Goal: Task Accomplishment & Management: Complete application form

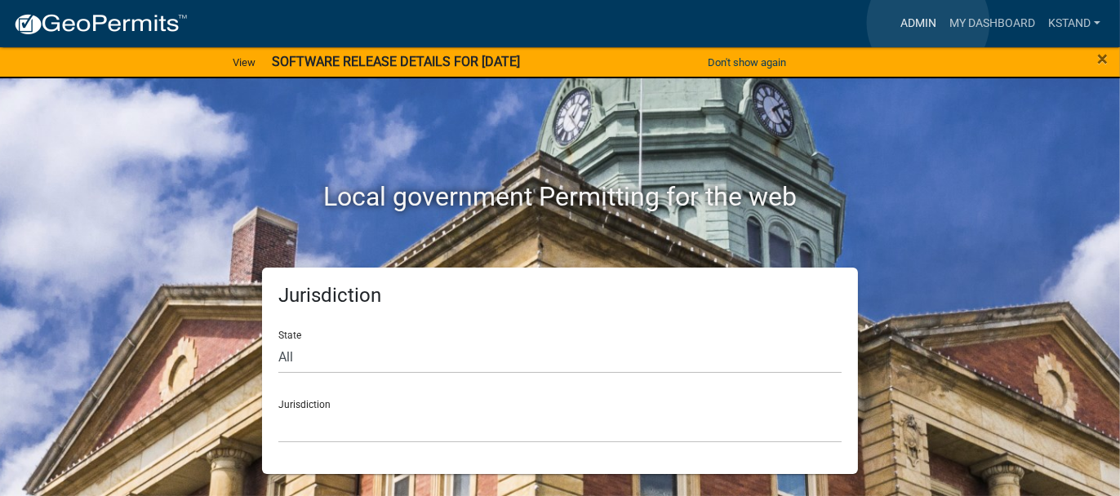
drag, startPoint x: 0, startPoint y: 0, endPoint x: 928, endPoint y: 23, distance: 928.2
click at [928, 23] on link "Admin" at bounding box center [918, 23] width 49 height 31
click at [286, 354] on select "All [US_STATE] [US_STATE] [US_STATE] [US_STATE] [US_STATE] [US_STATE] [US_STATE…" at bounding box center [559, 356] width 563 height 33
select select "[US_STATE]"
click at [278, 340] on select "All [US_STATE] [US_STATE] [US_STATE] [US_STATE] [US_STATE] [US_STATE] [US_STATE…" at bounding box center [559, 356] width 563 height 33
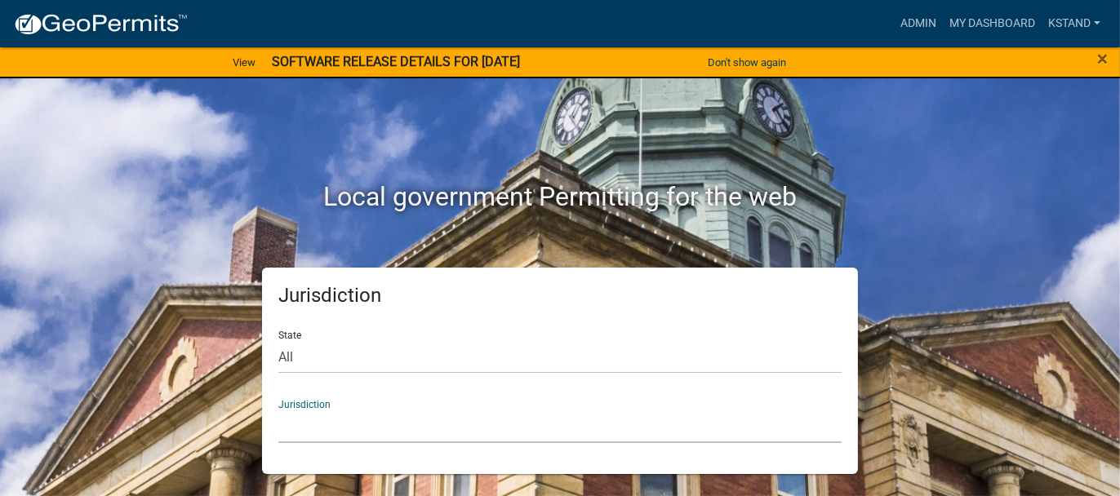
click at [312, 424] on select "City of [GEOGRAPHIC_DATA], [US_STATE] City of [GEOGRAPHIC_DATA], [US_STATE] Cit…" at bounding box center [559, 426] width 563 height 33
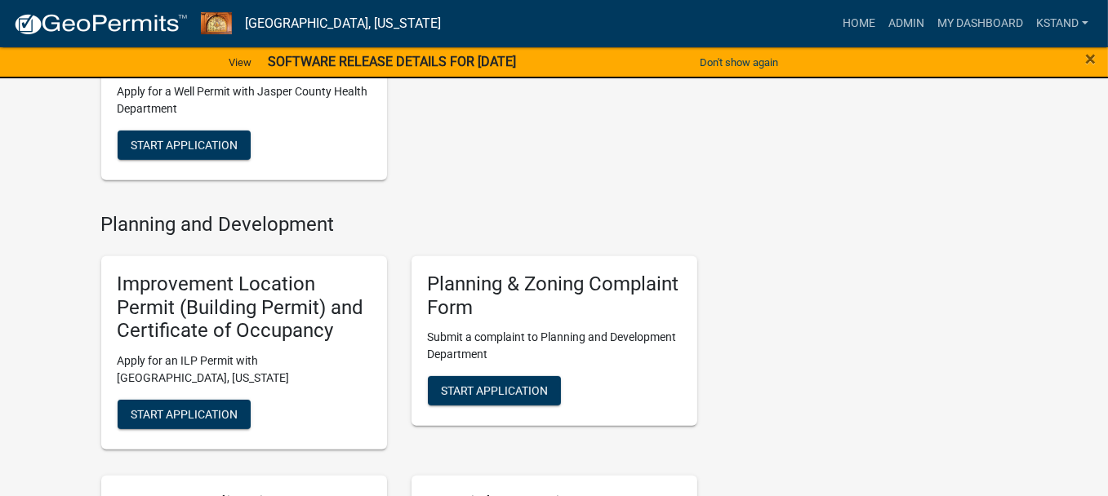
scroll to position [979, 0]
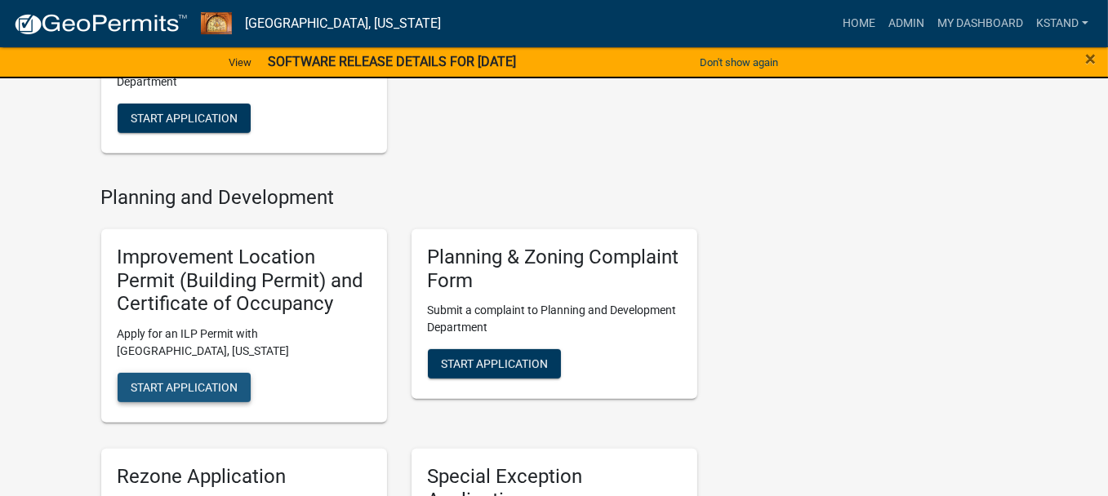
click at [182, 382] on span "Start Application" at bounding box center [184, 387] width 107 height 13
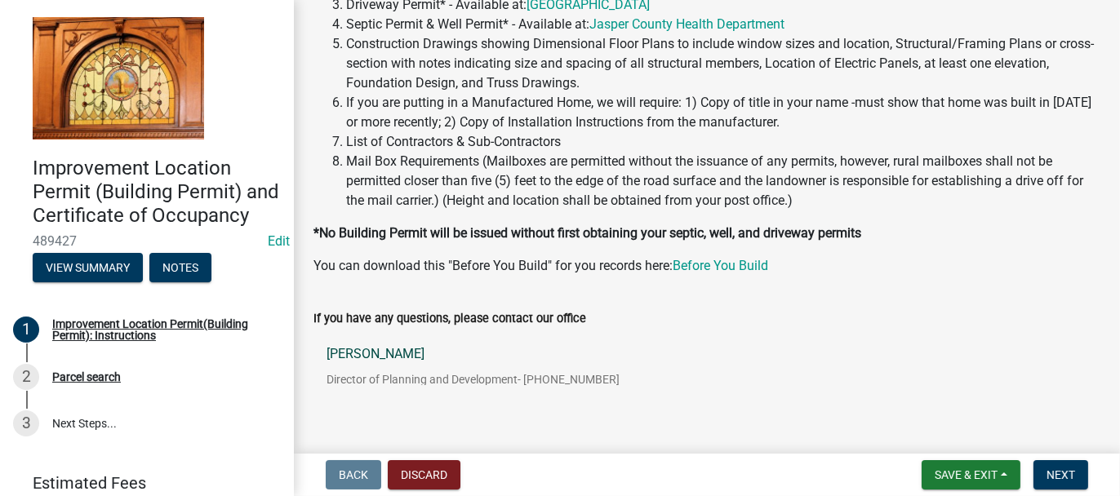
scroll to position [345, 0]
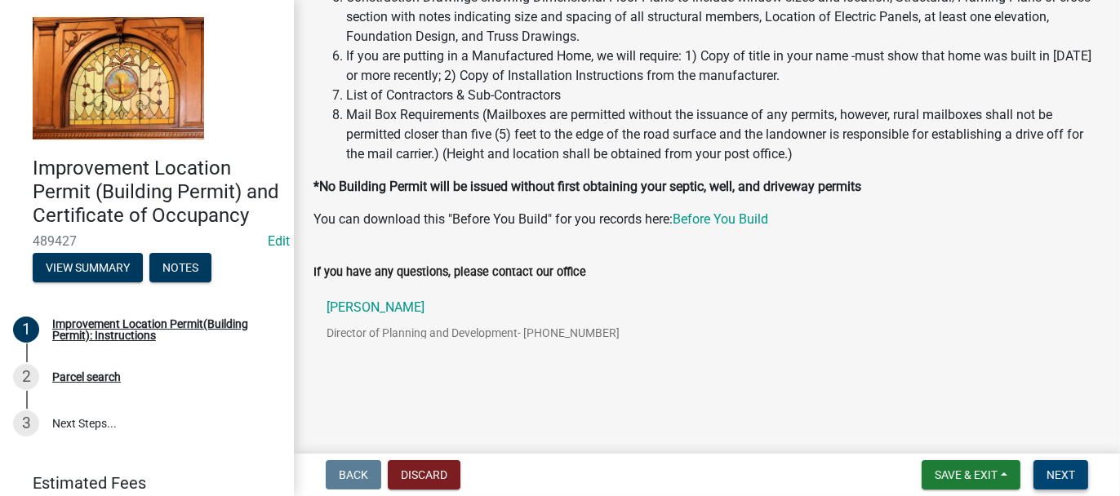
click at [1064, 485] on button "Next" at bounding box center [1060, 474] width 55 height 29
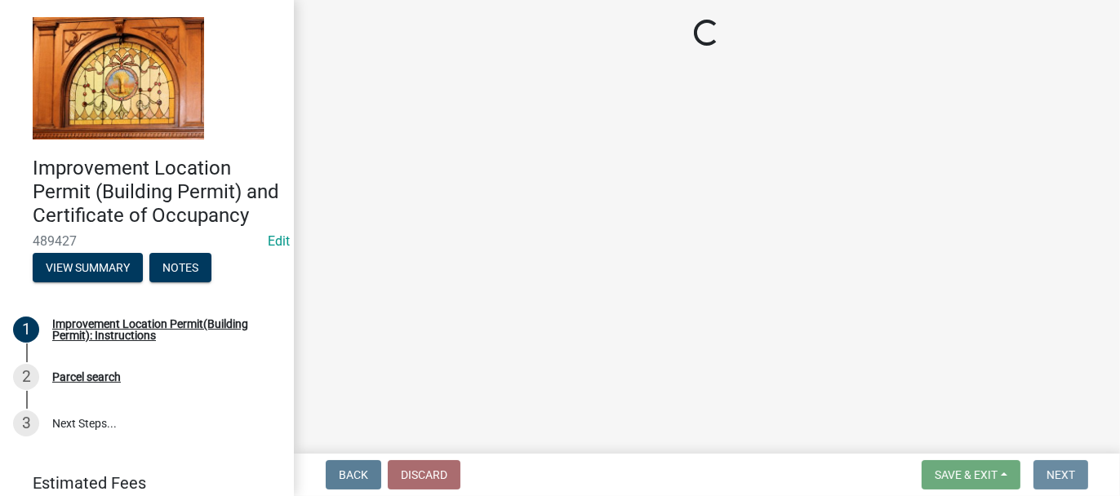
scroll to position [0, 0]
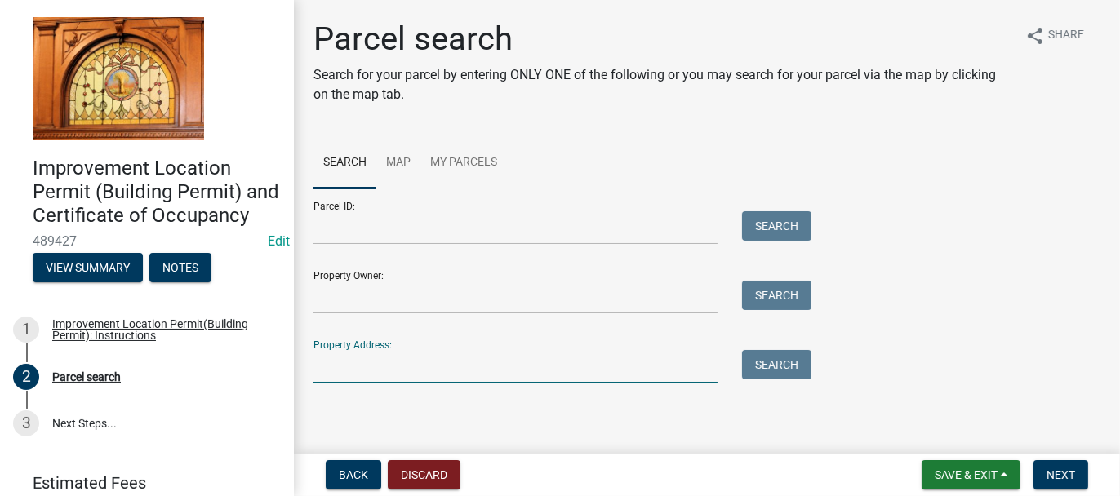
click at [335, 362] on input "Property Address:" at bounding box center [515, 366] width 404 height 33
click at [761, 357] on button "Search" at bounding box center [776, 364] width 69 height 29
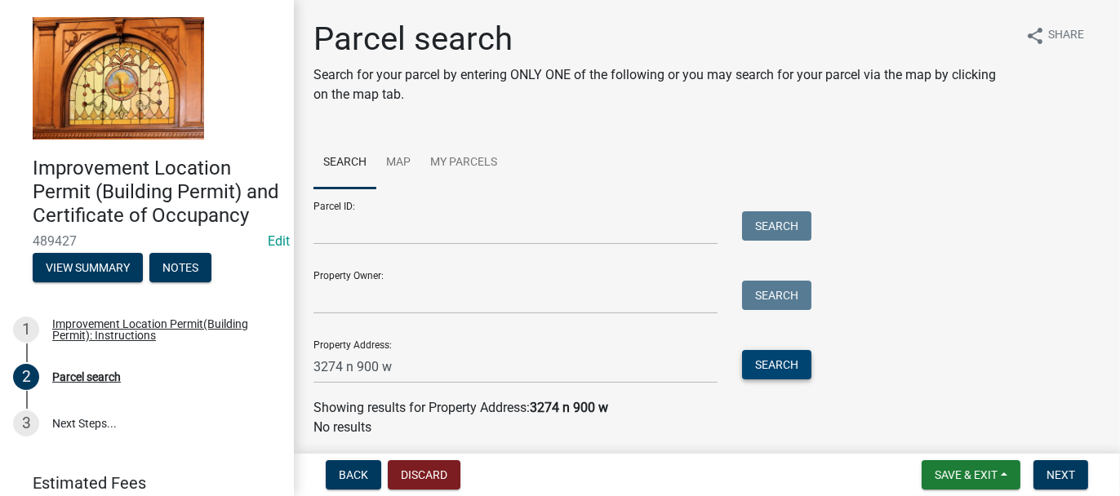
scroll to position [53, 0]
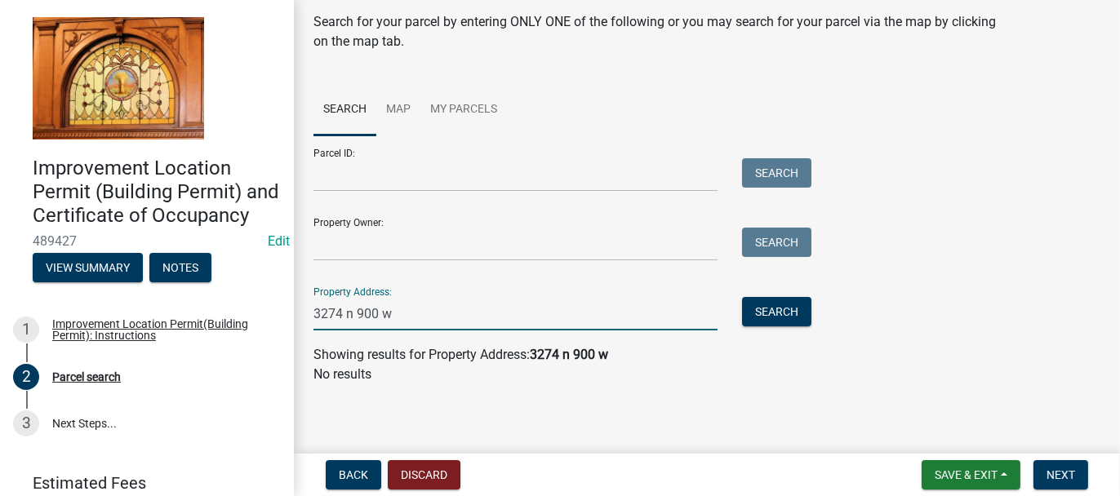
drag, startPoint x: 340, startPoint y: 313, endPoint x: 393, endPoint y: 269, distance: 69.5
click at [347, 306] on input "3274 n 900 w" at bounding box center [515, 313] width 404 height 33
type input "3274n 900w"
click at [791, 311] on button "Search" at bounding box center [776, 311] width 69 height 29
drag, startPoint x: 310, startPoint y: 322, endPoint x: 283, endPoint y: 317, distance: 27.2
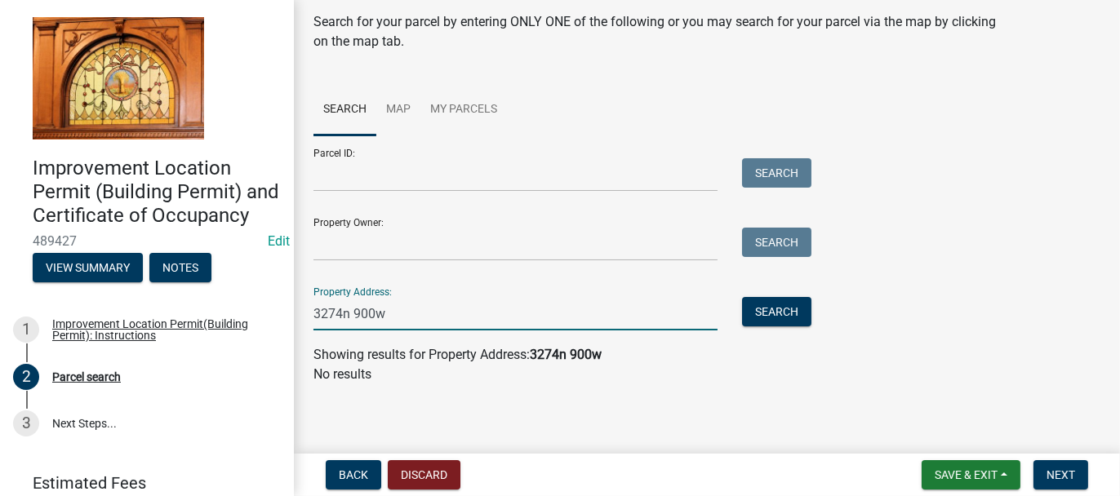
click at [283, 317] on div "Improvement Location Permit (Building Permit) and Certificate of Occupancy 4894…" at bounding box center [560, 248] width 1120 height 496
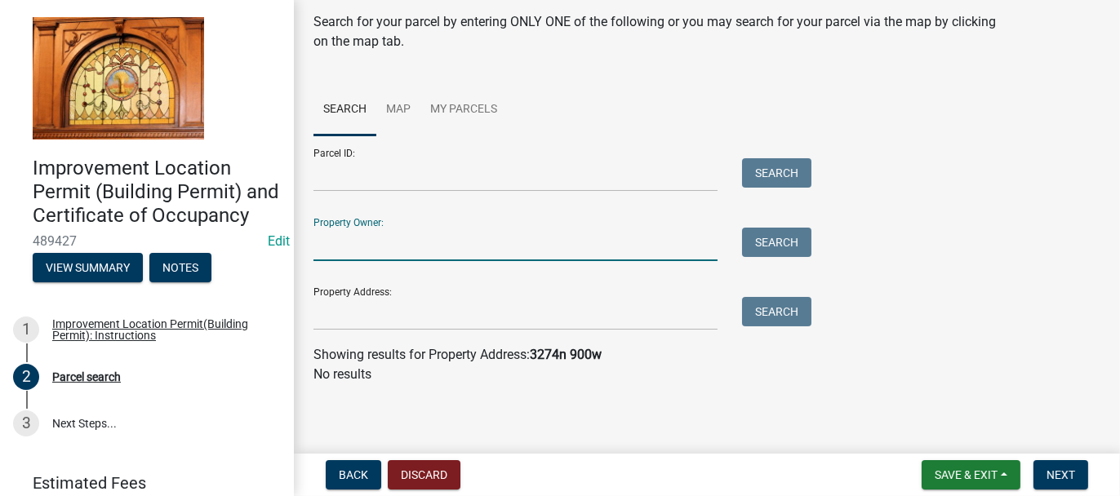
click at [326, 244] on input "Property Owner:" at bounding box center [515, 244] width 404 height 33
type input "[PERSON_NAME]"
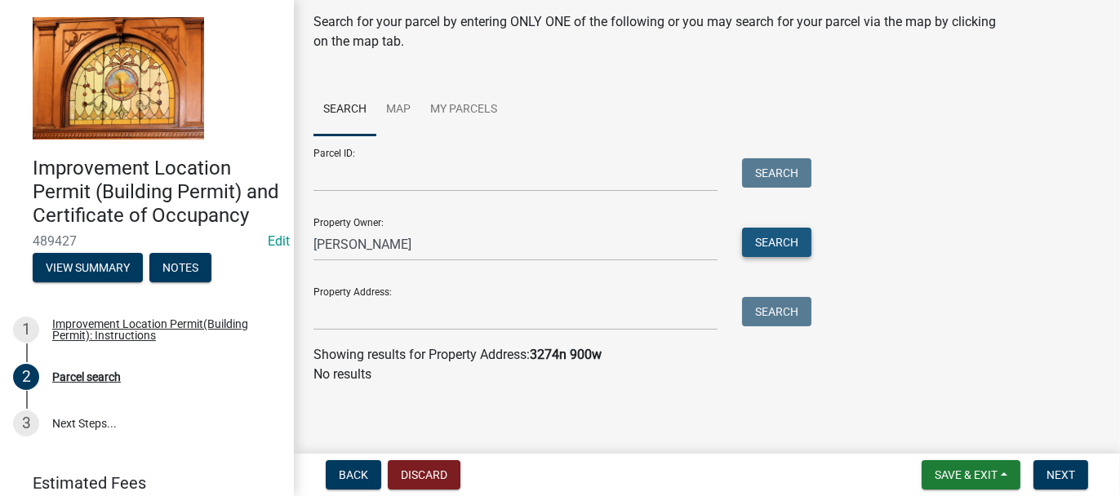
click at [786, 246] on button "Search" at bounding box center [776, 242] width 69 height 29
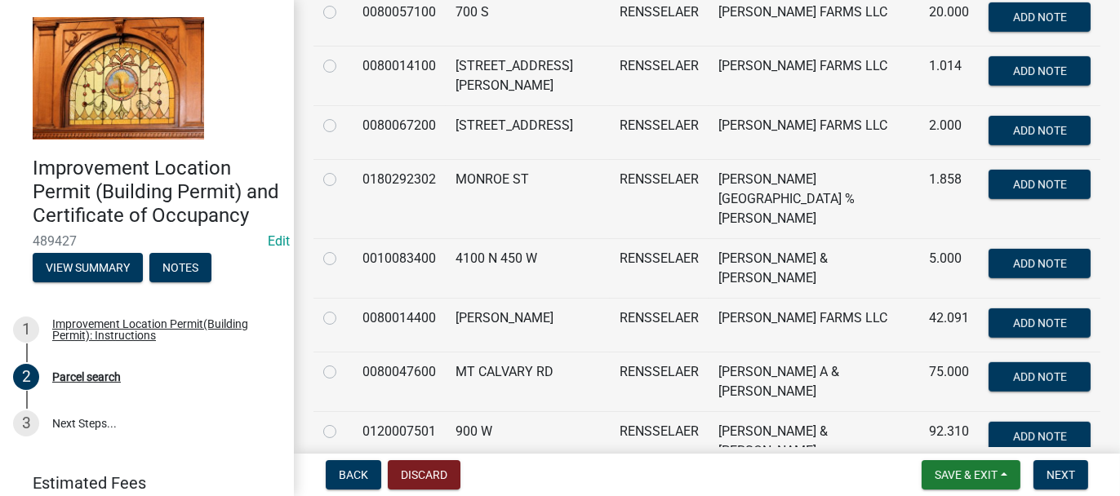
scroll to position [1142, 0]
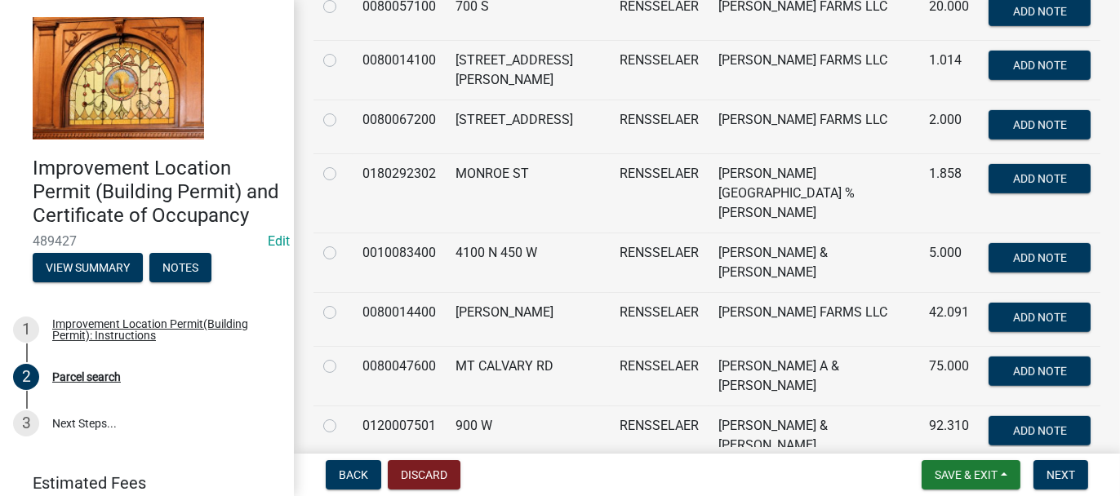
click at [343, 416] on label at bounding box center [343, 416] width 0 height 0
click at [343, 416] on input "radio" at bounding box center [348, 421] width 11 height 11
radio input "true"
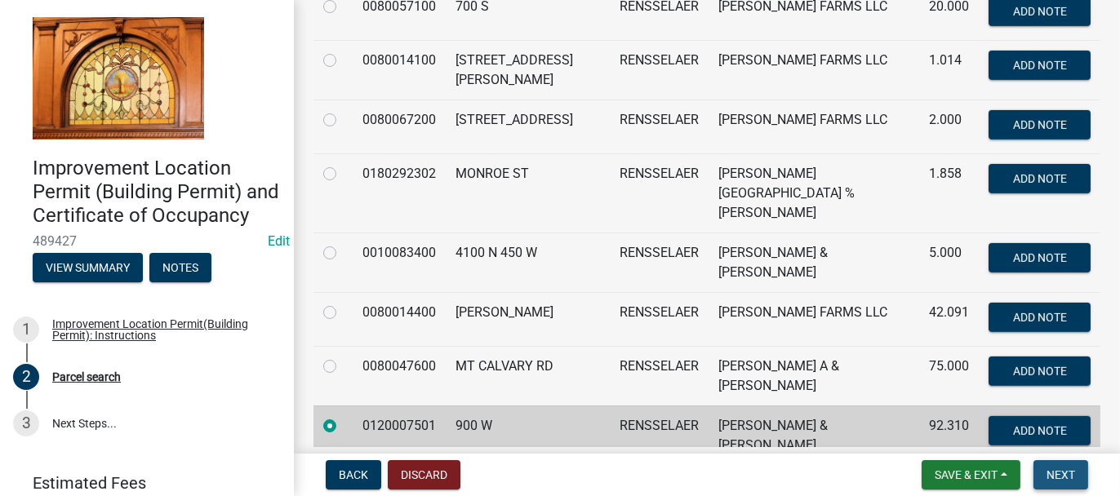
click at [1057, 468] on span "Next" at bounding box center [1060, 474] width 29 height 13
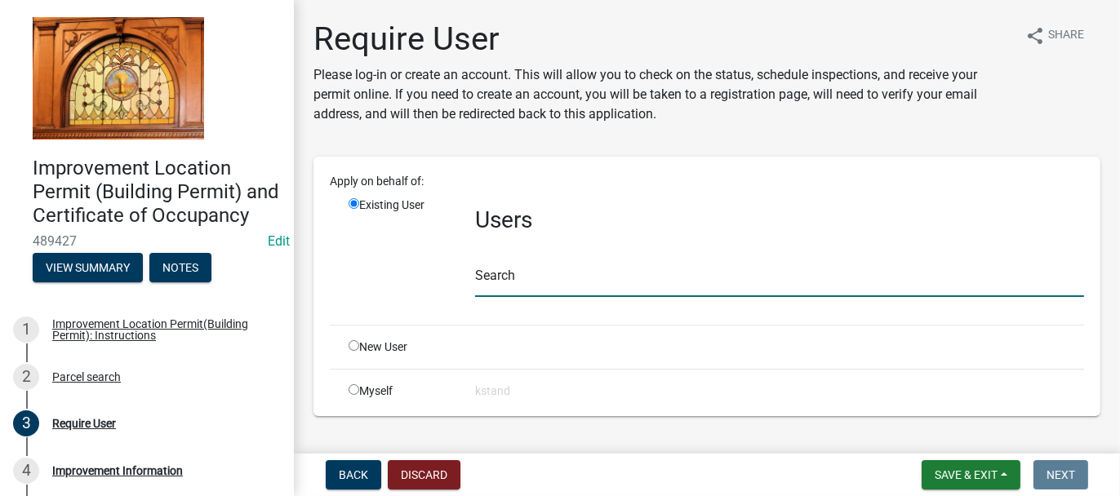
click at [514, 274] on input "text" at bounding box center [779, 280] width 609 height 33
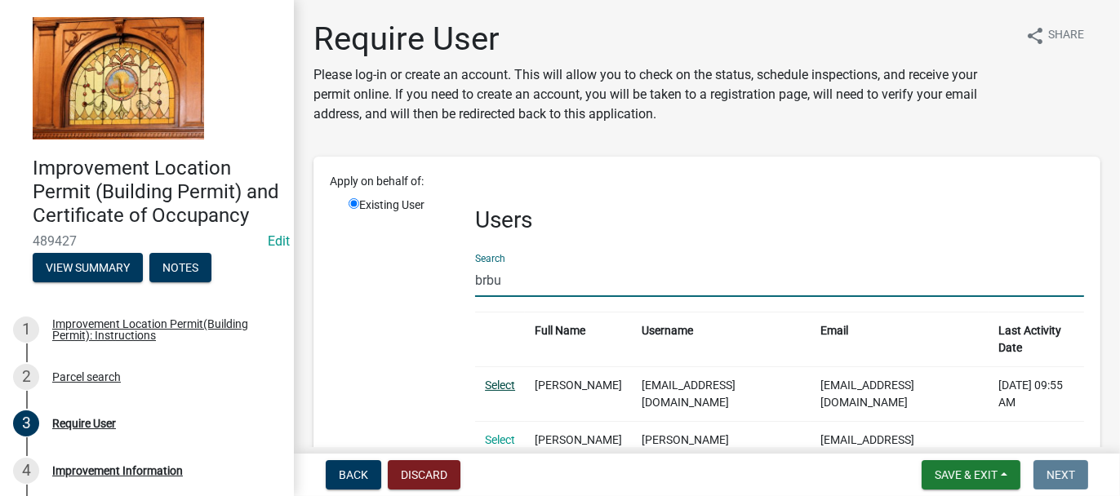
type input "brbu"
click at [499, 379] on link "Select" at bounding box center [500, 385] width 30 height 13
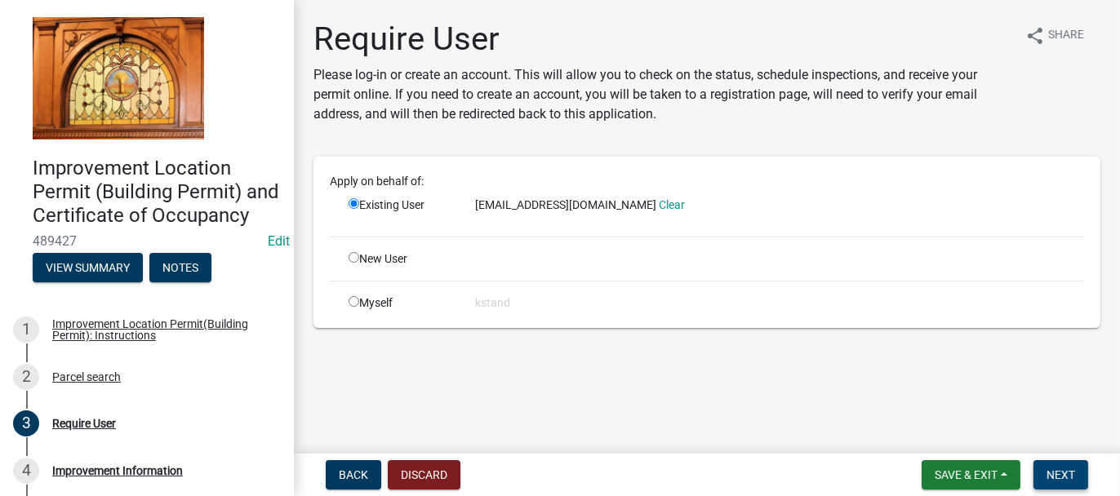
click at [1059, 478] on span "Next" at bounding box center [1060, 474] width 29 height 13
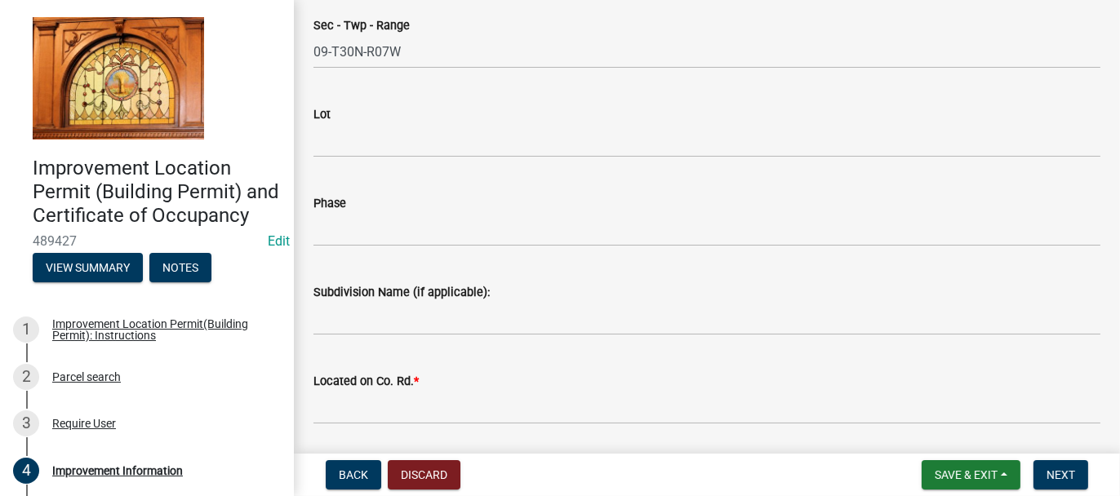
scroll to position [245, 0]
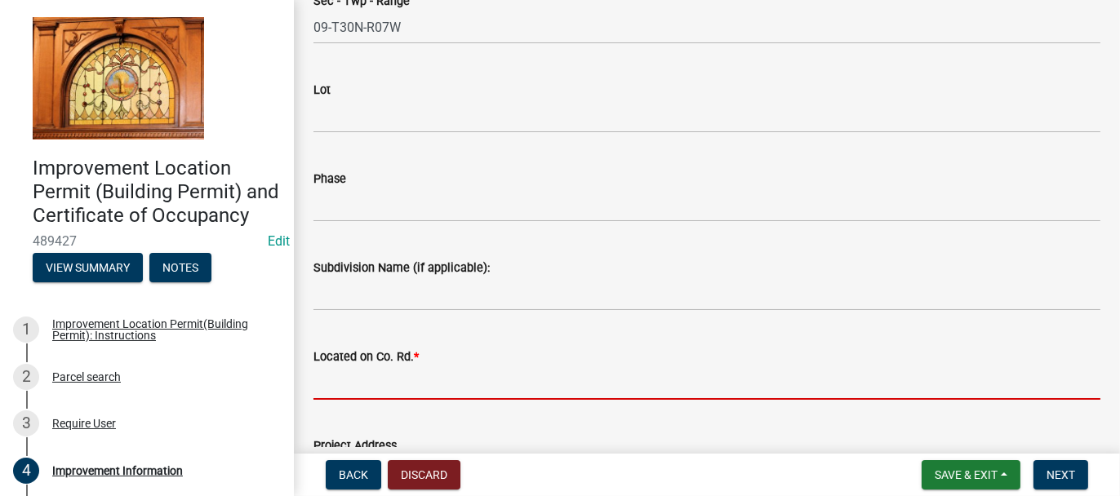
click at [332, 388] on input "Located on Co. Rd. *" at bounding box center [706, 382] width 787 height 33
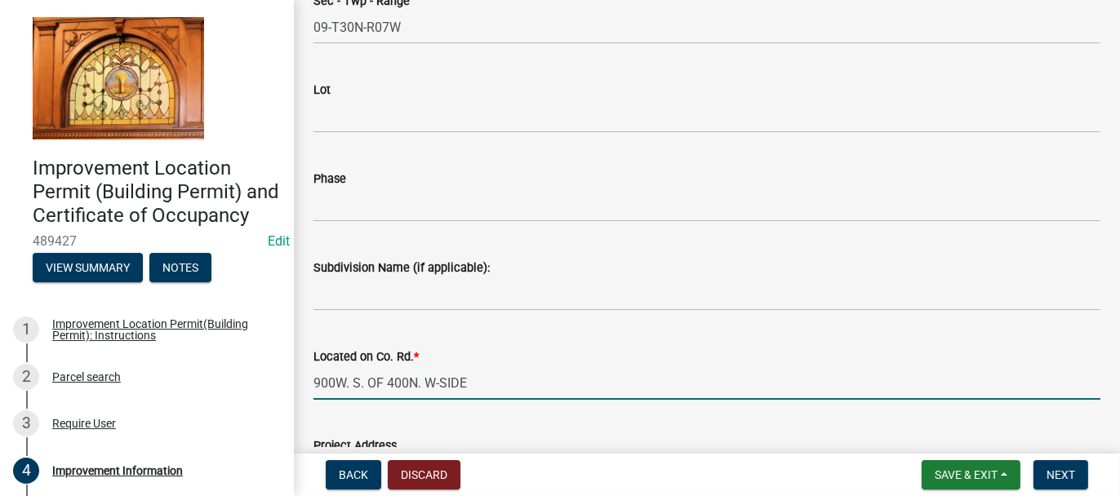
type input "900W. S. OF 400N. W-SIDE"
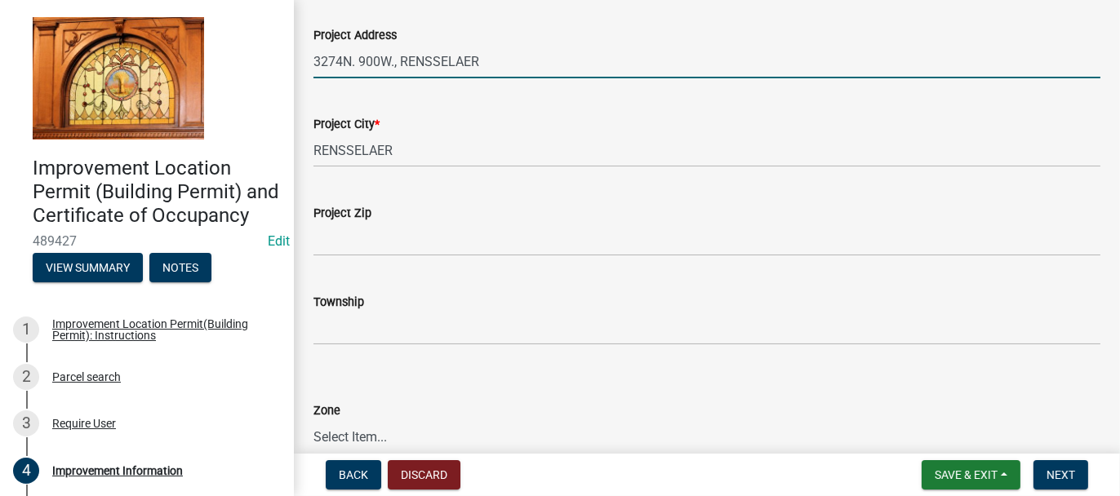
scroll to position [656, 0]
type input "3274N. 900W., RENSSELAER"
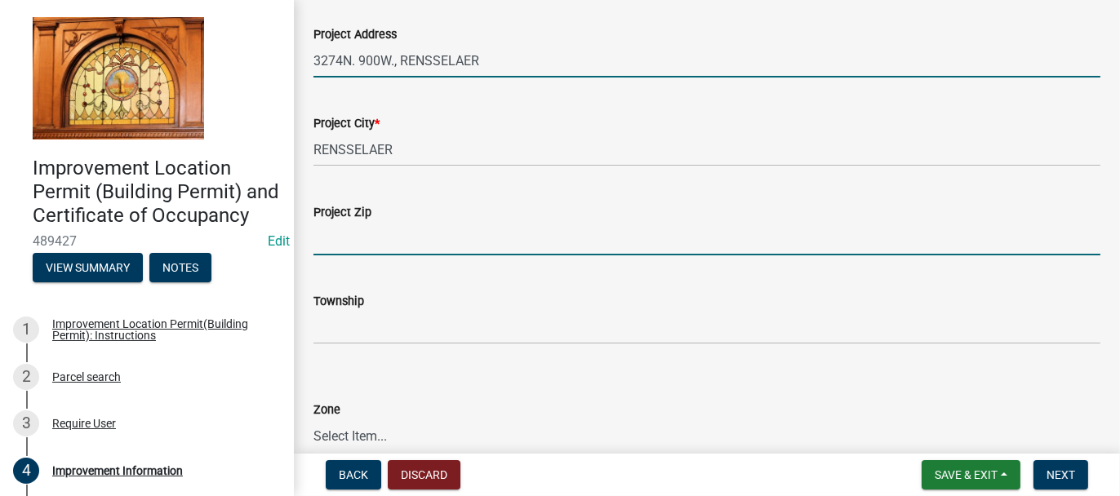
click at [343, 237] on input "Project Zip" at bounding box center [706, 238] width 787 height 33
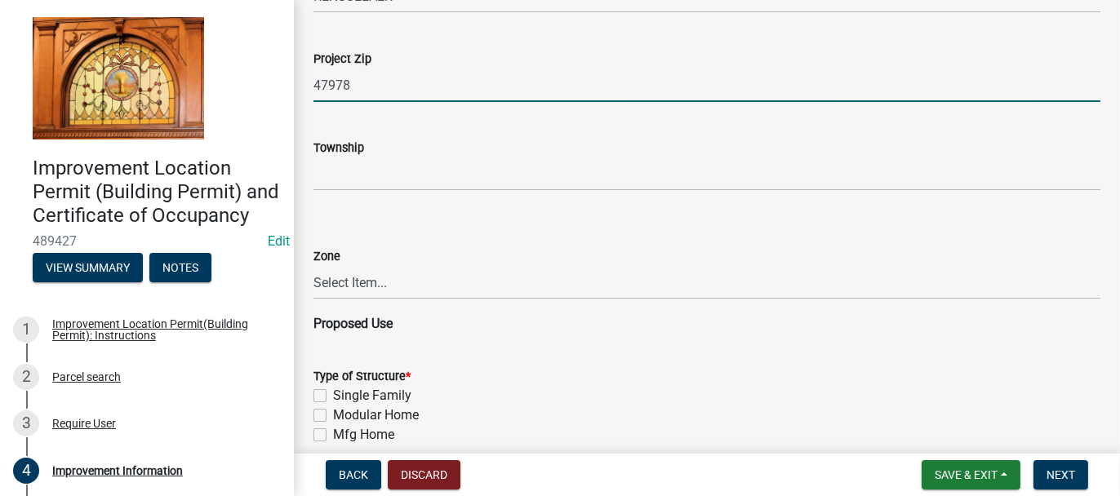
scroll to position [816, 0]
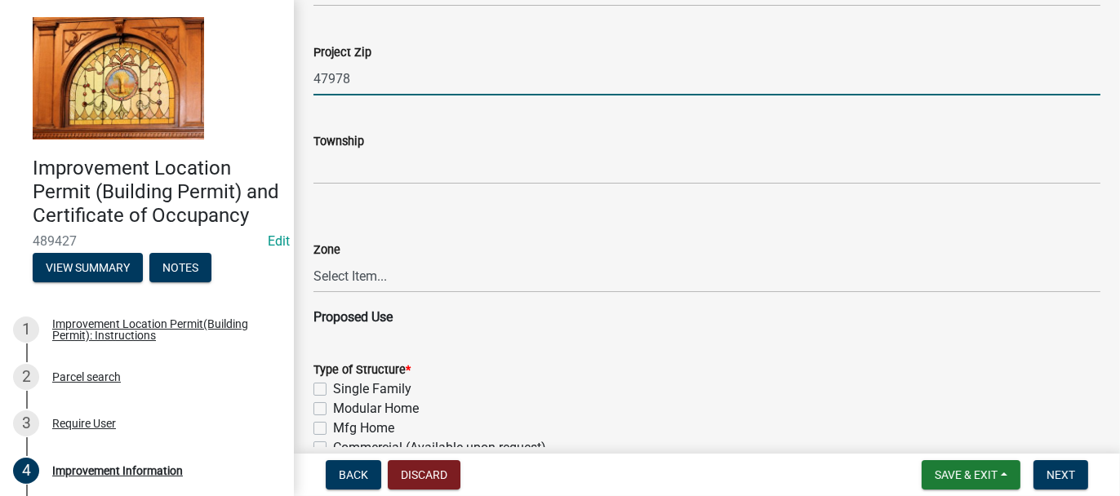
type input "47978"
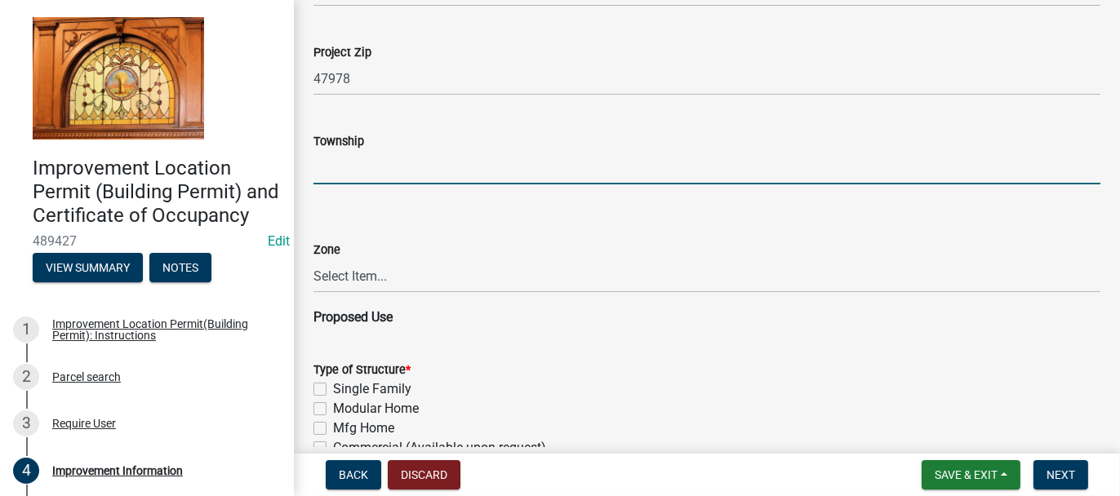
click at [322, 165] on input "Township" at bounding box center [706, 167] width 787 height 33
type input "UNION"
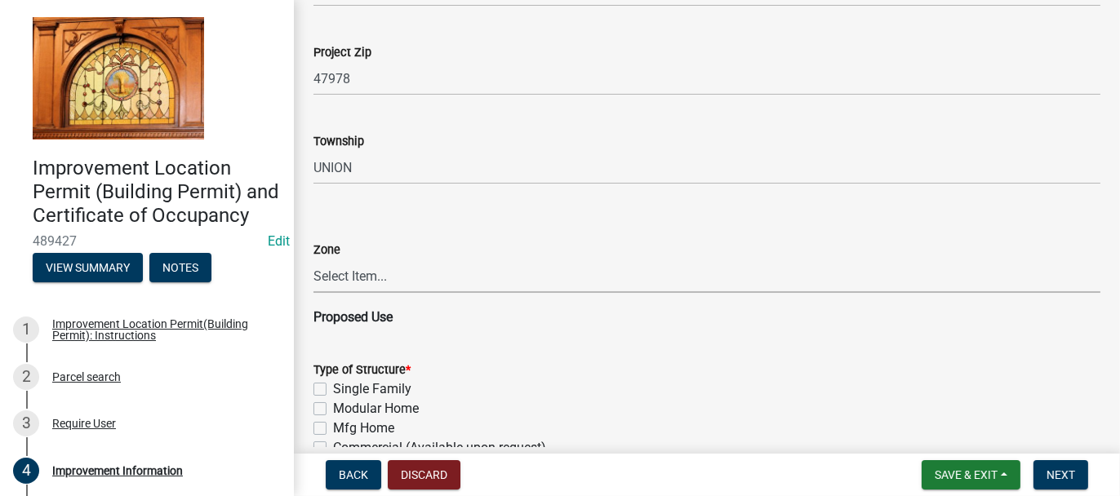
click at [331, 273] on select "Select Item... CO - Conservation PR - Parks & Recreation A1 - Conservation Agri…" at bounding box center [706, 276] width 787 height 33
click at [313, 260] on select "Select Item... CO - Conservation PR - Parks & Recreation A1 - Conservation Agri…" at bounding box center [706, 276] width 787 height 33
select select "69ac7e04-641d-4cc7-82fe-ed12440f8b33"
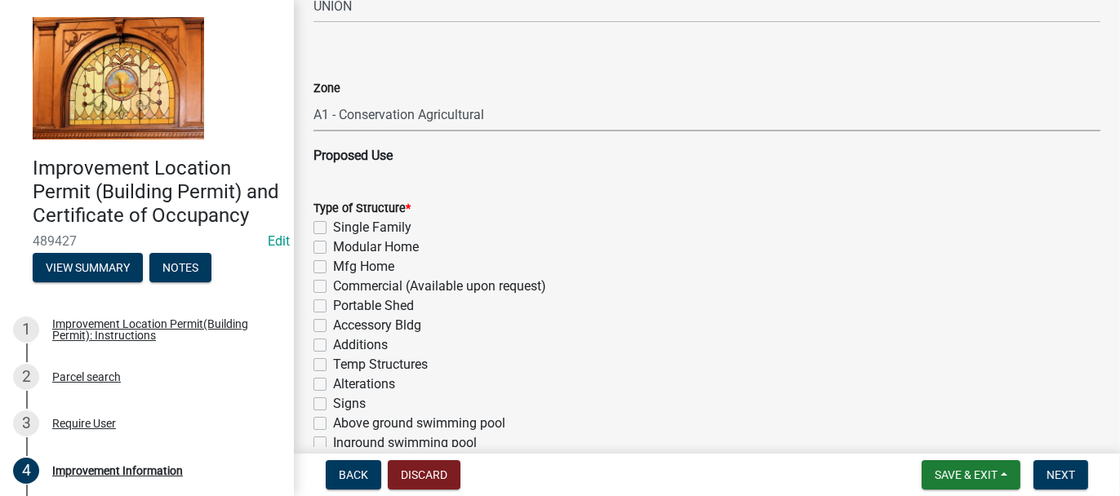
scroll to position [979, 0]
click at [333, 224] on label "Single Family" at bounding box center [372, 226] width 78 height 20
click at [333, 224] on input "Single Family" at bounding box center [338, 221] width 11 height 11
checkbox input "true"
checkbox input "false"
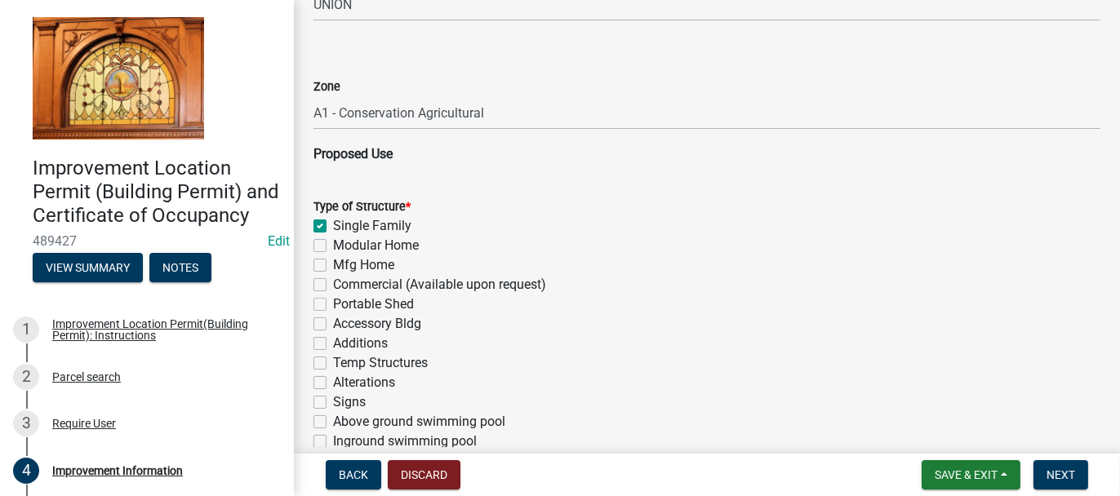
checkbox input "false"
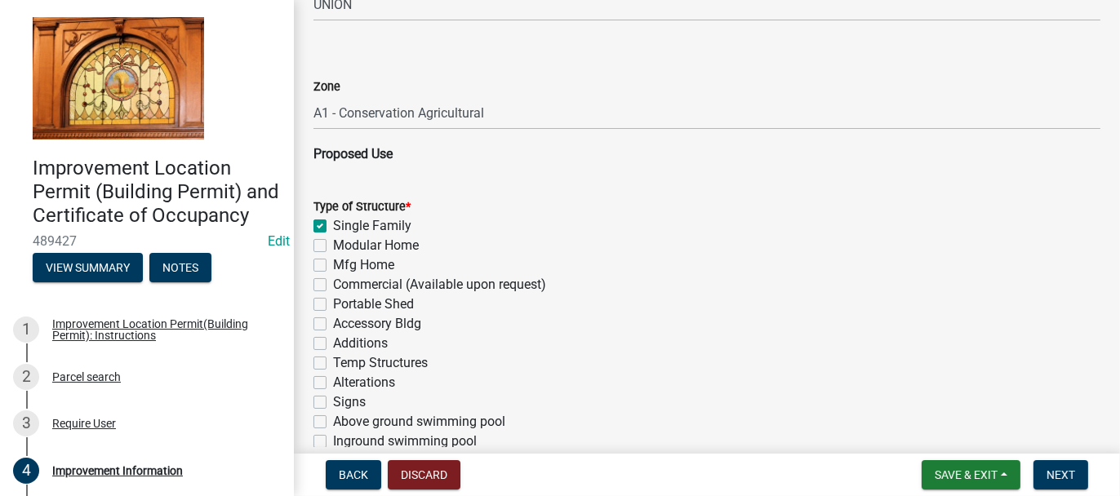
checkbox input "false"
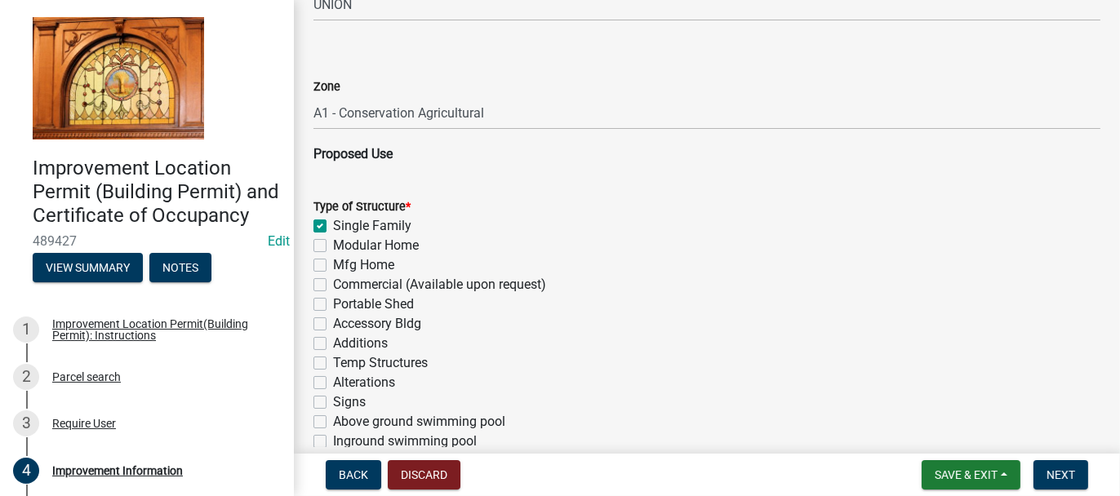
checkbox input "false"
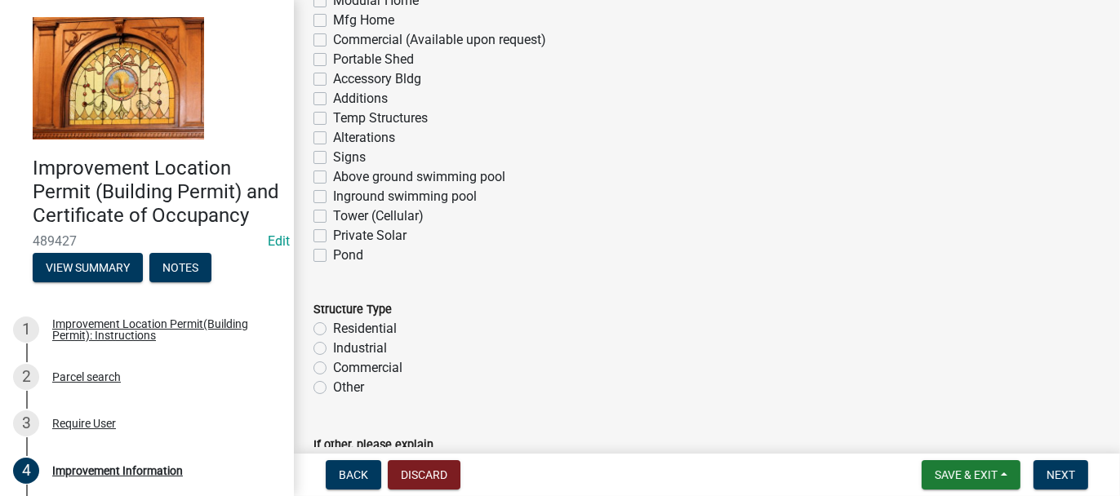
scroll to position [1306, 0]
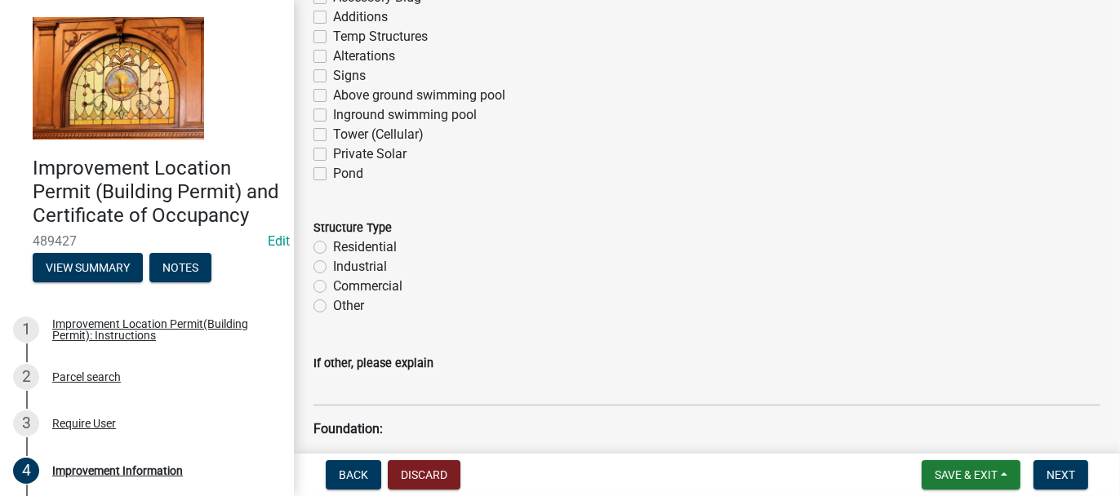
click at [333, 244] on label "Residential" at bounding box center [365, 247] width 64 height 20
click at [333, 244] on input "Residential" at bounding box center [338, 242] width 11 height 11
radio input "true"
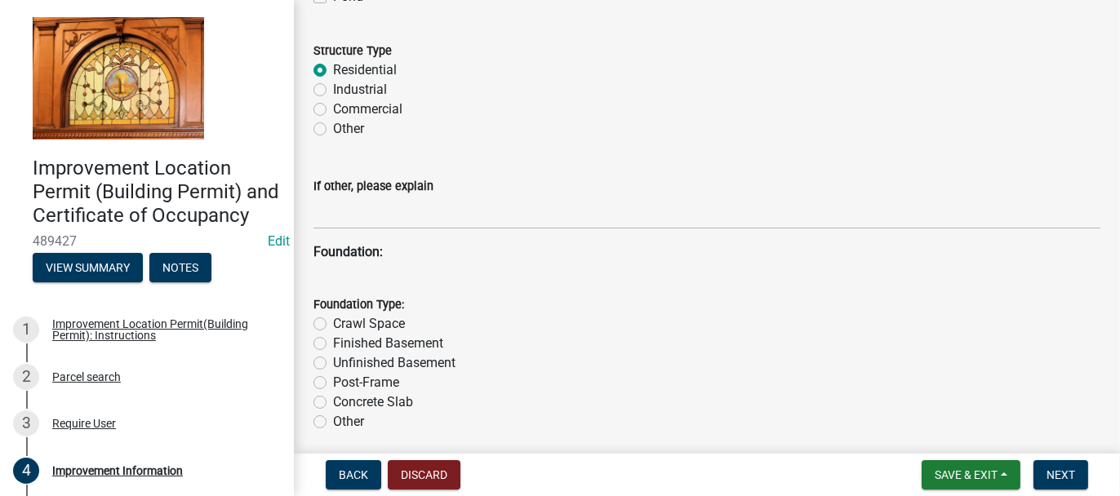
scroll to position [1551, 0]
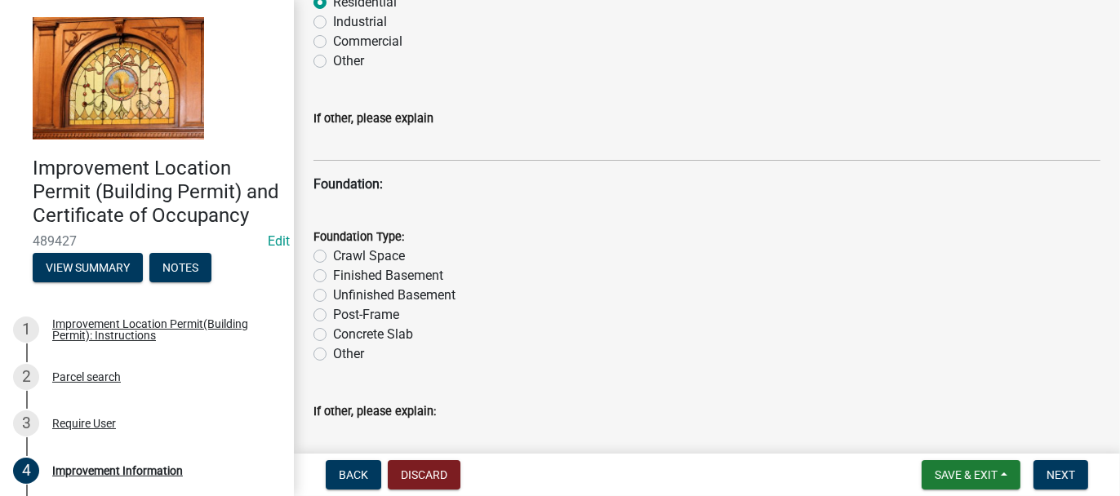
click at [333, 297] on label "Unfinished Basement" at bounding box center [394, 296] width 122 height 20
click at [333, 296] on input "Unfinished Basement" at bounding box center [338, 291] width 11 height 11
radio input "true"
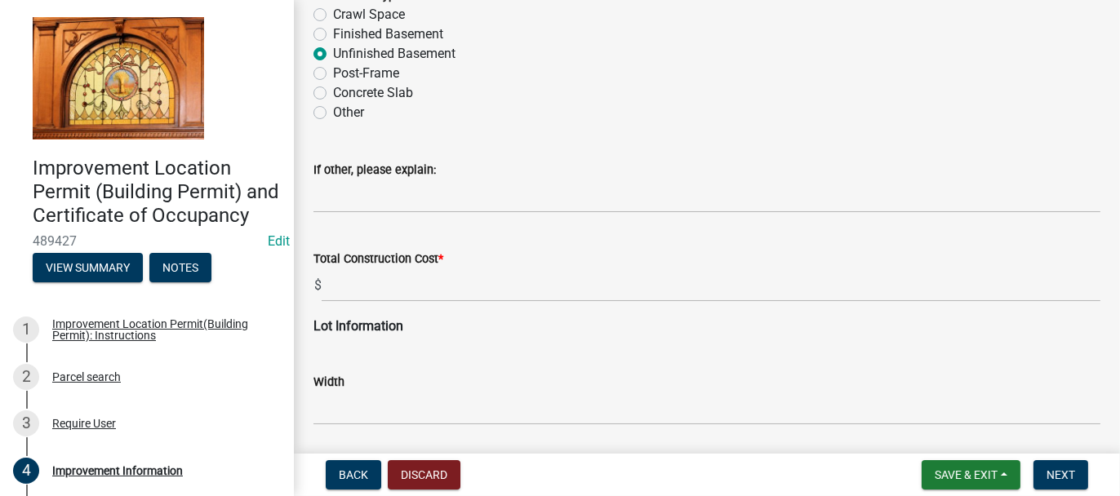
scroll to position [1796, 0]
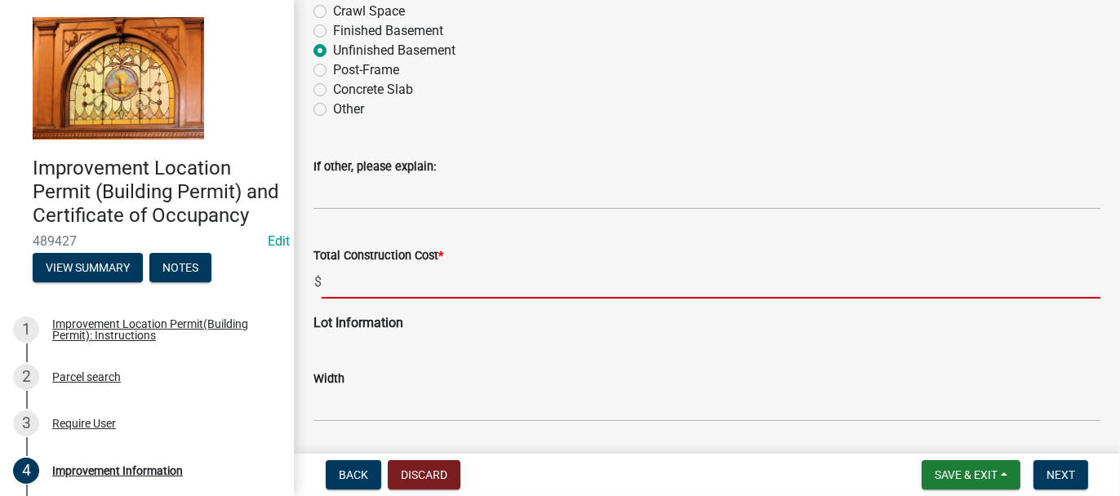
click at [328, 281] on input "text" at bounding box center [711, 281] width 779 height 33
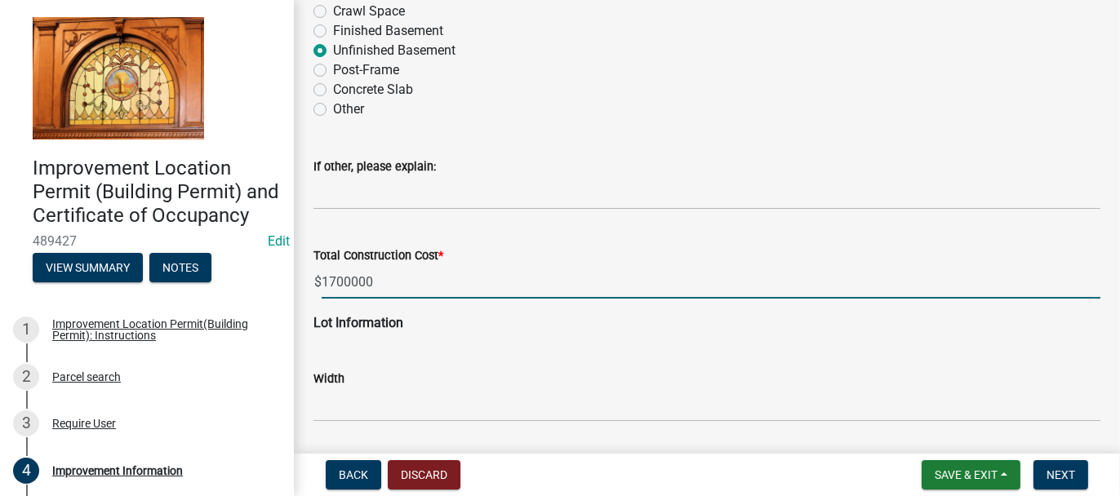
click at [328, 278] on input "1700000" at bounding box center [711, 281] width 779 height 33
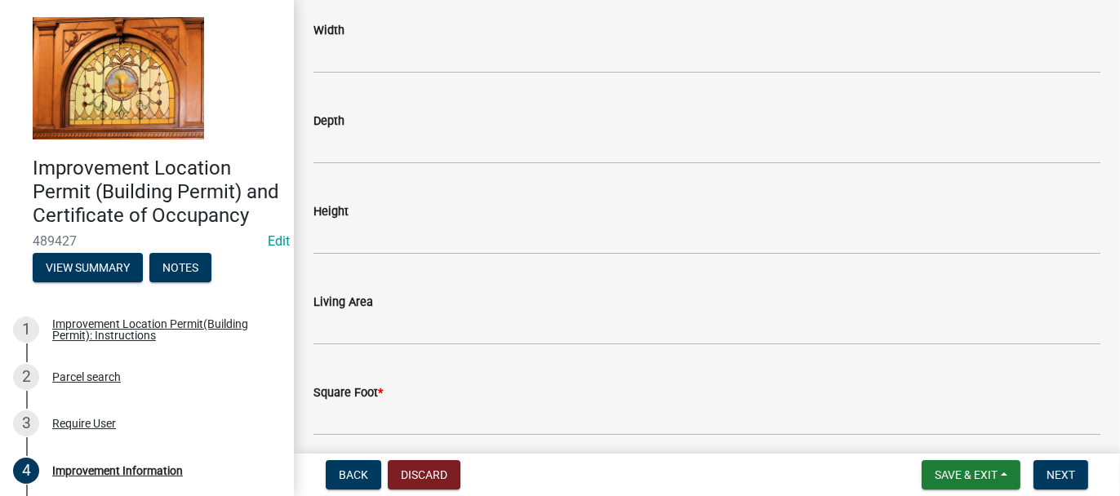
scroll to position [2530, 0]
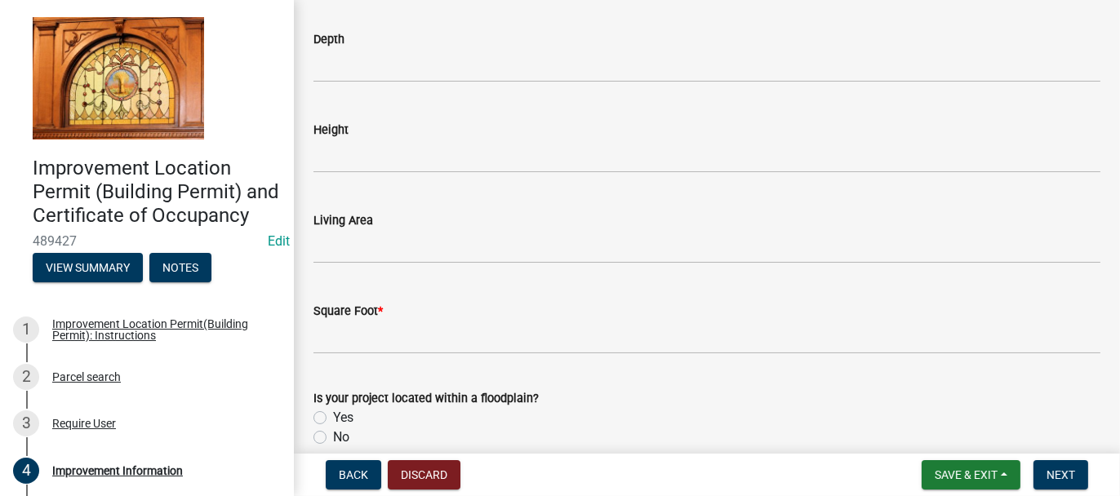
type input "1.7"
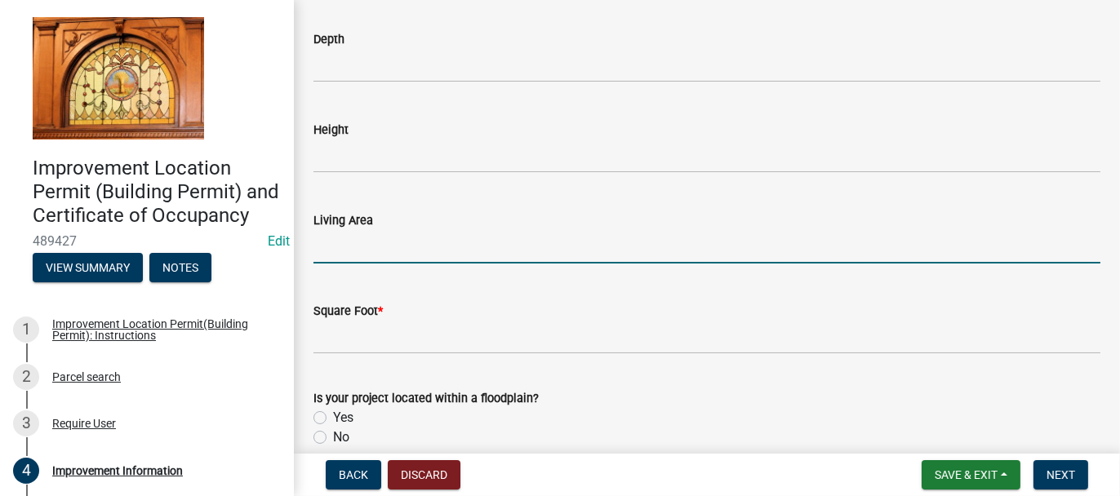
click at [327, 237] on input "text" at bounding box center [706, 246] width 787 height 33
type input "4757"
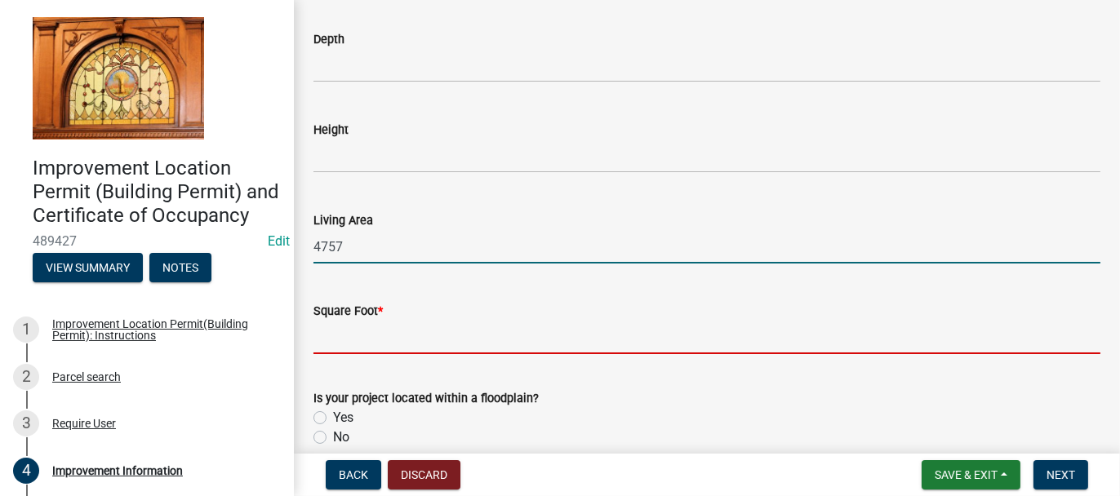
click at [340, 337] on input "text" at bounding box center [706, 337] width 787 height 33
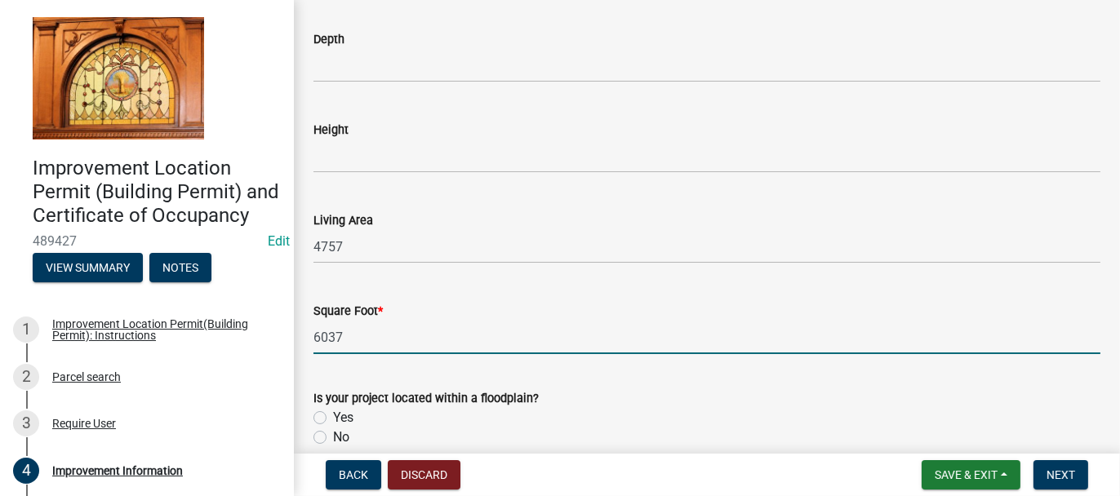
scroll to position [2608, 0]
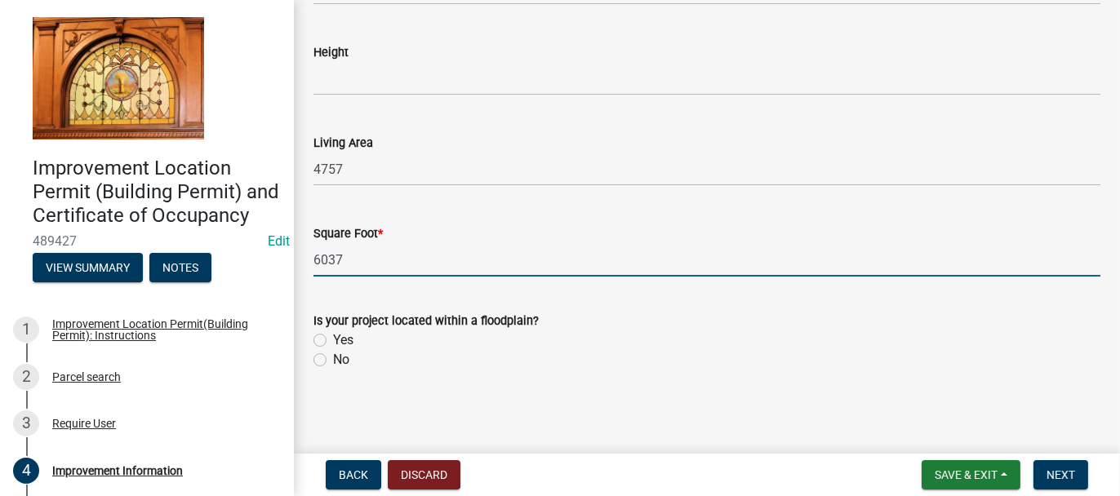
type input "6037"
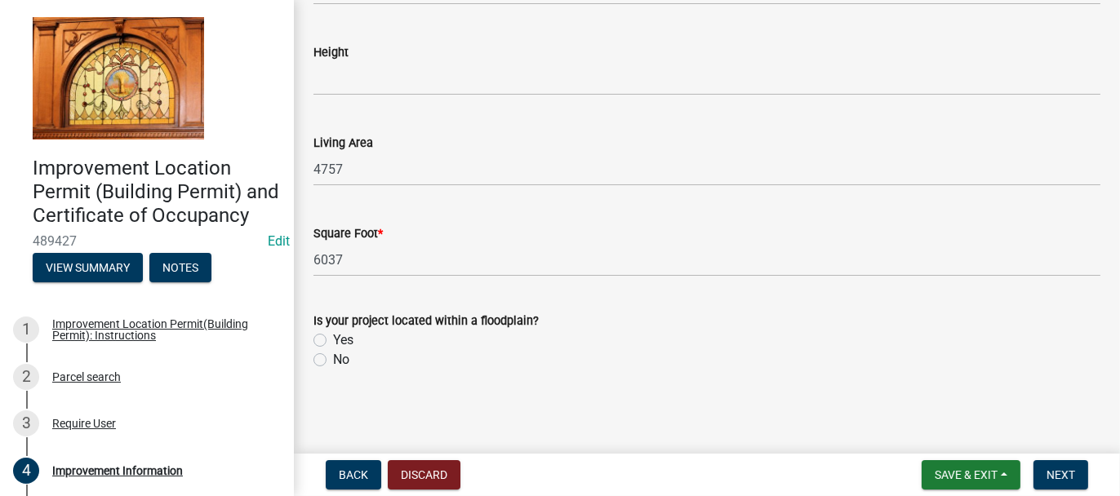
click at [333, 340] on label "Yes" at bounding box center [343, 341] width 20 height 20
click at [333, 340] on input "Yes" at bounding box center [338, 336] width 11 height 11
radio input "true"
click at [1063, 474] on span "Next" at bounding box center [1060, 474] width 29 height 13
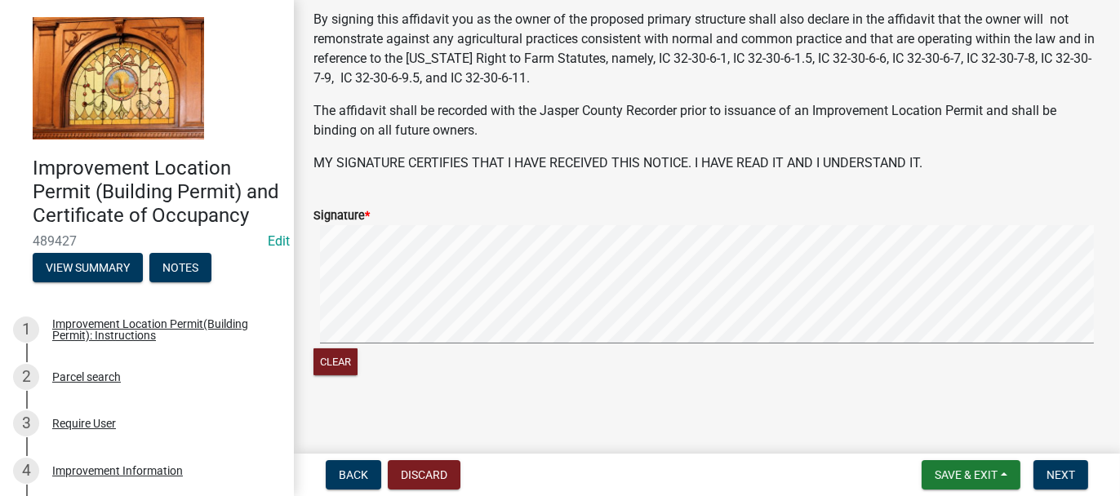
scroll to position [272, 0]
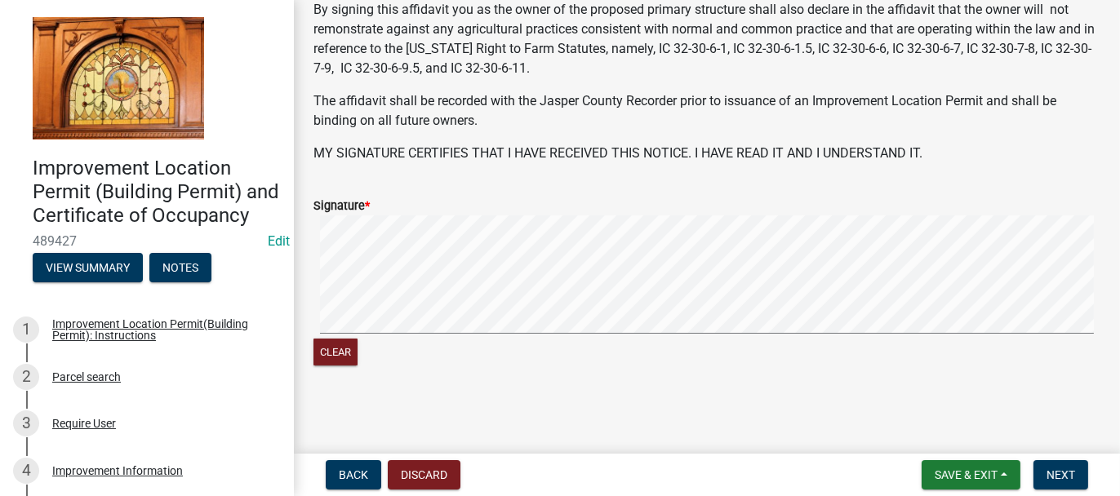
click at [329, 335] on signature-pad at bounding box center [706, 277] width 787 height 124
click at [357, 334] on signature-pad at bounding box center [706, 277] width 787 height 124
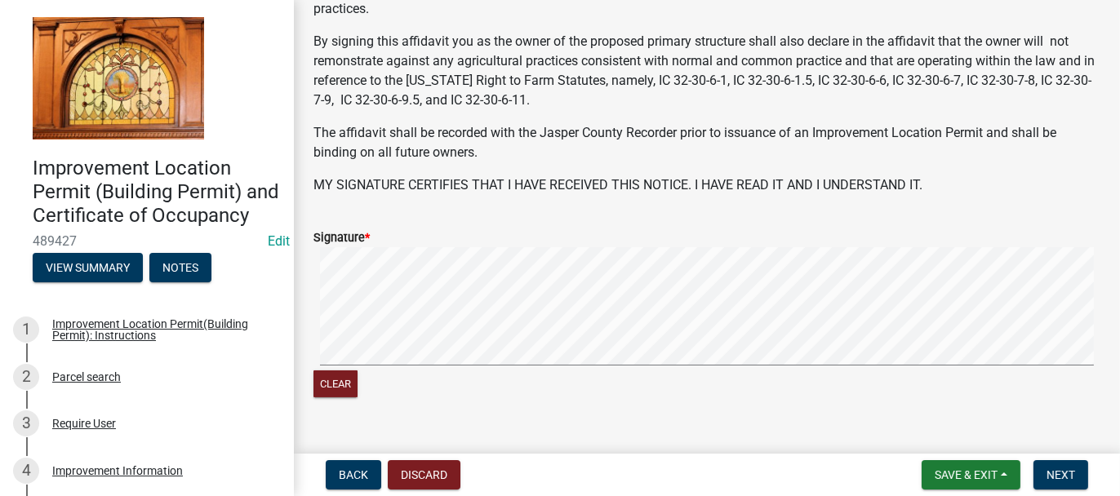
scroll to position [245, 0]
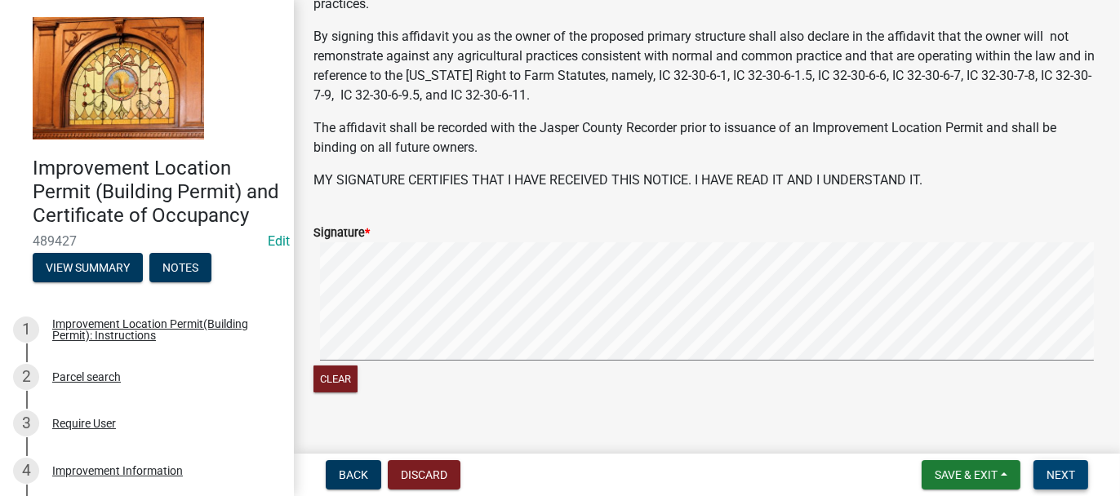
drag, startPoint x: 1047, startPoint y: 473, endPoint x: 1065, endPoint y: 458, distance: 23.2
click at [1047, 473] on span "Next" at bounding box center [1060, 474] width 29 height 13
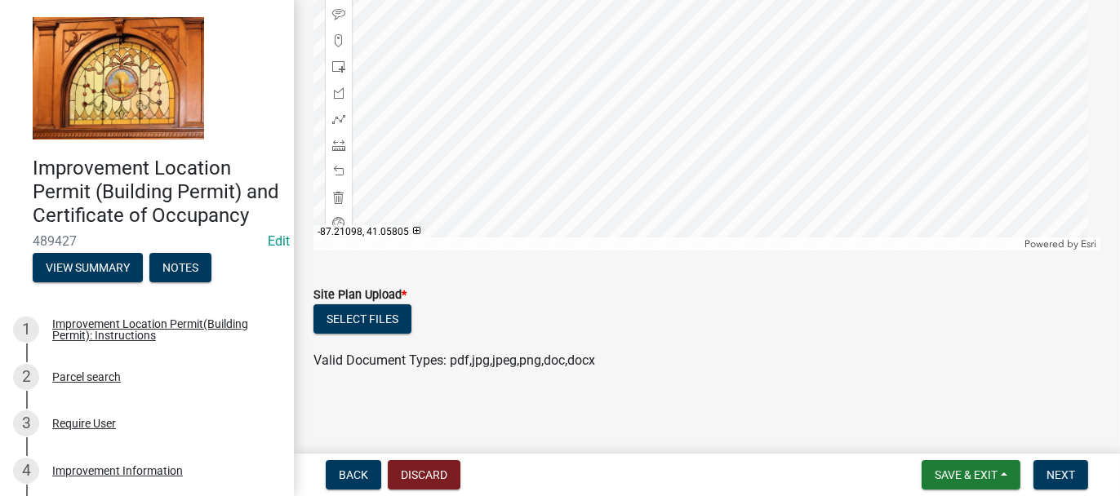
scroll to position [361, 0]
click at [389, 319] on button "Select files" at bounding box center [362, 318] width 98 height 29
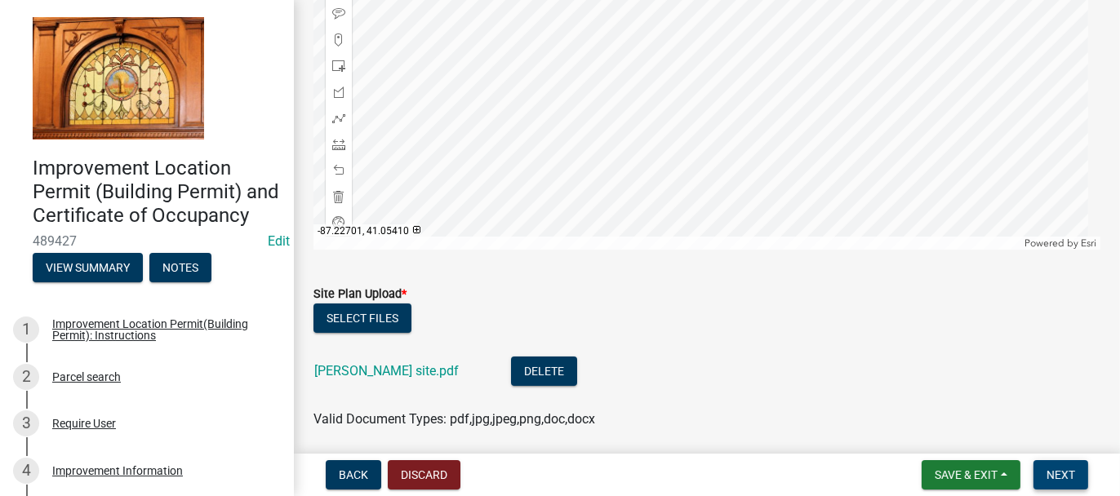
click at [1065, 477] on span "Next" at bounding box center [1060, 474] width 29 height 13
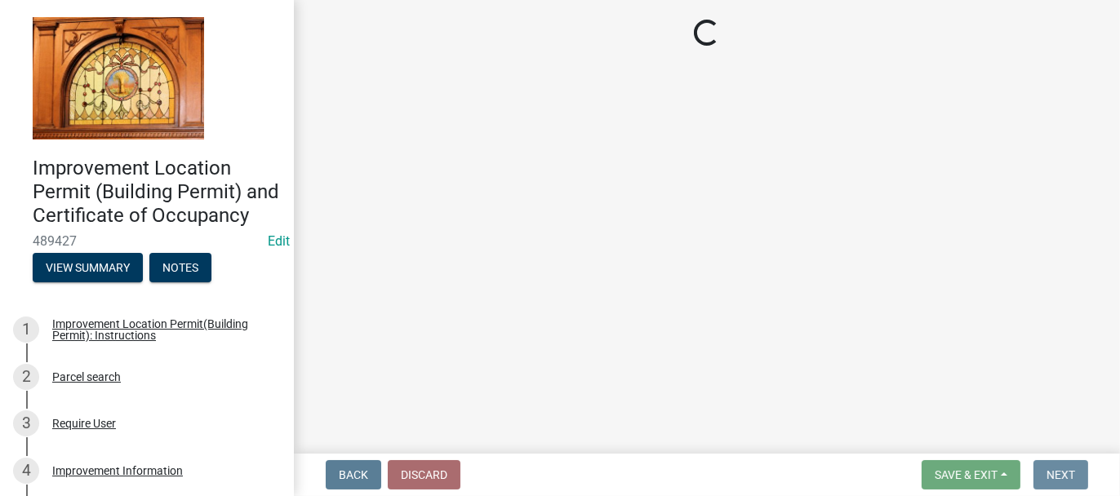
scroll to position [0, 0]
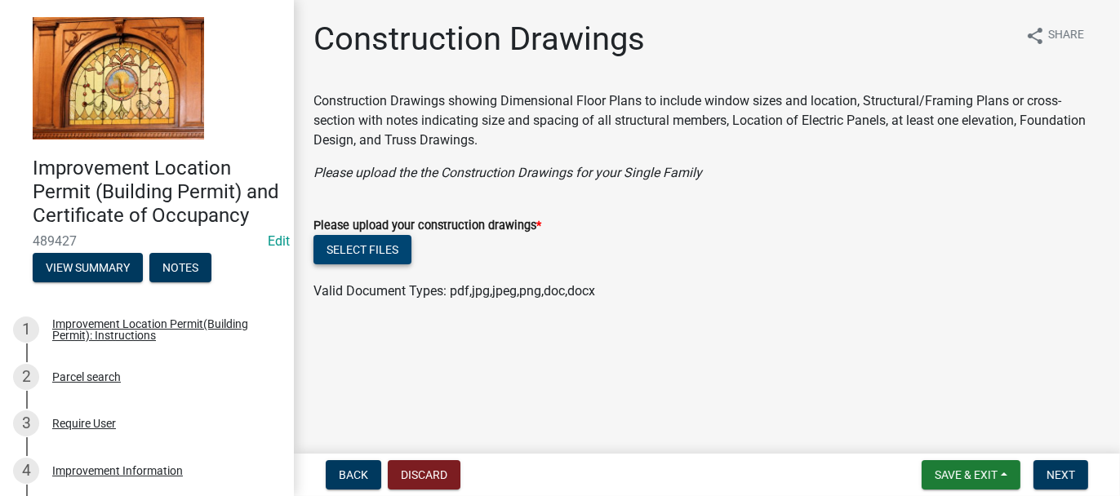
click at [347, 250] on button "Select files" at bounding box center [362, 249] width 98 height 29
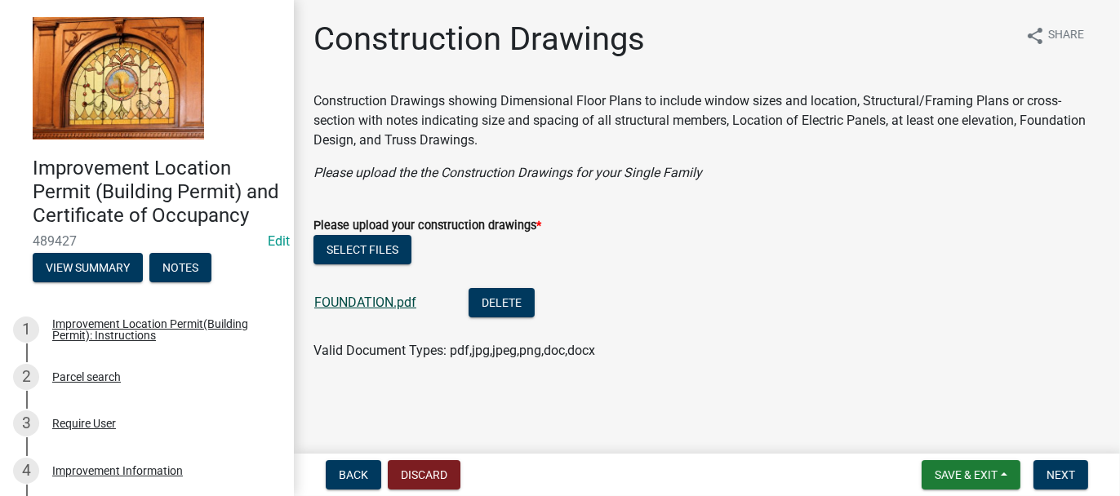
click at [370, 300] on link "FOUNDATION.pdf" at bounding box center [365, 303] width 102 height 16
click at [327, 243] on button "Select files" at bounding box center [362, 249] width 98 height 29
click at [336, 249] on button "Select files" at bounding box center [362, 249] width 98 height 29
click at [1072, 477] on span "Next" at bounding box center [1060, 474] width 29 height 13
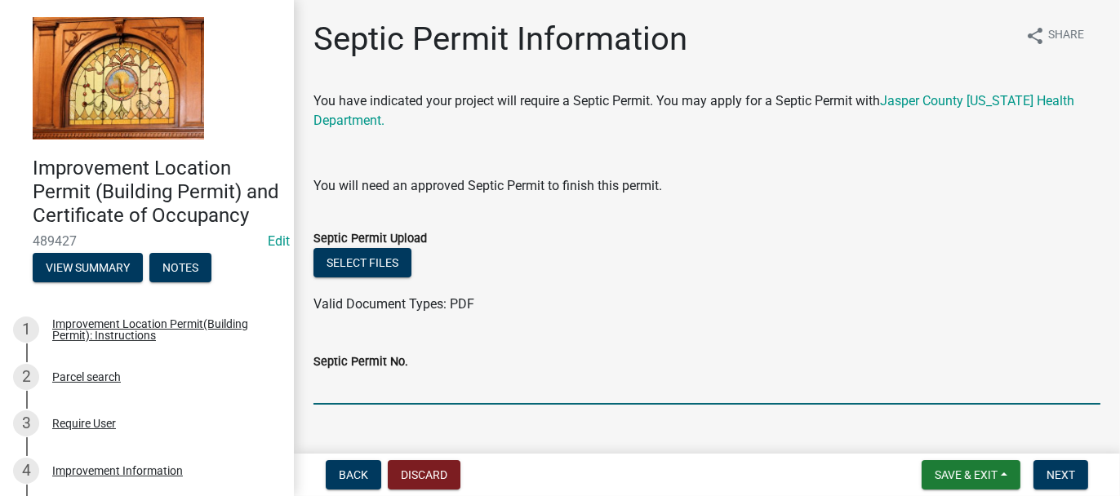
click at [336, 383] on input "Septic Permit No." at bounding box center [706, 387] width 787 height 33
type input "25086"
click at [1045, 468] on button "Next" at bounding box center [1060, 474] width 55 height 29
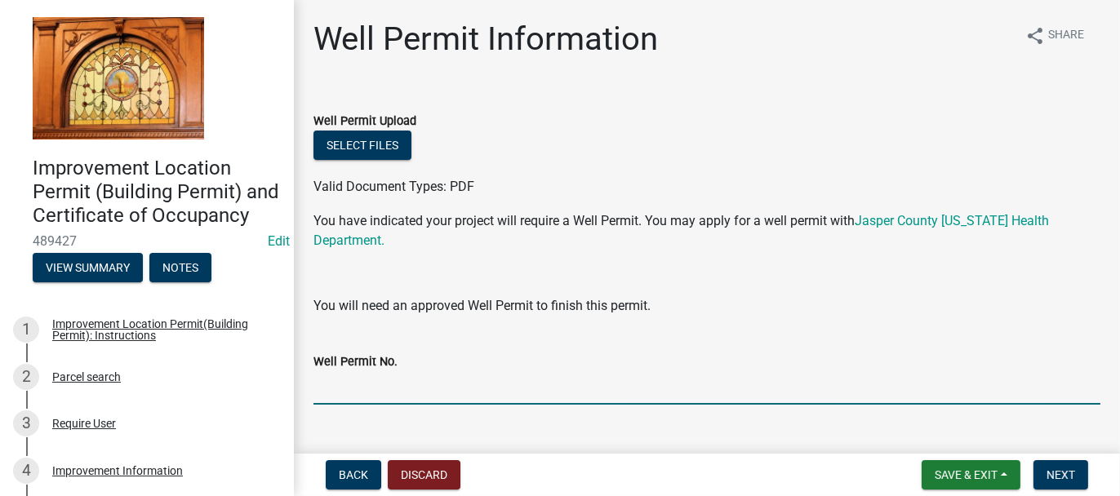
click at [343, 384] on input "Well Permit No." at bounding box center [706, 387] width 787 height 33
type input "25063"
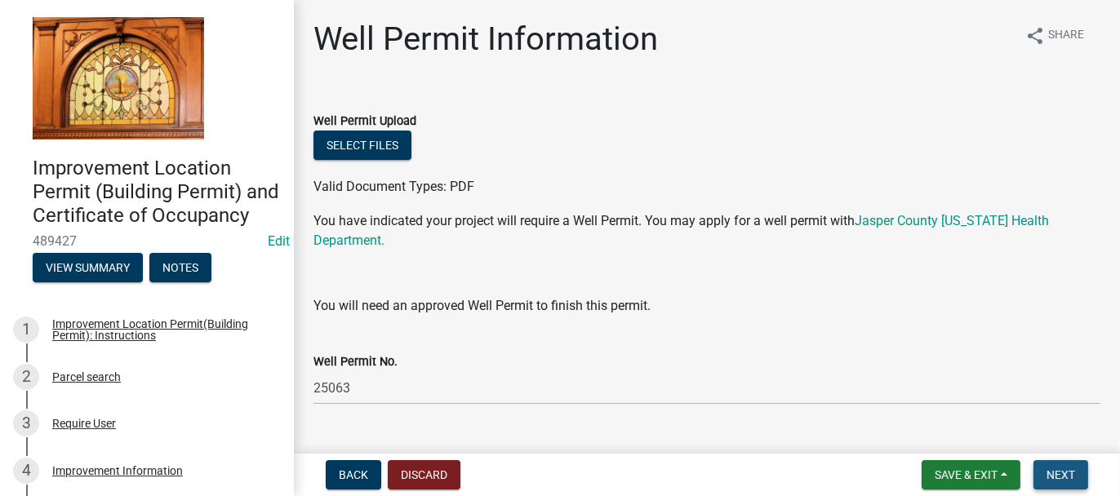
click at [1058, 473] on span "Next" at bounding box center [1060, 474] width 29 height 13
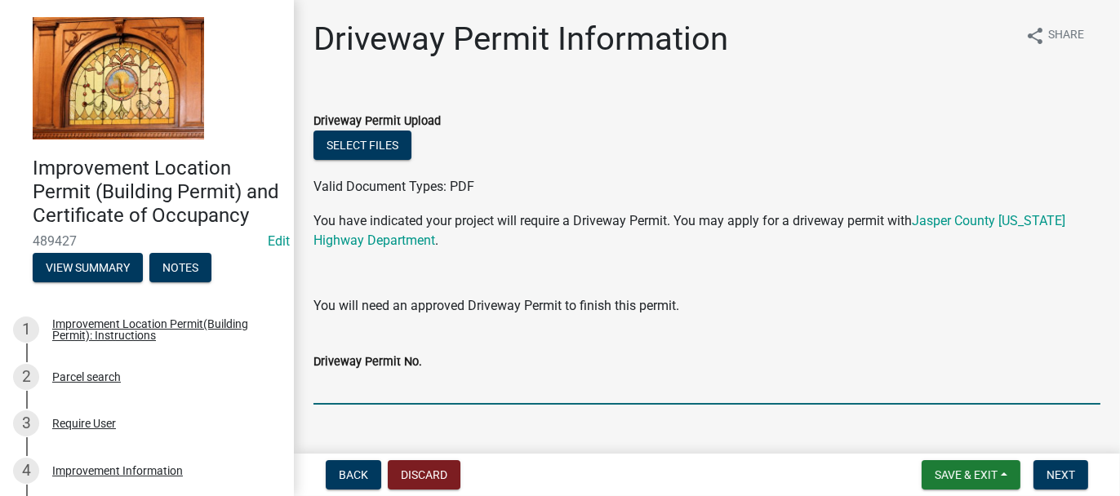
click at [355, 388] on input "Driveway Permit No." at bounding box center [706, 387] width 787 height 33
type input "1151"
click at [1059, 478] on span "Next" at bounding box center [1060, 474] width 29 height 13
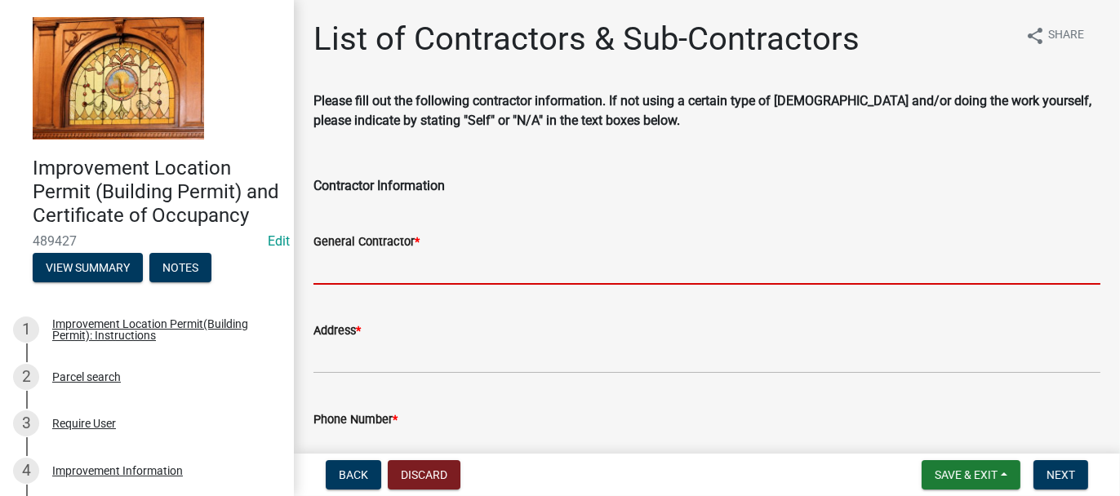
click at [335, 264] on input "General Contractor *" at bounding box center [706, 267] width 787 height 33
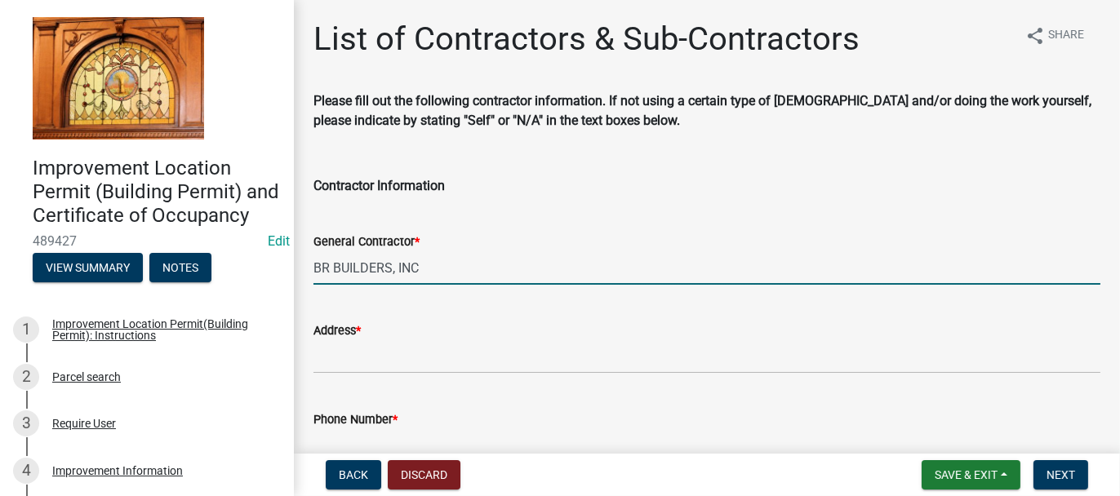
type input "BR BUILDERS, INC"
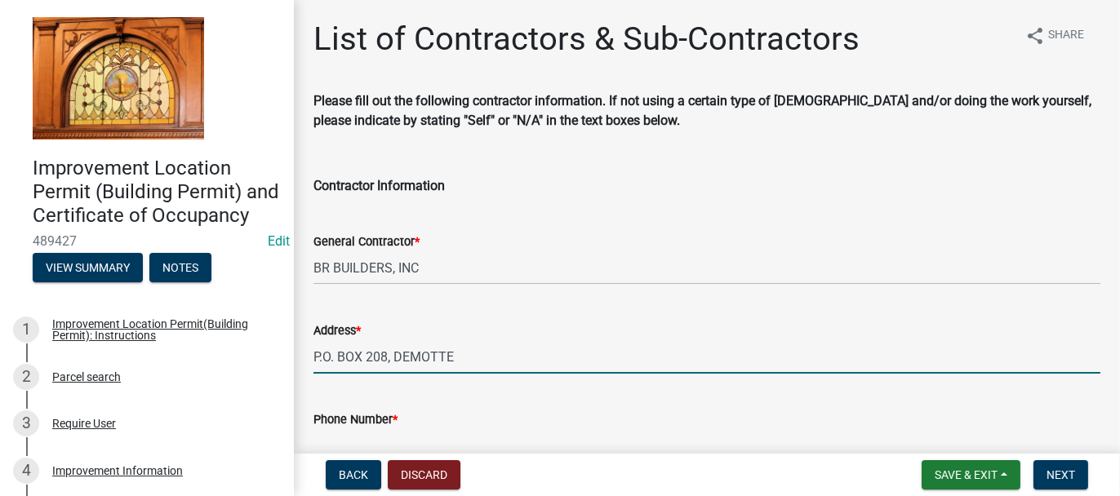
type input "P.O. BOX 208, DEMOTTE"
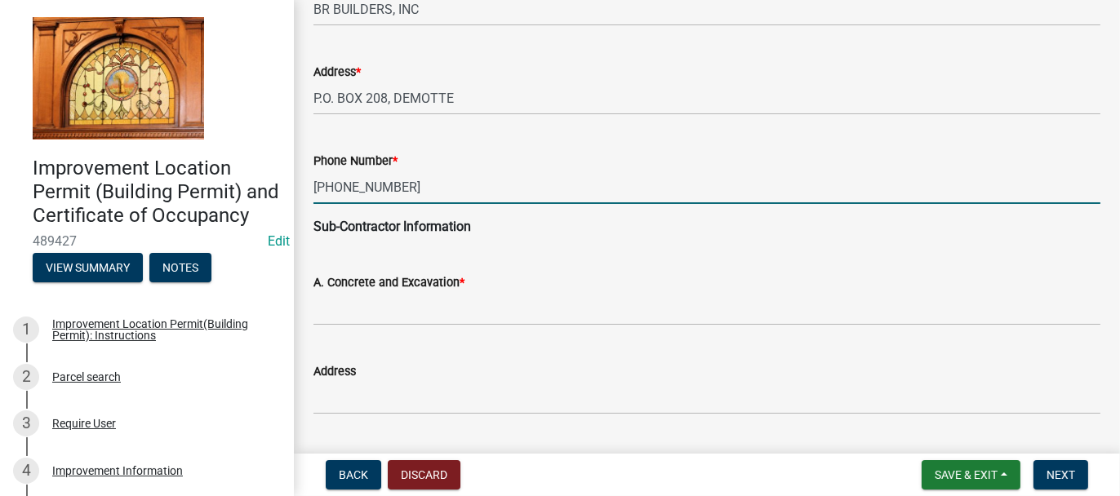
scroll to position [260, 0]
type input "[PHONE_NUMBER]"
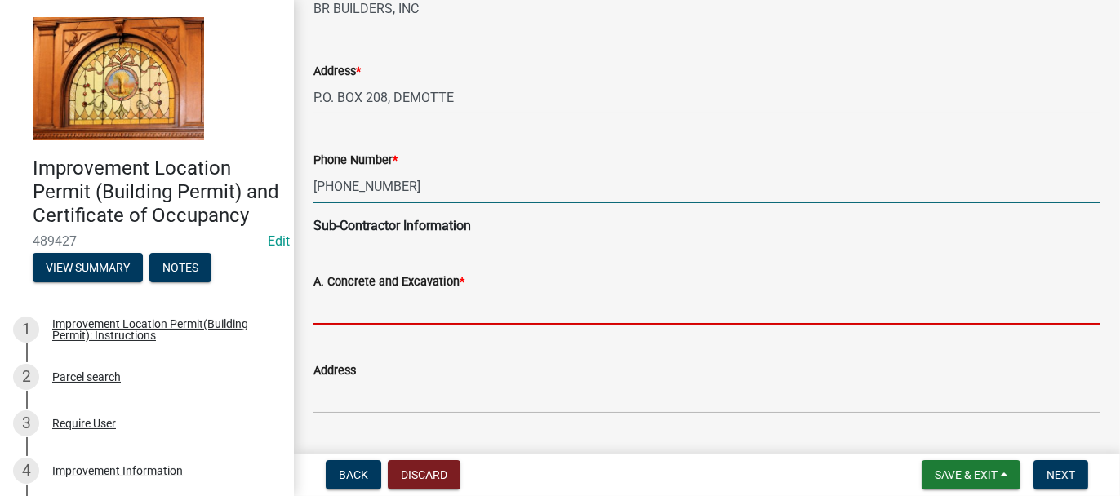
click at [340, 313] on input "A. Concrete and Excavation *" at bounding box center [706, 307] width 787 height 33
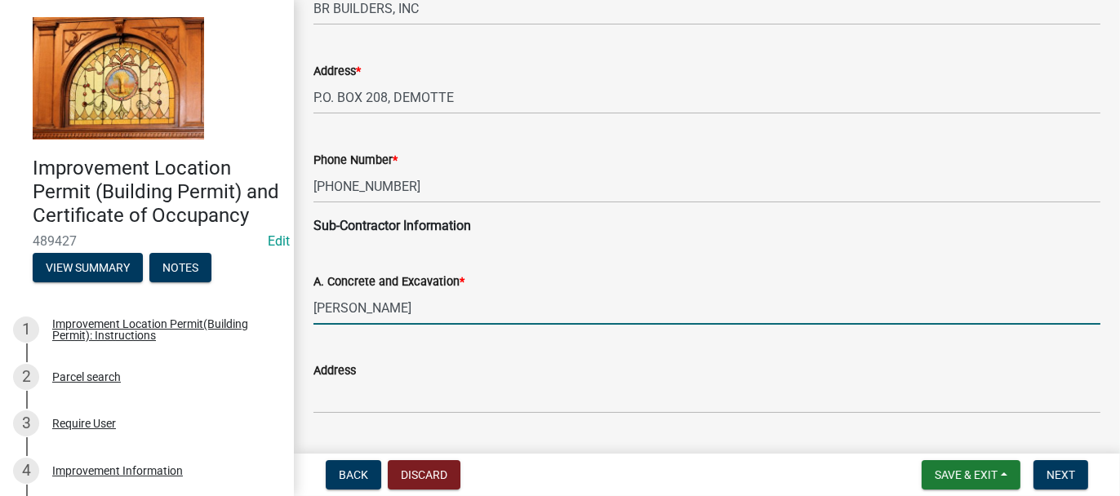
type input "[PERSON_NAME]"
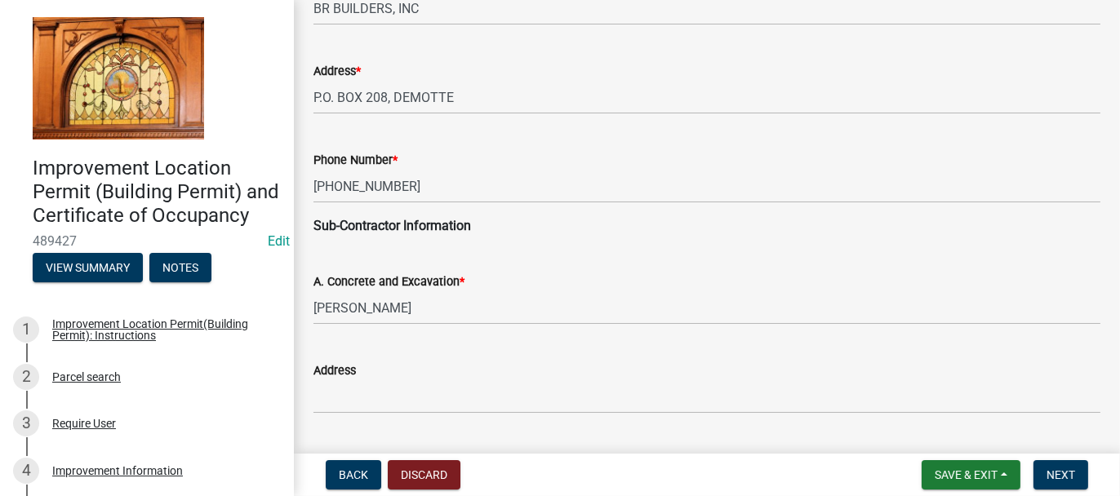
scroll to position [522, 0]
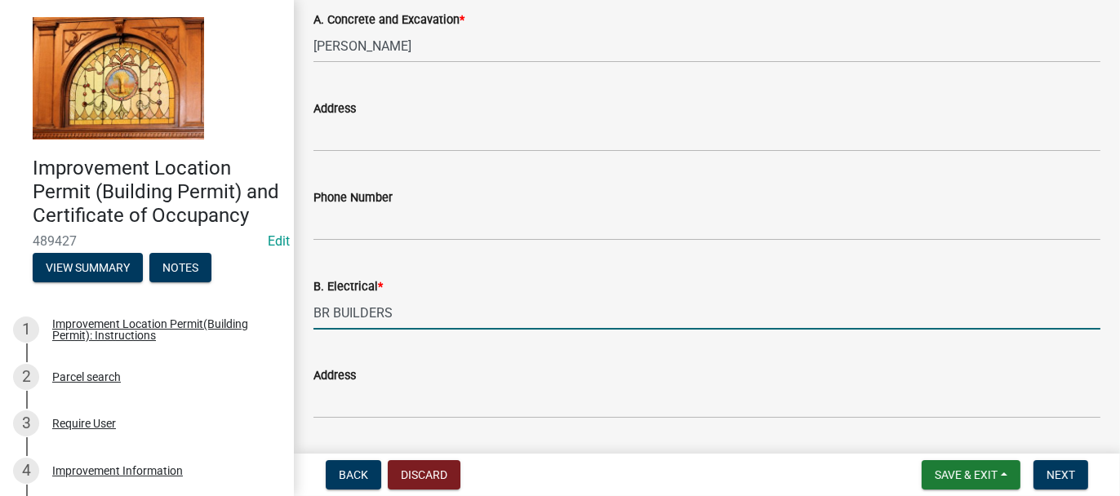
type input "BR BUILDERS"
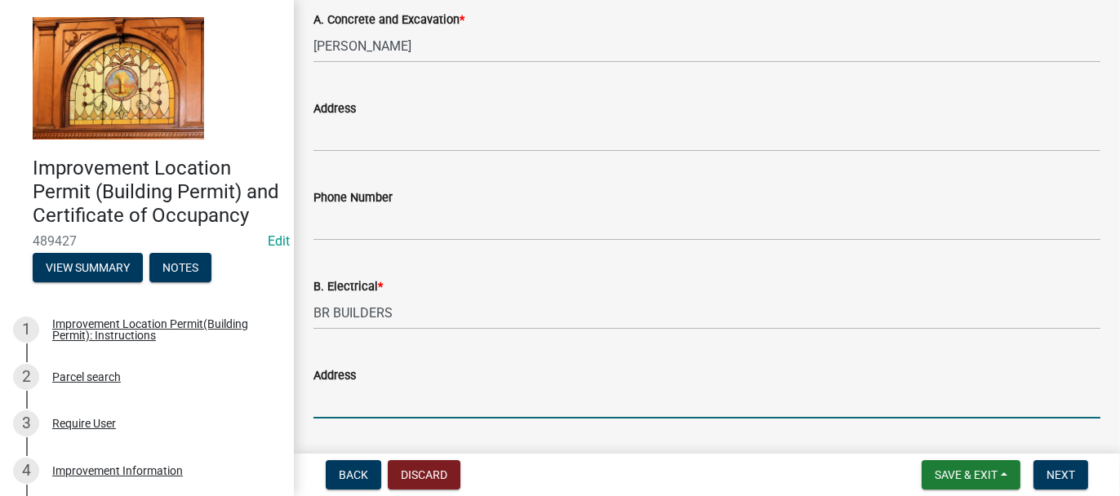
scroll to position [788, 0]
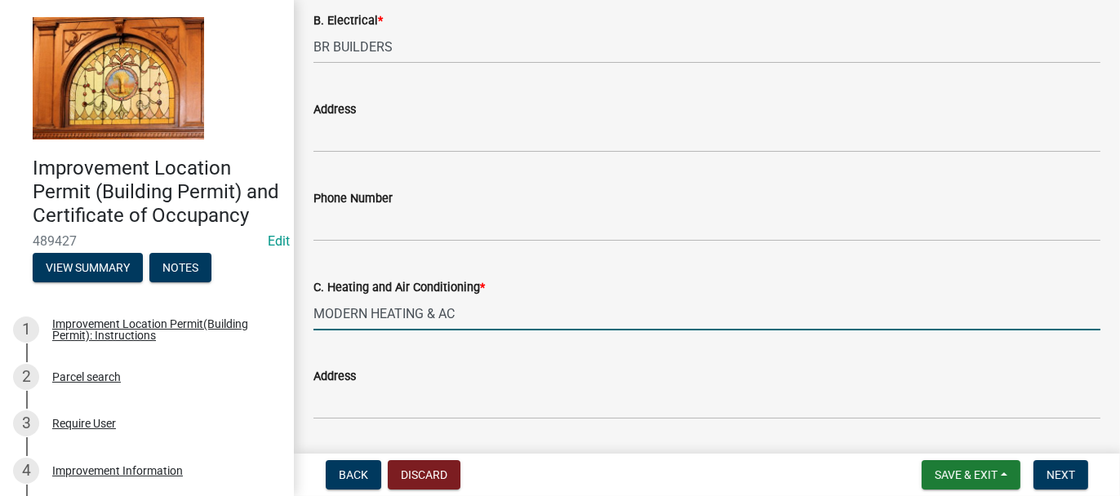
type input "MODERN HEATING & AC"
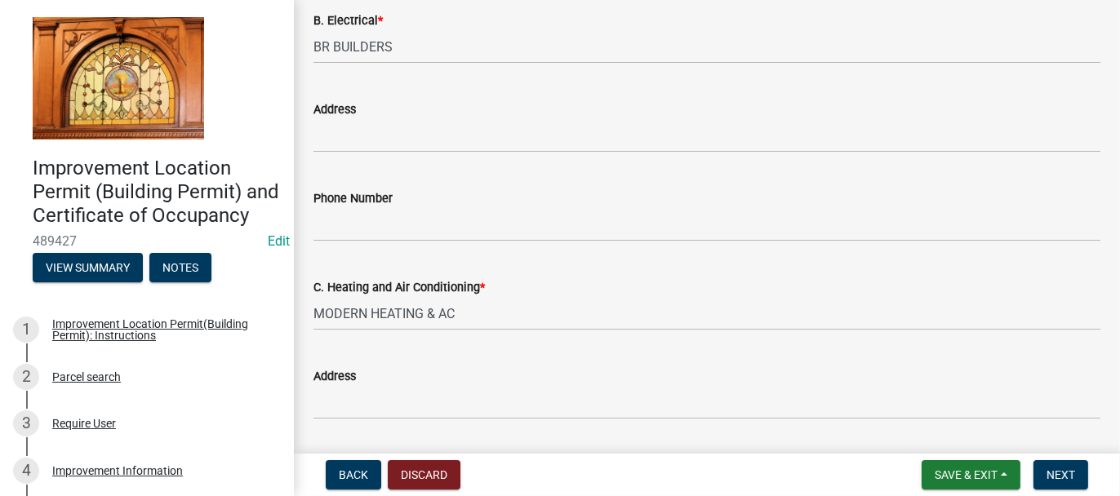
scroll to position [1054, 0]
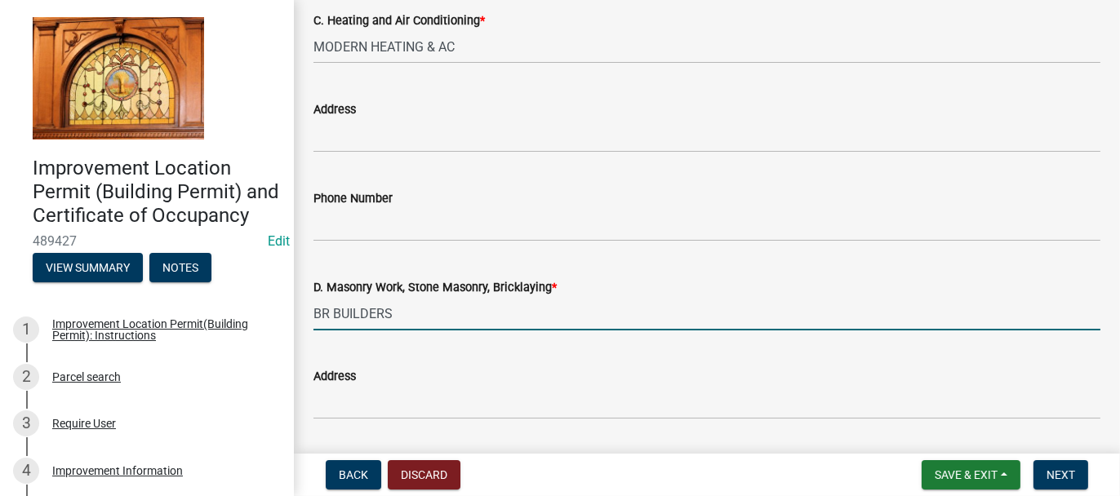
type input "BR BUILDERS"
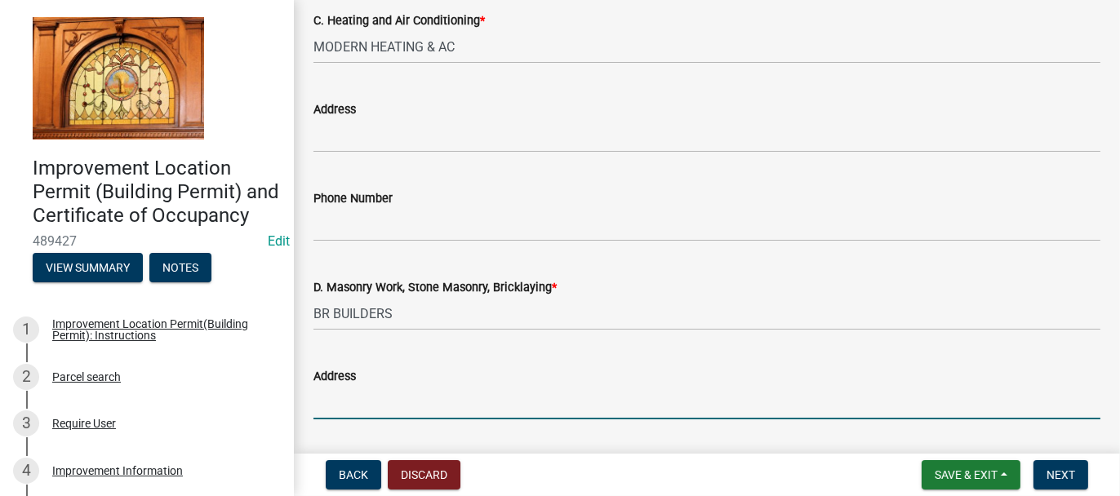
scroll to position [1322, 0]
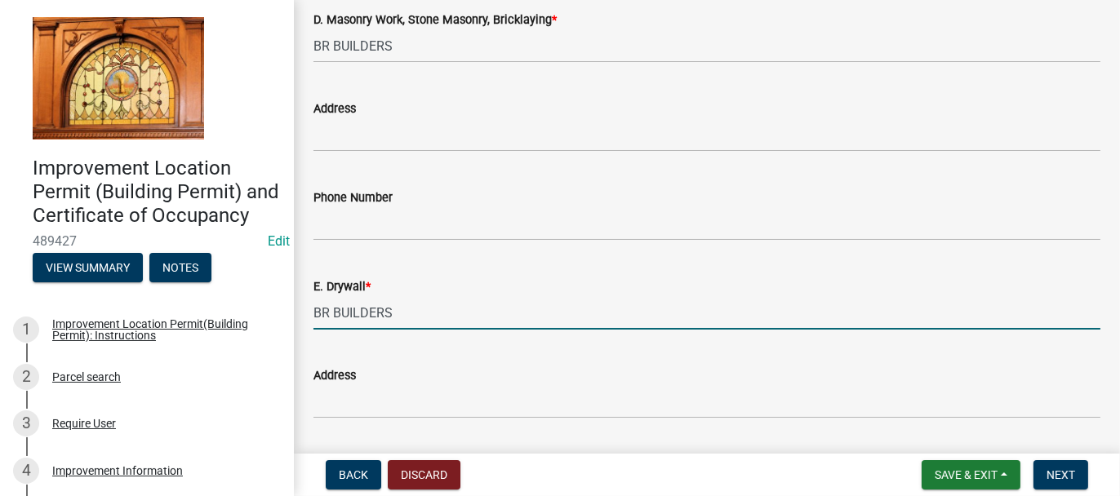
type input "BR BUILDERS"
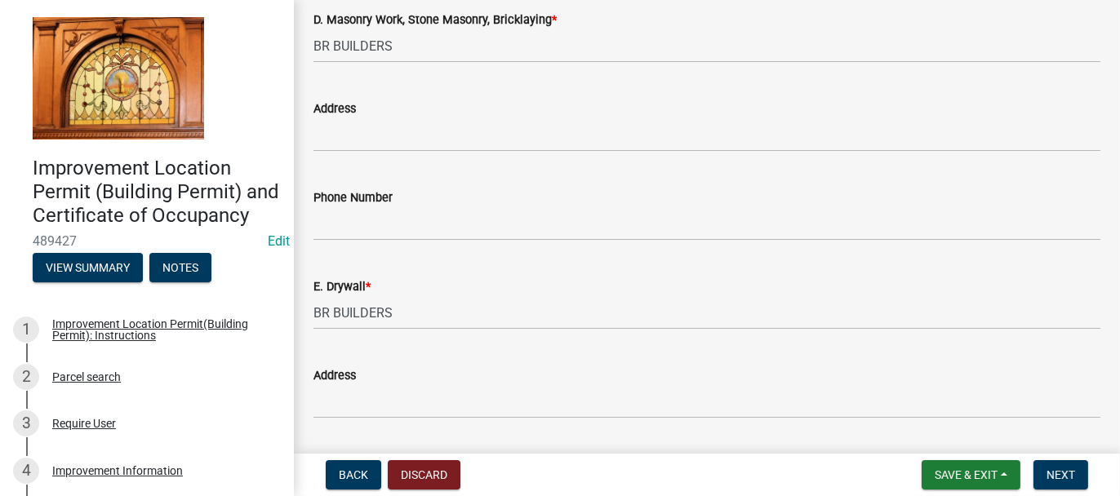
scroll to position [1589, 0]
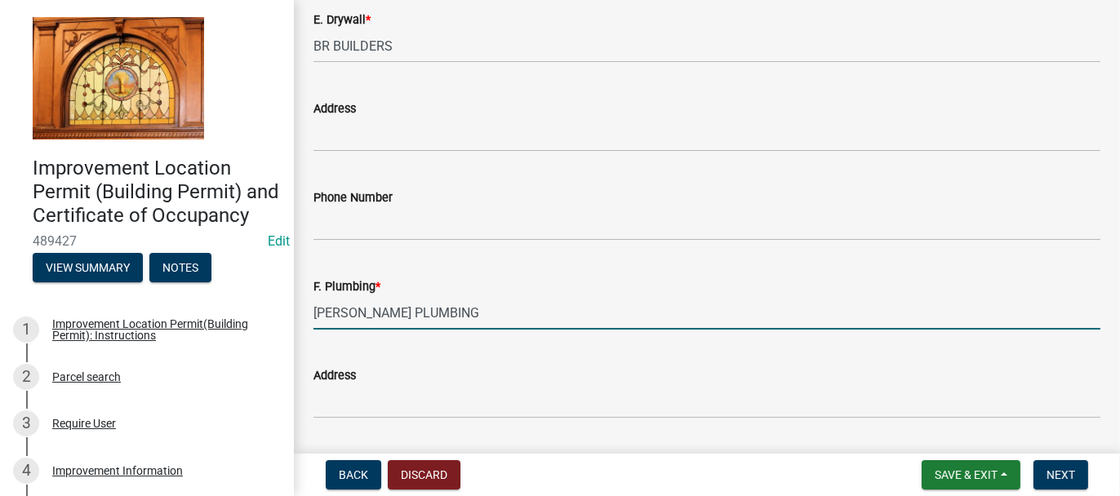
type input "[PERSON_NAME] PLUMBING"
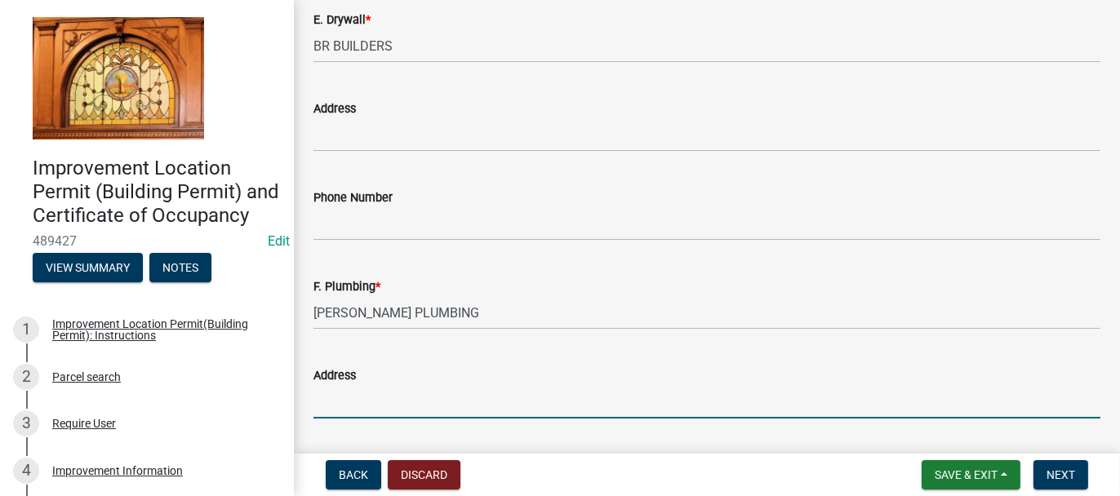
scroll to position [1813, 0]
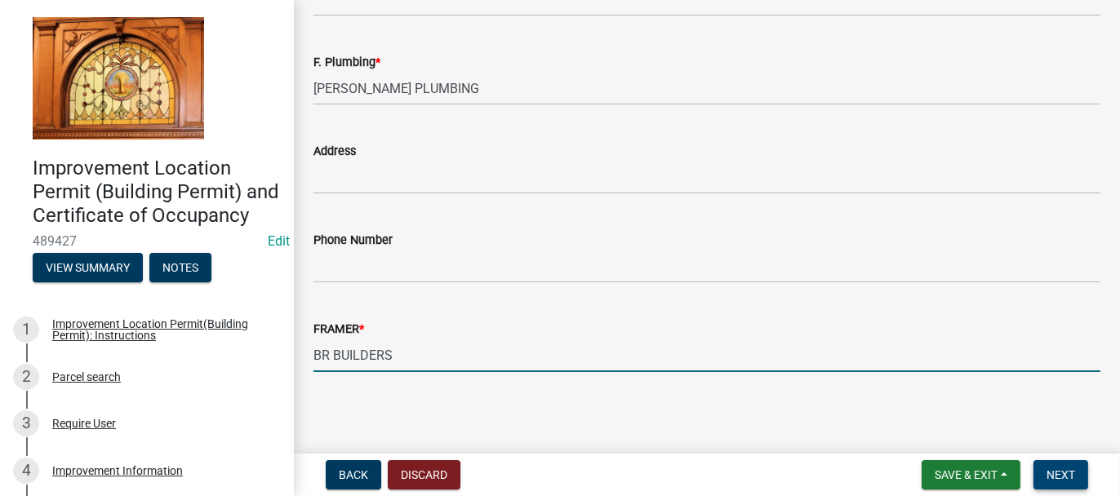
type input "BR BUILDERS"
click at [1083, 474] on button "Next" at bounding box center [1060, 474] width 55 height 29
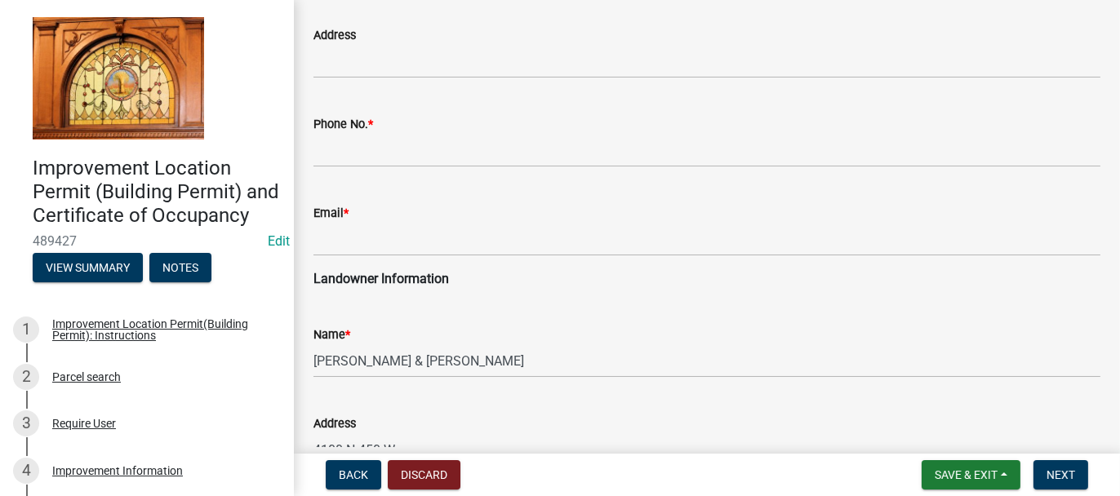
scroll to position [245, 0]
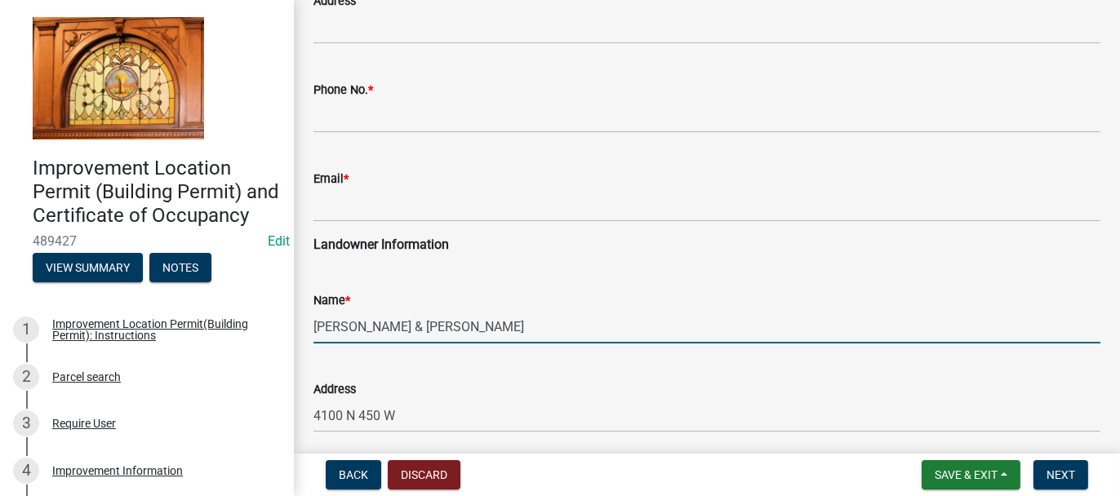
drag, startPoint x: 314, startPoint y: 326, endPoint x: 387, endPoint y: 333, distance: 73.0
click at [387, 333] on input "[PERSON_NAME] & [PERSON_NAME]" at bounding box center [706, 326] width 787 height 33
click at [427, 326] on input "[PERSON_NAME] & [PERSON_NAME]" at bounding box center [706, 326] width 787 height 33
paste input "[PERSON_NAME],"
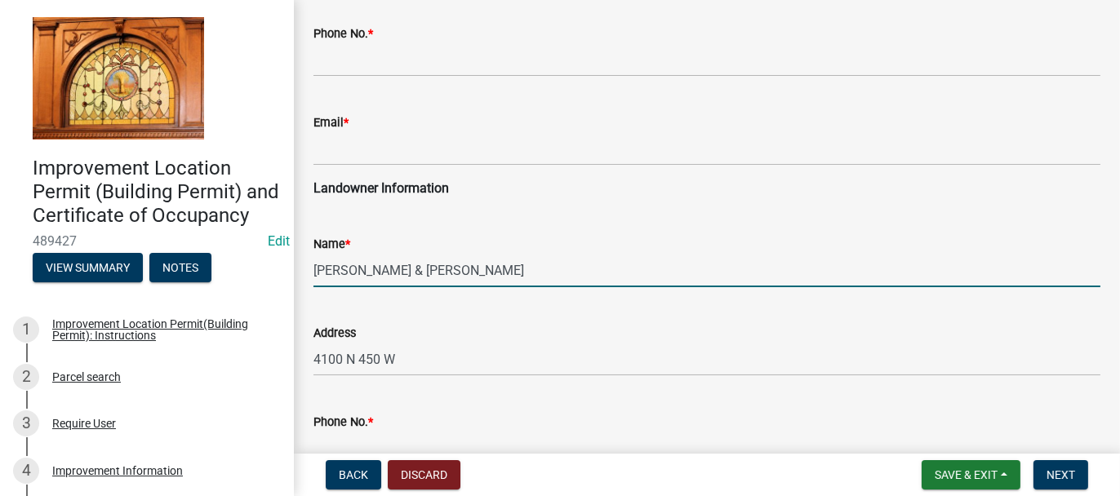
scroll to position [408, 0]
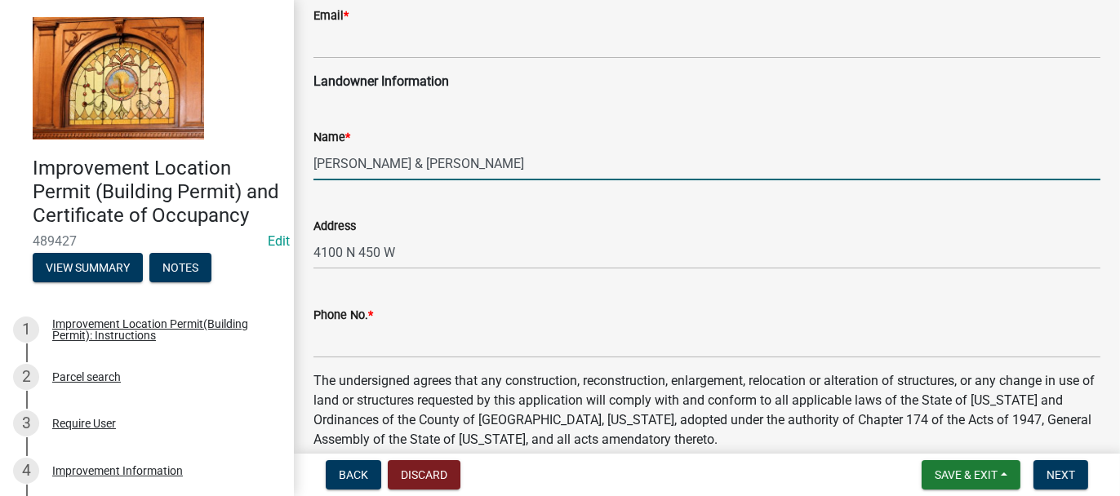
type input "[PERSON_NAME] & [PERSON_NAME]"
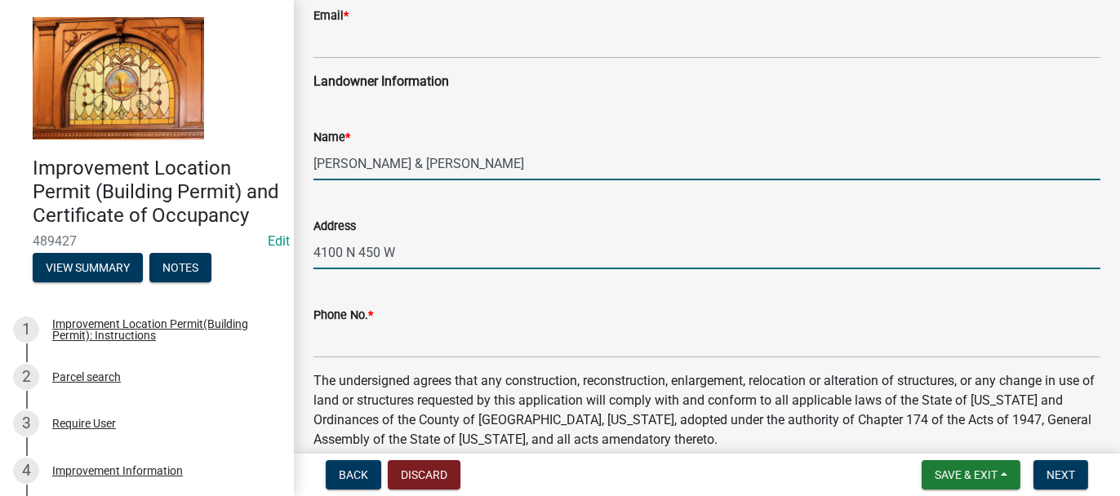
click at [409, 246] on input "4100 N 450 W" at bounding box center [706, 252] width 787 height 33
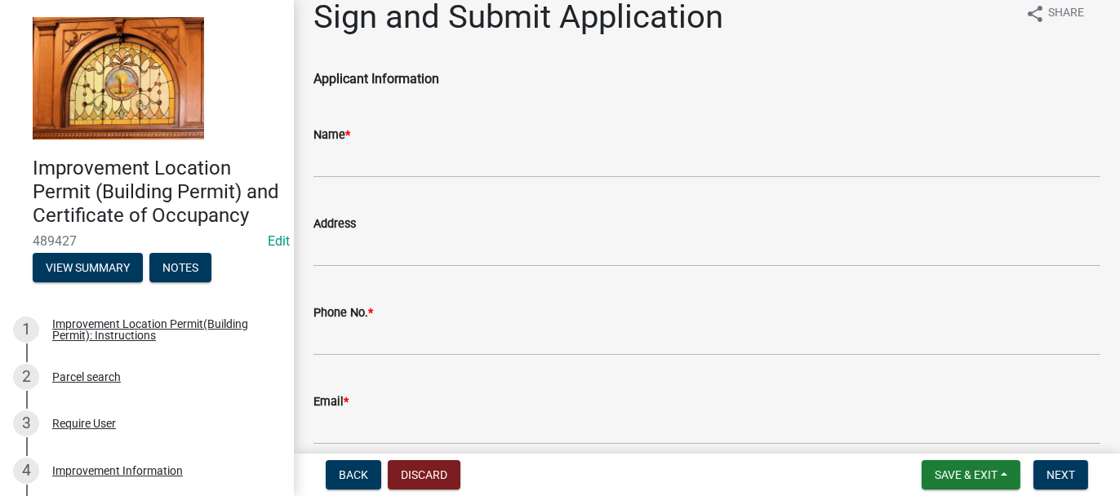
scroll to position [0, 0]
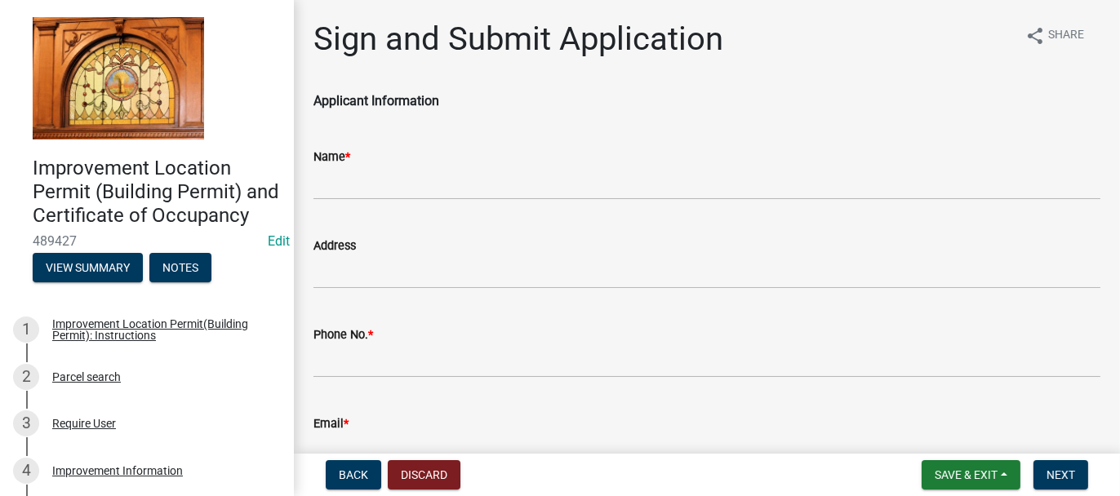
type input "4100 N 450 W, RENSSELAER"
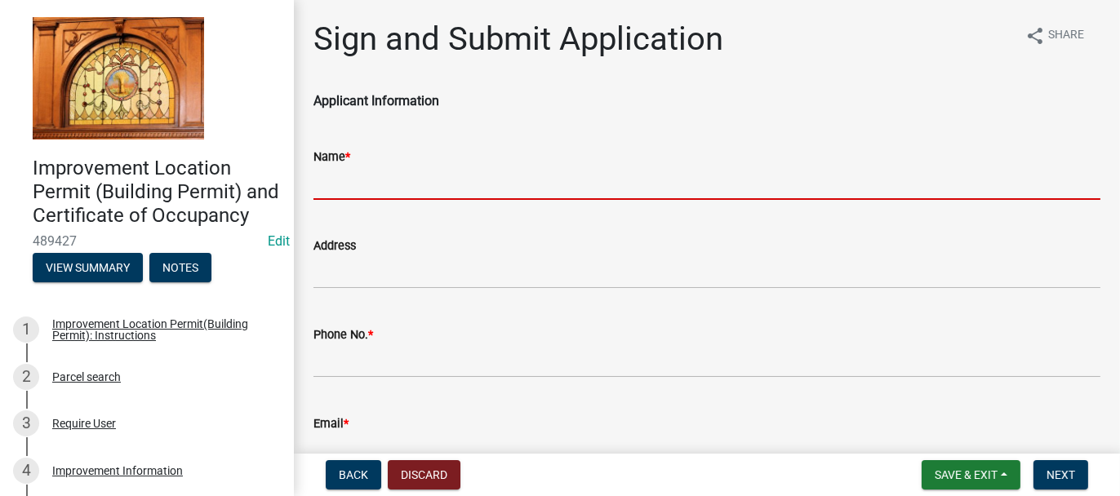
click at [347, 189] on input "Name *" at bounding box center [706, 182] width 787 height 33
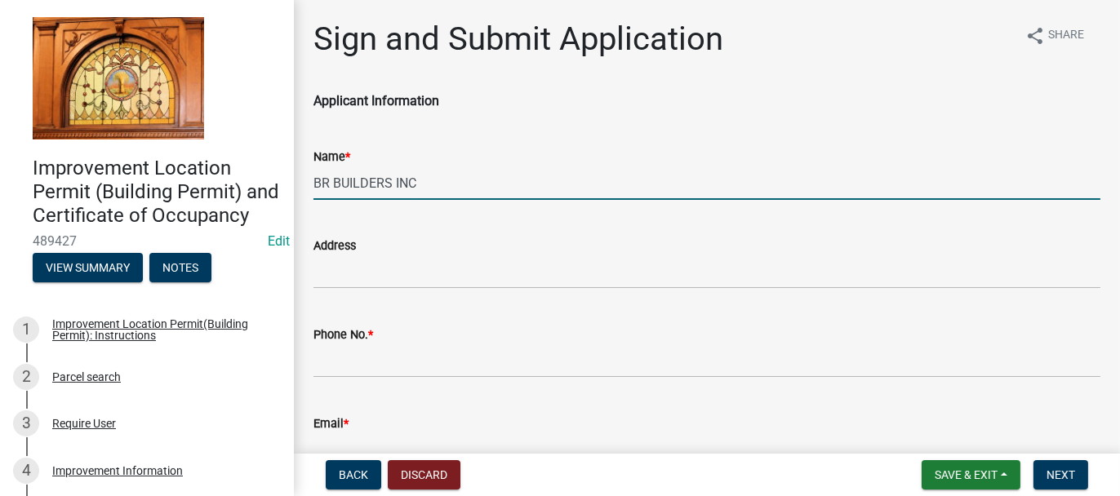
type input "BR BUILDERS INC"
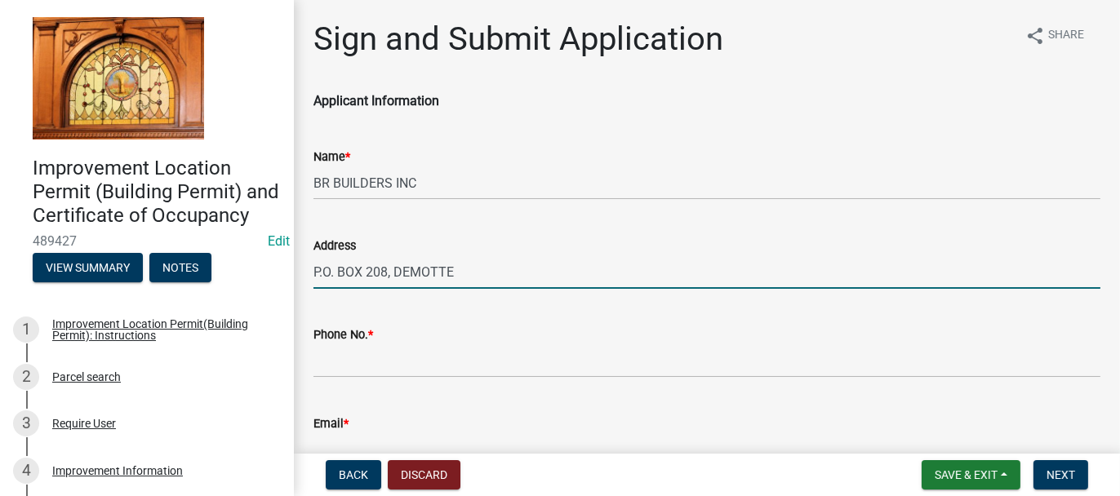
type input "P.O. BOX 208, DEMOTTE"
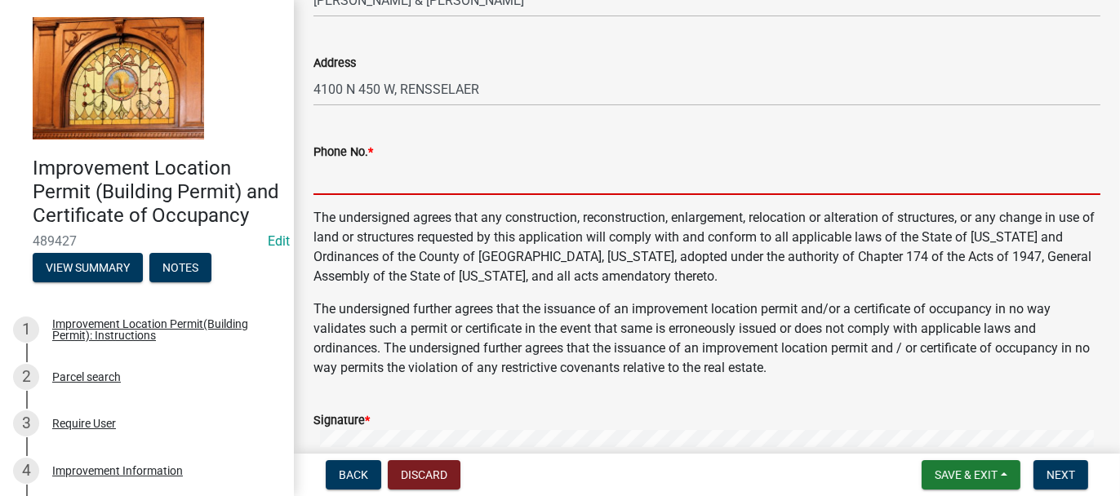
scroll to position [591, 0]
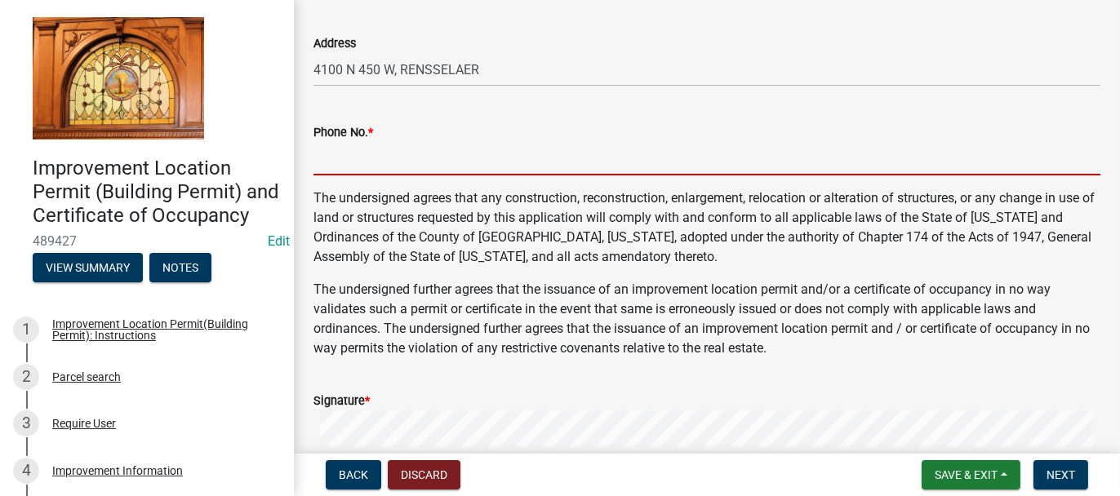
click at [349, 170] on input "Phone No. *" at bounding box center [706, 158] width 787 height 33
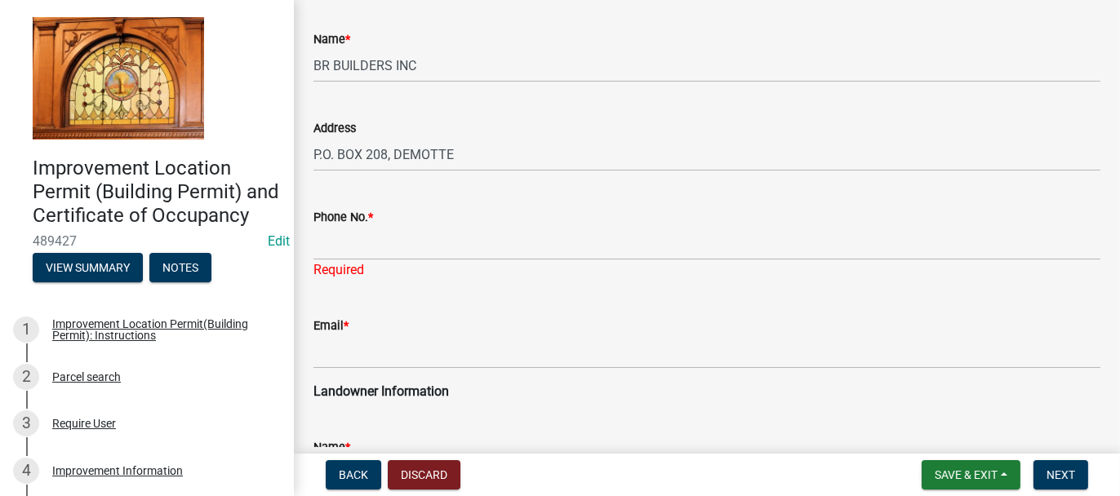
scroll to position [101, 0]
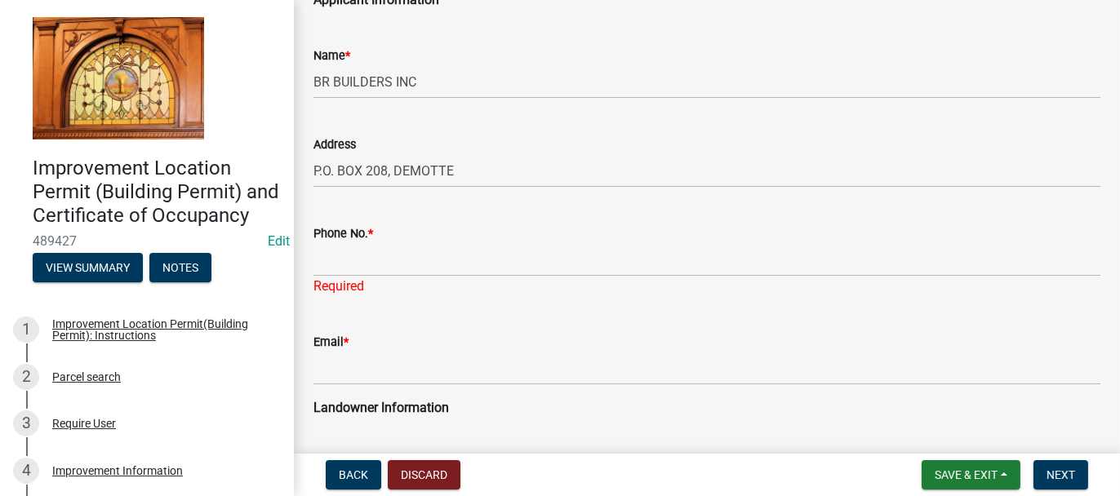
type input "[PHONE_NUMBER]"
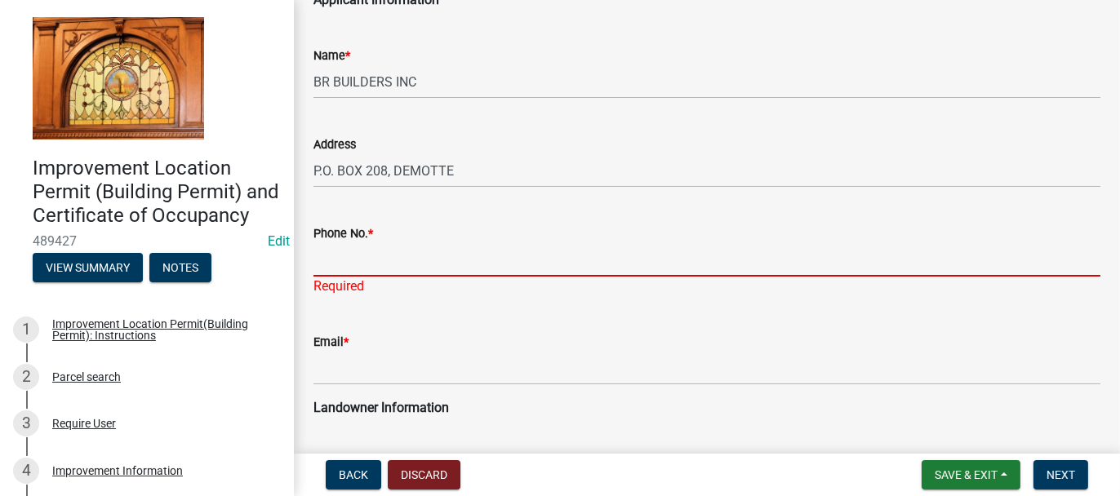
click at [337, 256] on input "Phone No. *" at bounding box center [706, 259] width 787 height 33
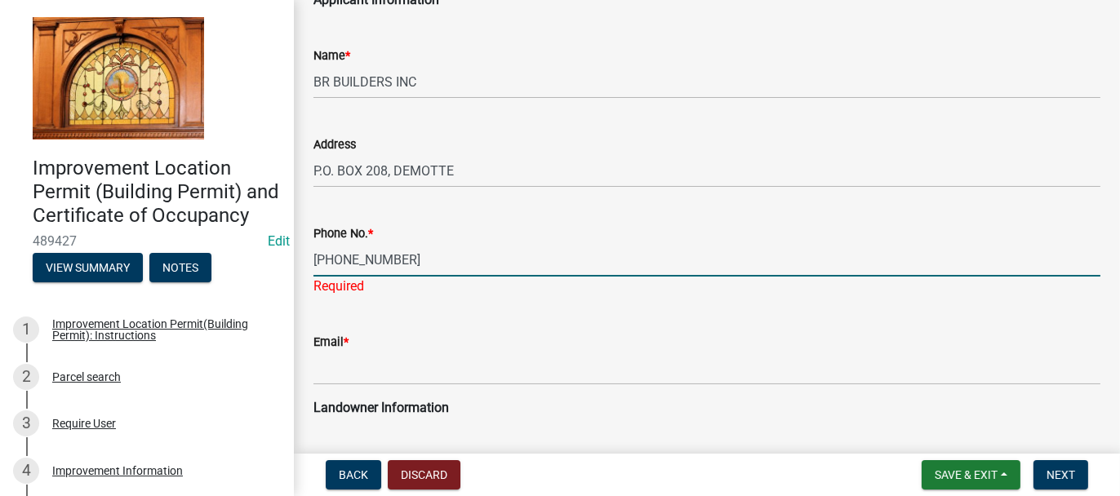
scroll to position [183, 0]
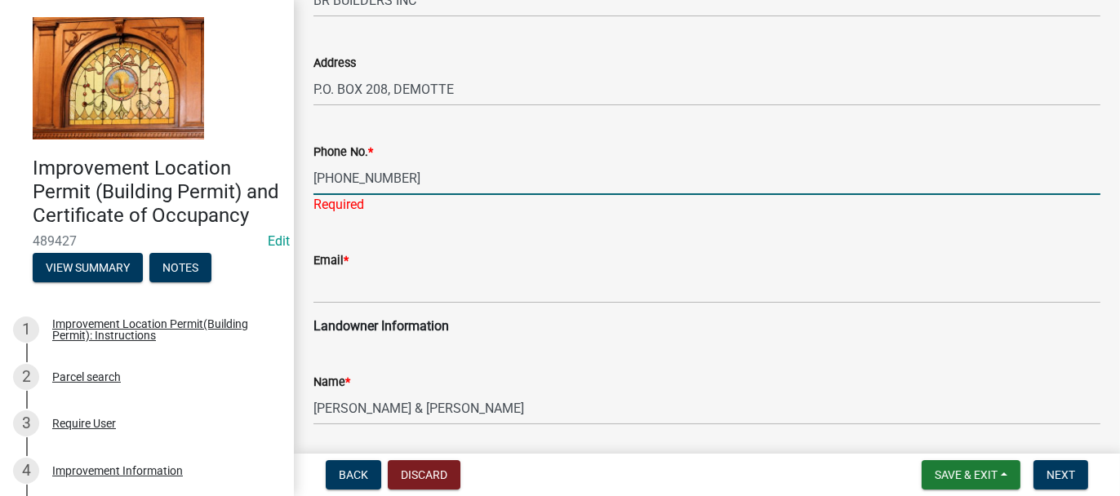
type input "[PHONE_NUMBER]"
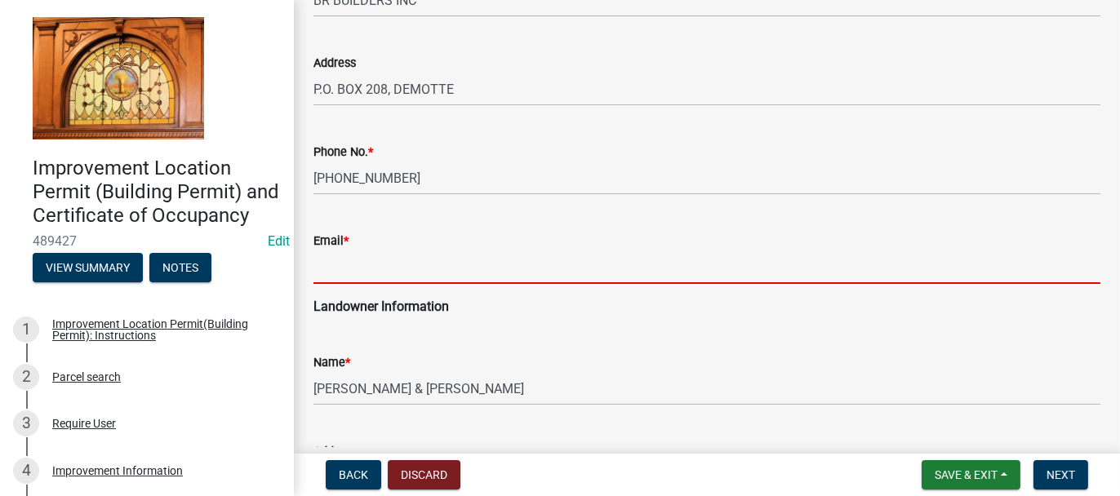
click at [334, 291] on wm-data-entity-input "Email *" at bounding box center [706, 252] width 787 height 89
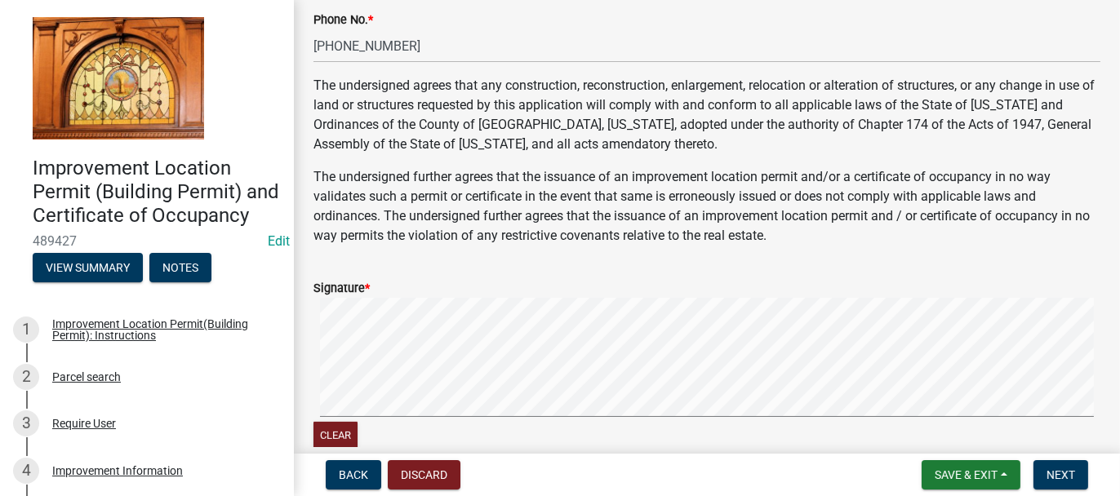
scroll to position [754, 0]
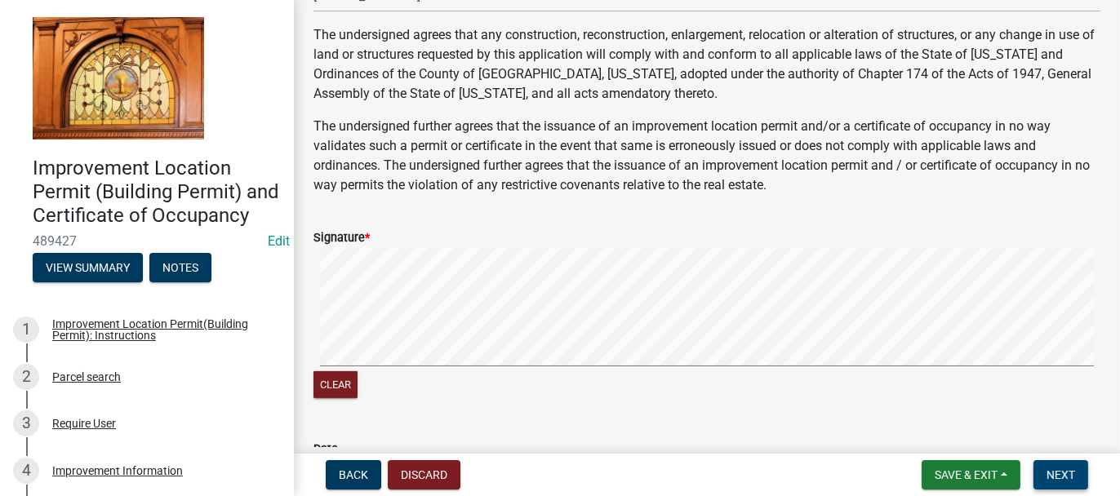
type input "[EMAIL_ADDRESS][DOMAIN_NAME]"
click at [1078, 474] on button "Next" at bounding box center [1060, 474] width 55 height 29
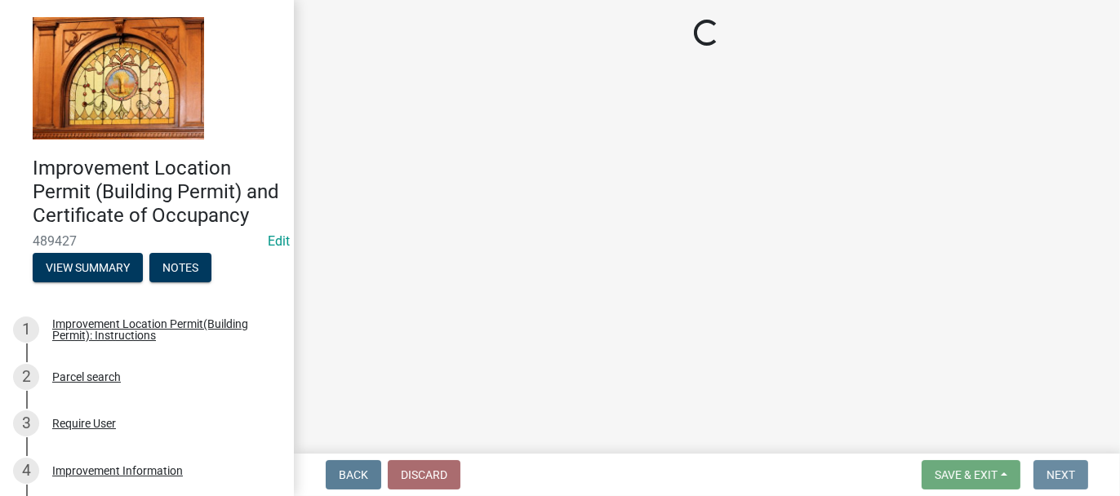
scroll to position [0, 0]
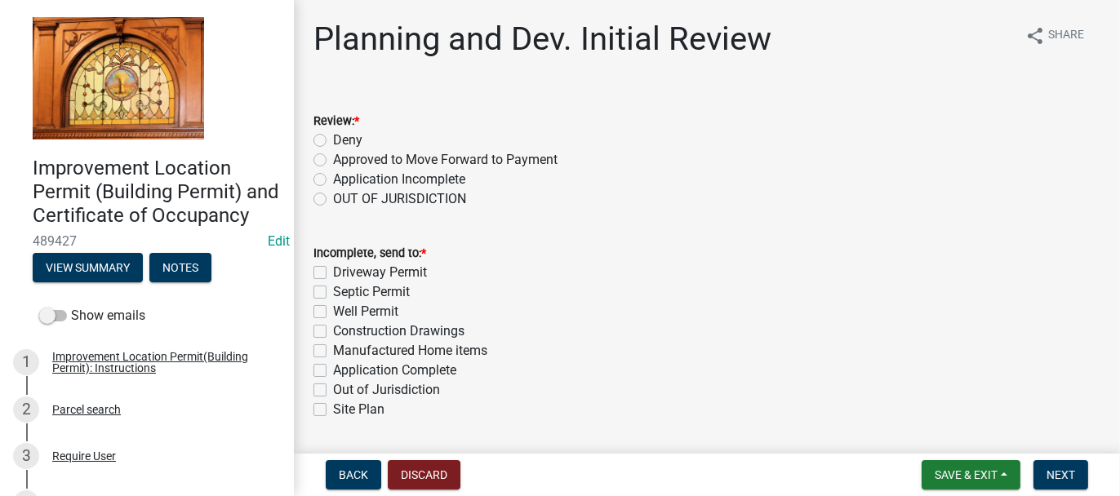
click at [333, 160] on label "Approved to Move Forward to Payment" at bounding box center [445, 160] width 224 height 20
click at [333, 160] on input "Approved to Move Forward to Payment" at bounding box center [338, 155] width 11 height 11
radio input "true"
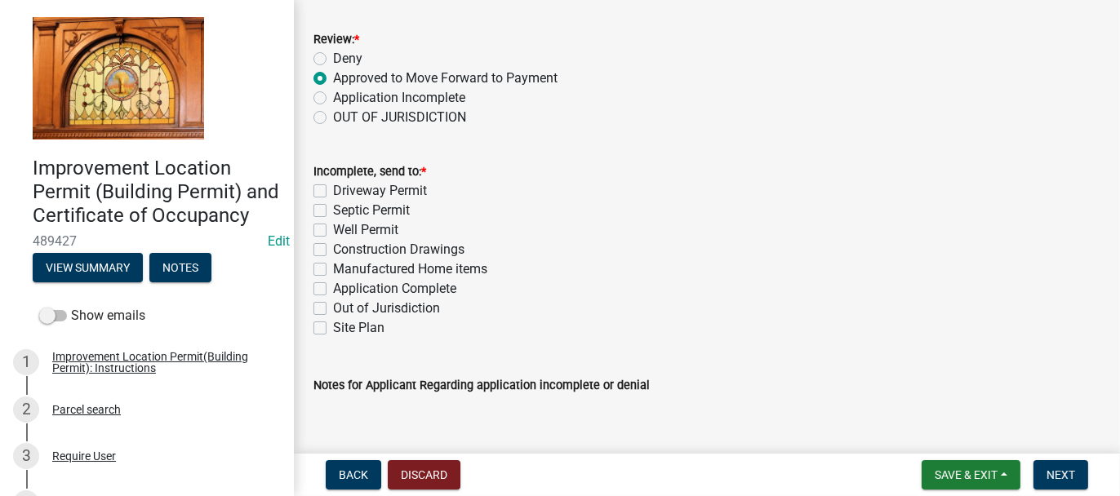
click at [333, 287] on label "Application Complete" at bounding box center [394, 289] width 123 height 20
click at [333, 287] on input "Application Complete" at bounding box center [338, 284] width 11 height 11
checkbox input "true"
checkbox input "false"
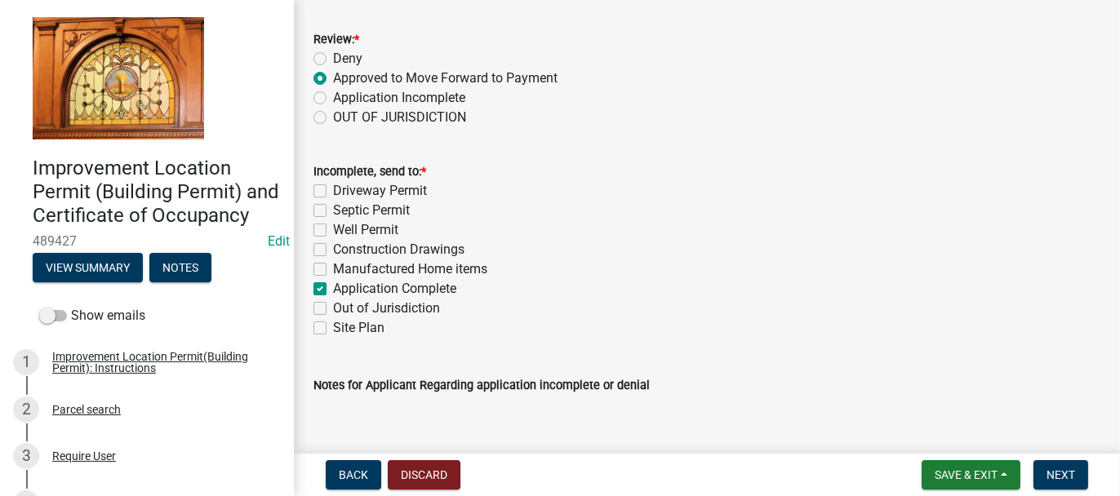
checkbox input "false"
checkbox input "true"
checkbox input "false"
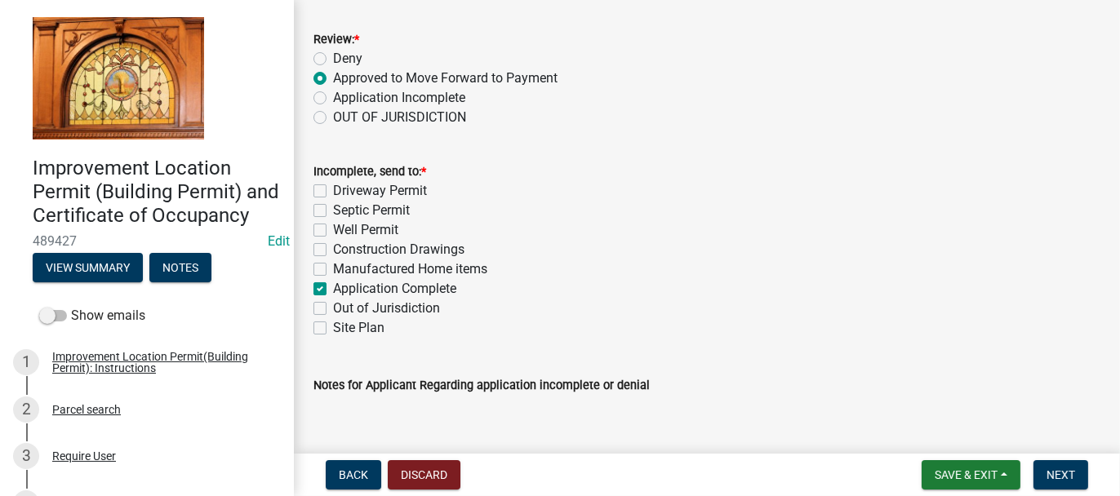
checkbox input "false"
click at [1064, 475] on span "Next" at bounding box center [1060, 474] width 29 height 13
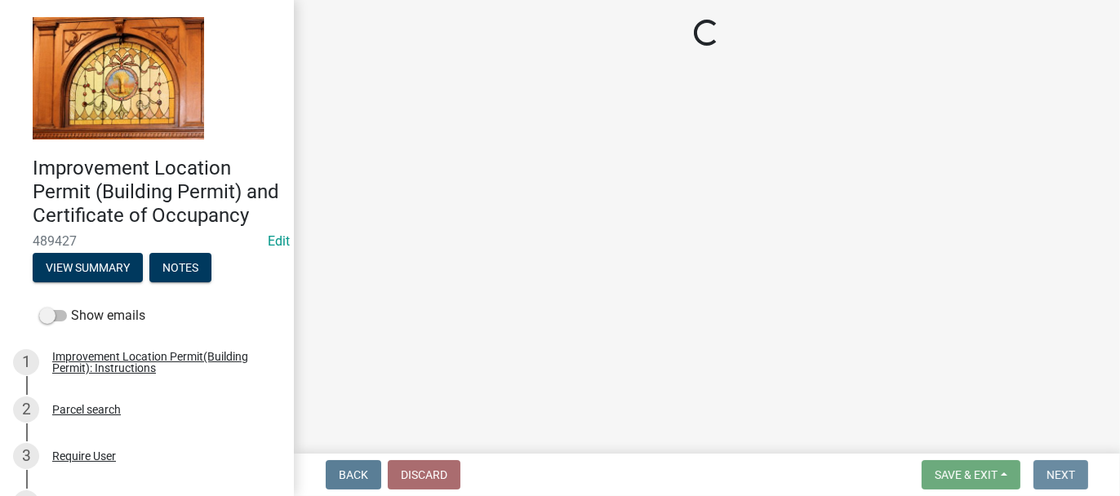
scroll to position [0, 0]
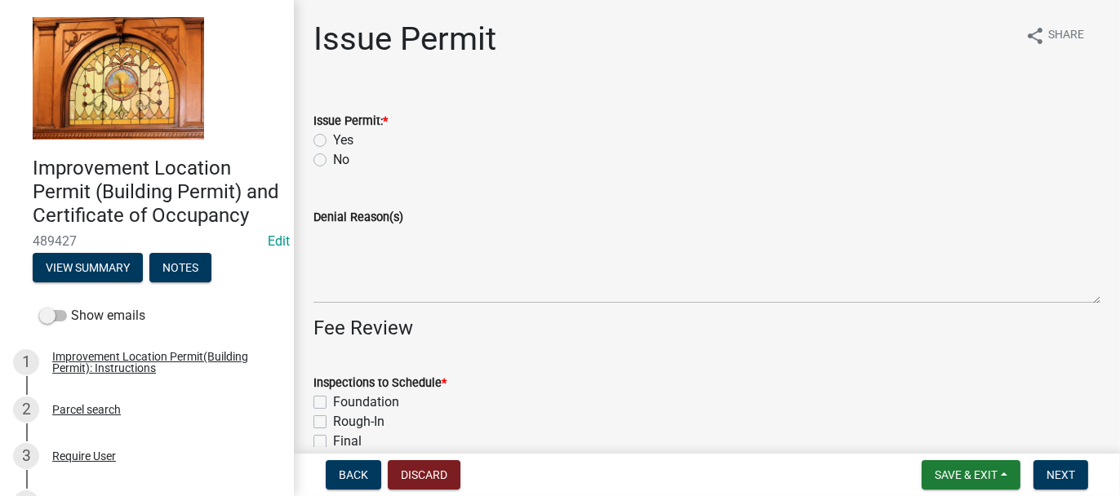
click at [333, 140] on label "Yes" at bounding box center [343, 141] width 20 height 20
click at [333, 140] on input "Yes" at bounding box center [338, 136] width 11 height 11
radio input "true"
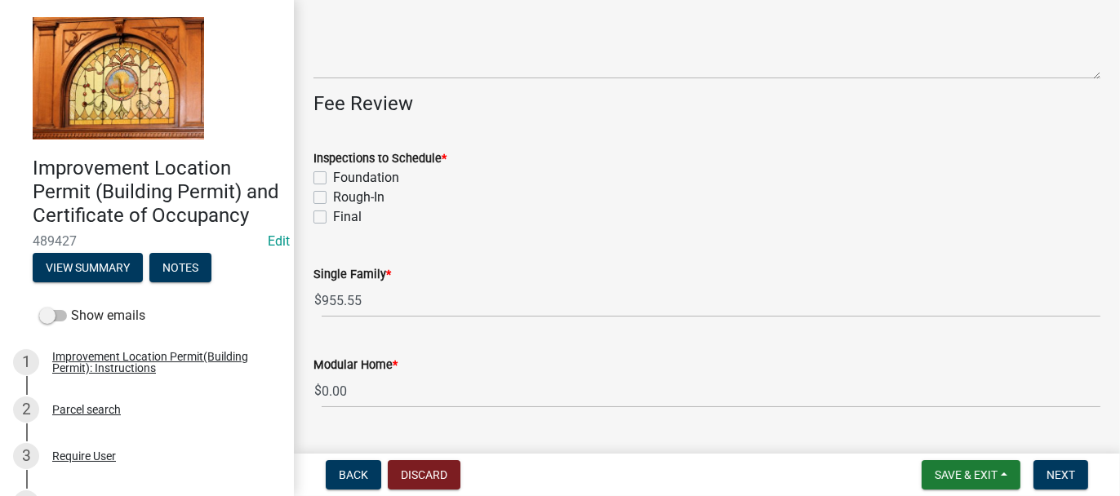
scroll to position [245, 0]
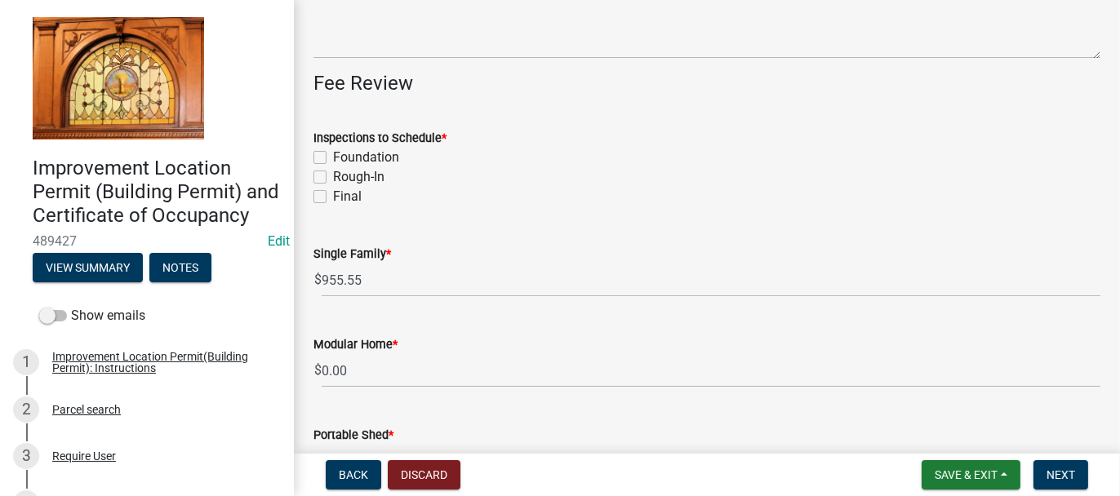
drag, startPoint x: 323, startPoint y: 154, endPoint x: 318, endPoint y: 175, distance: 21.0
click at [333, 155] on label "Foundation" at bounding box center [366, 158] width 66 height 20
click at [333, 155] on input "Foundation" at bounding box center [338, 153] width 11 height 11
checkbox input "true"
checkbox input "false"
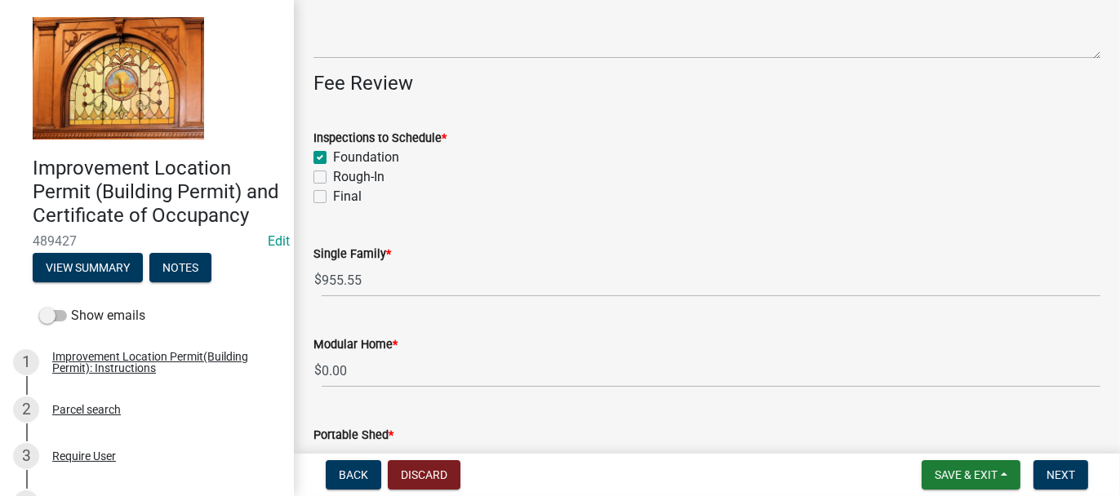
checkbox input "false"
click at [333, 175] on label "Rough-In" at bounding box center [358, 177] width 51 height 20
click at [333, 175] on input "Rough-In" at bounding box center [338, 172] width 11 height 11
checkbox input "true"
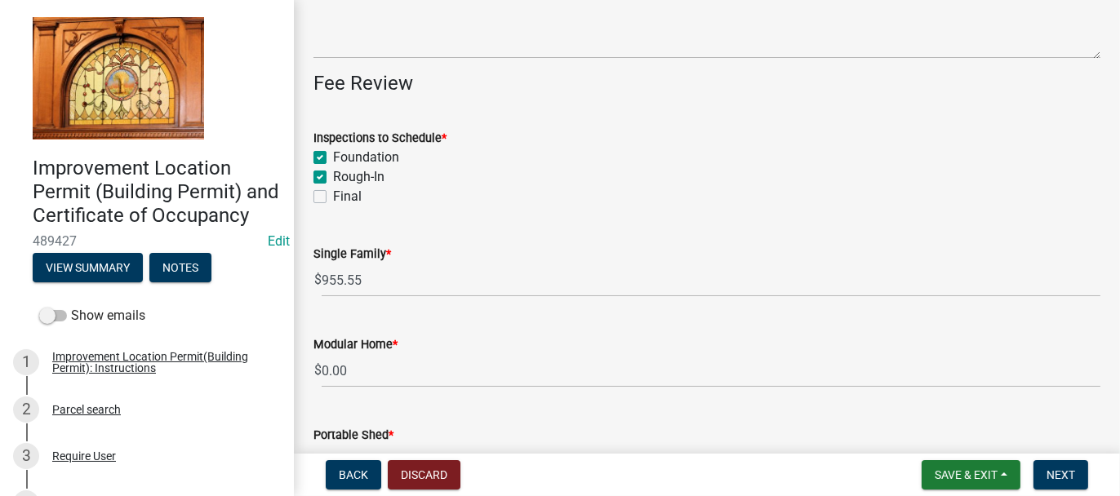
checkbox input "true"
click at [333, 201] on label "Final" at bounding box center [347, 197] width 29 height 20
click at [333, 198] on input "Final" at bounding box center [338, 192] width 11 height 11
checkbox input "true"
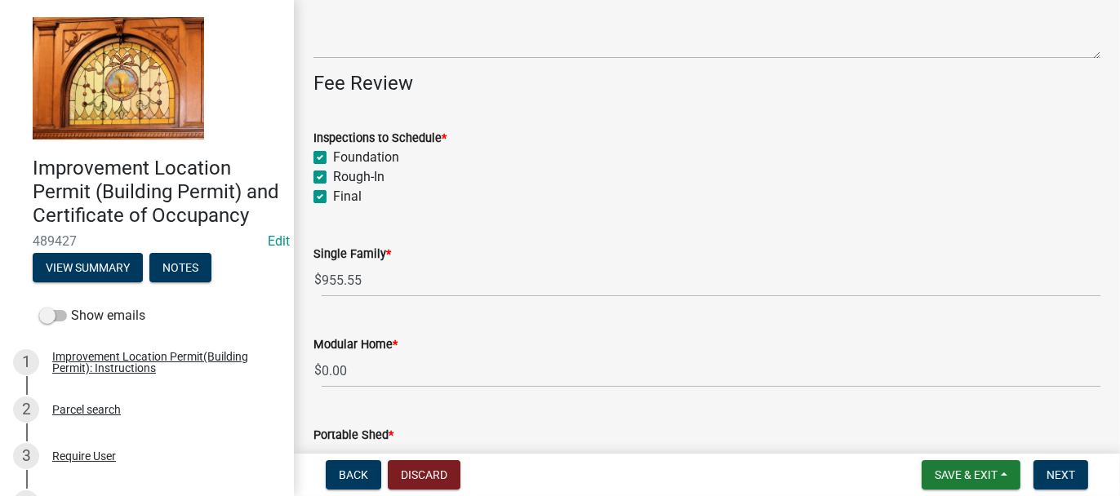
checkbox input "true"
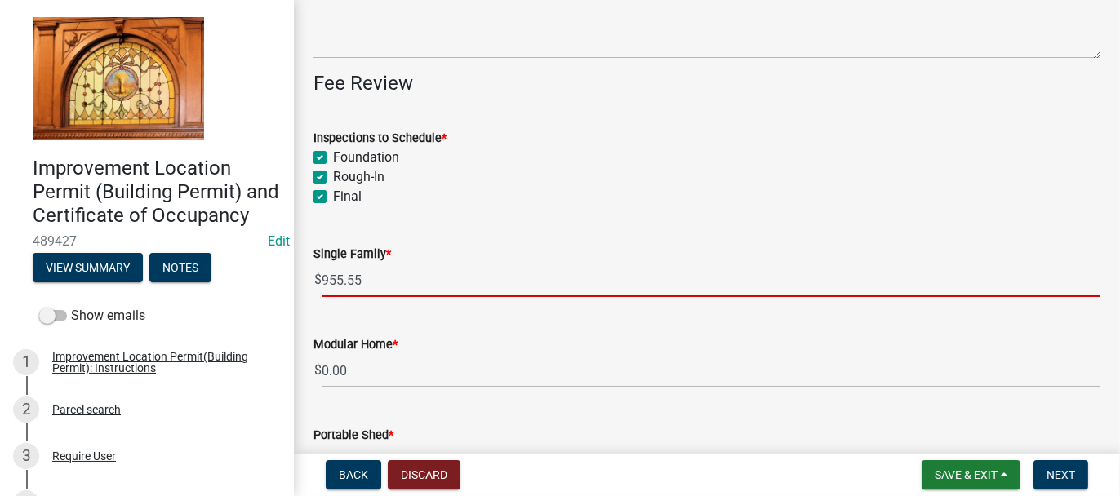
click at [335, 277] on input "955.55" at bounding box center [711, 280] width 779 height 33
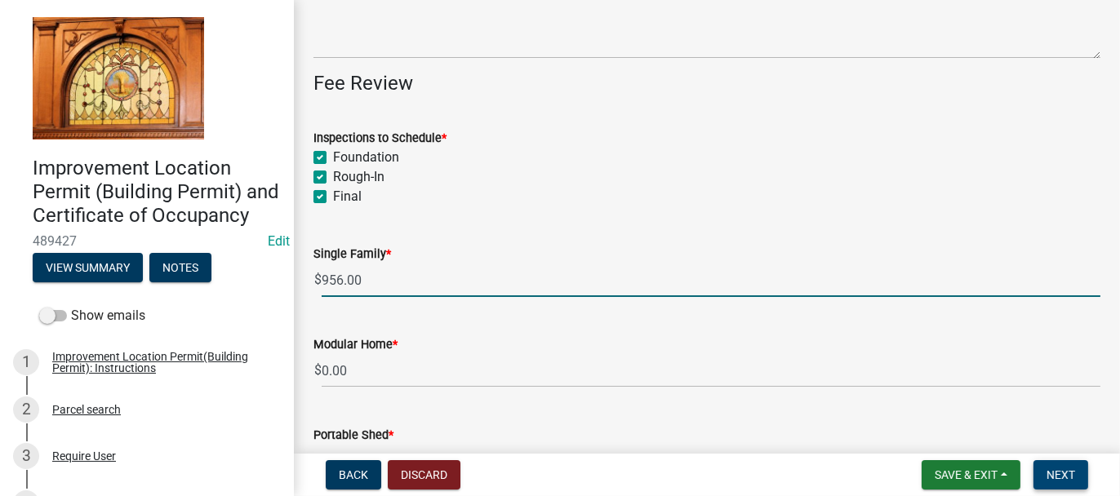
type input "956.00"
click at [1072, 473] on span "Next" at bounding box center [1060, 474] width 29 height 13
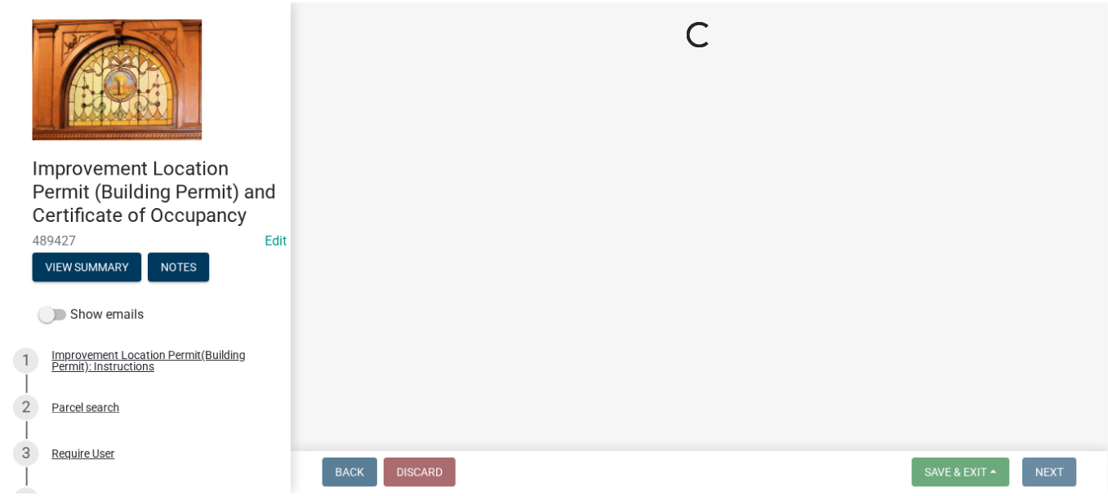
scroll to position [0, 0]
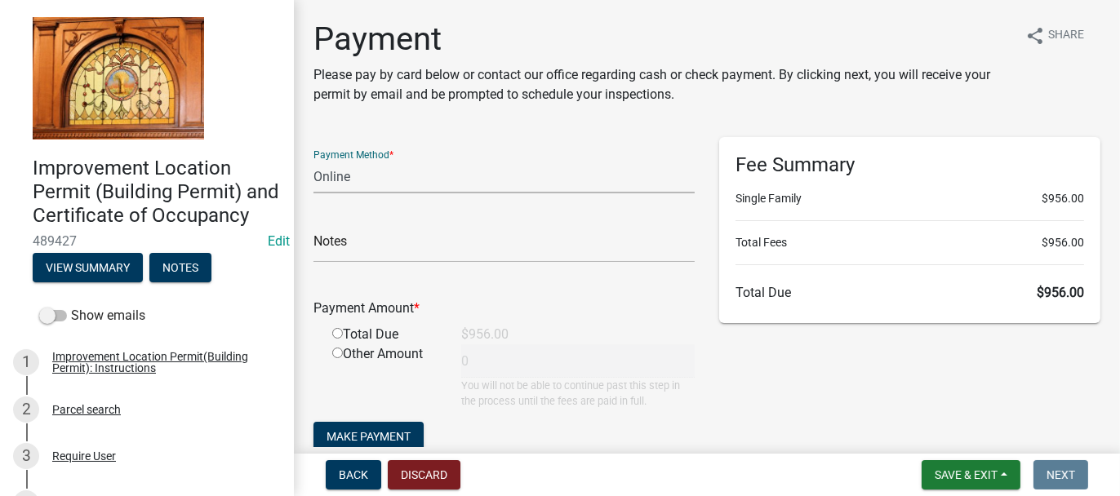
click at [340, 172] on select "Credit Card POS Check Cash Online" at bounding box center [503, 176] width 381 height 33
select select "1: 0"
click at [313, 160] on select "Credit Card POS Check Cash Online" at bounding box center [503, 176] width 381 height 33
click at [332, 254] on input "text" at bounding box center [503, 245] width 381 height 33
type input "8348"
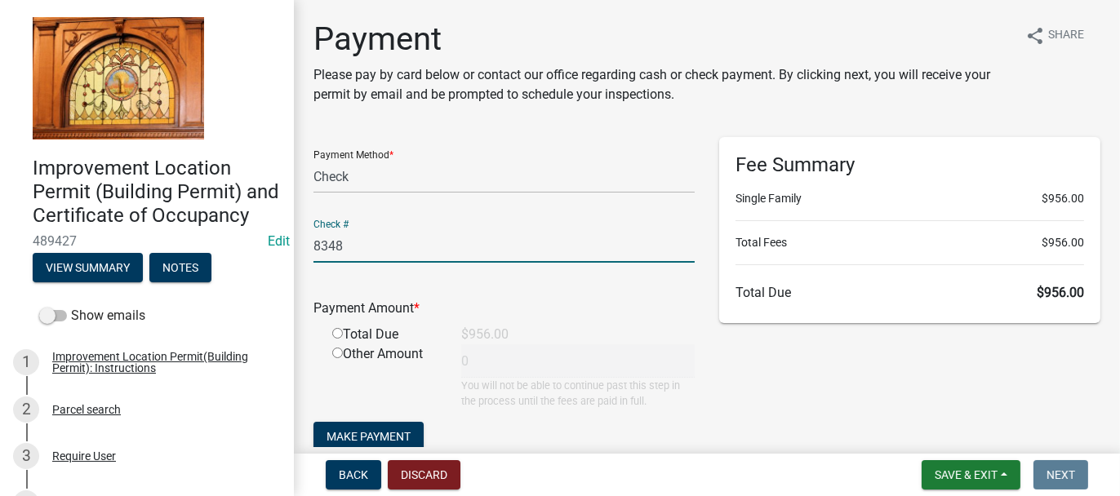
click at [338, 335] on input "radio" at bounding box center [337, 333] width 11 height 11
radio input "true"
type input "956"
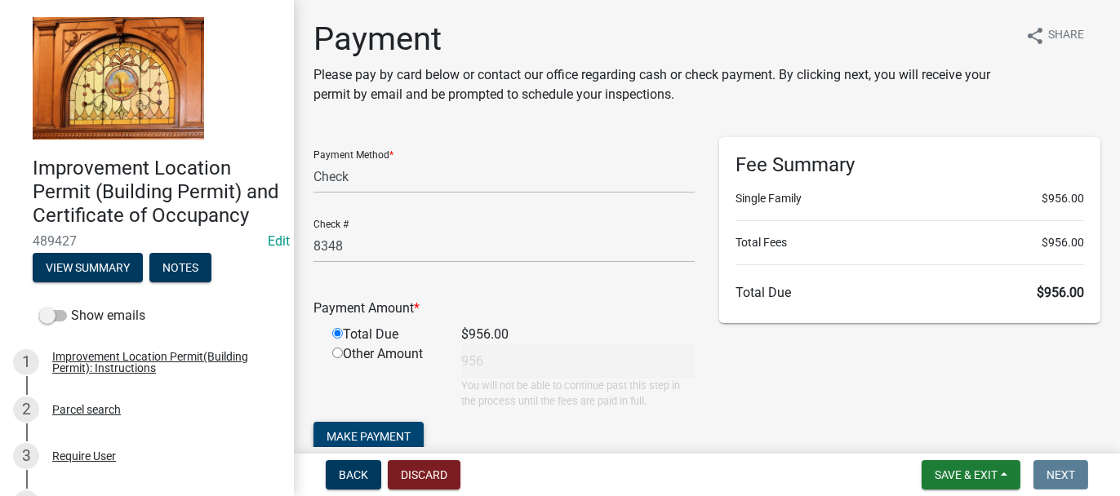
click at [357, 430] on span "Make Payment" at bounding box center [368, 436] width 84 height 13
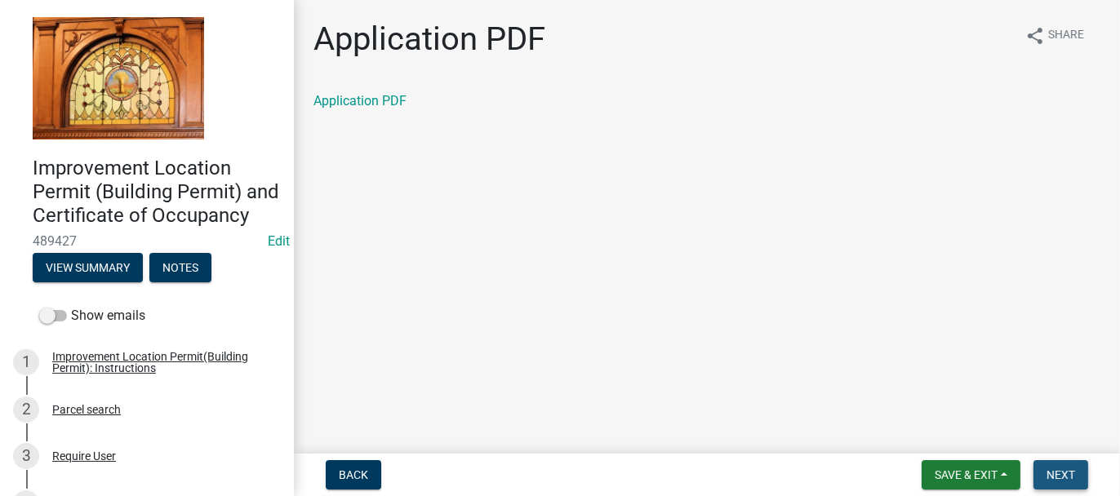
click at [1071, 475] on span "Next" at bounding box center [1060, 474] width 29 height 13
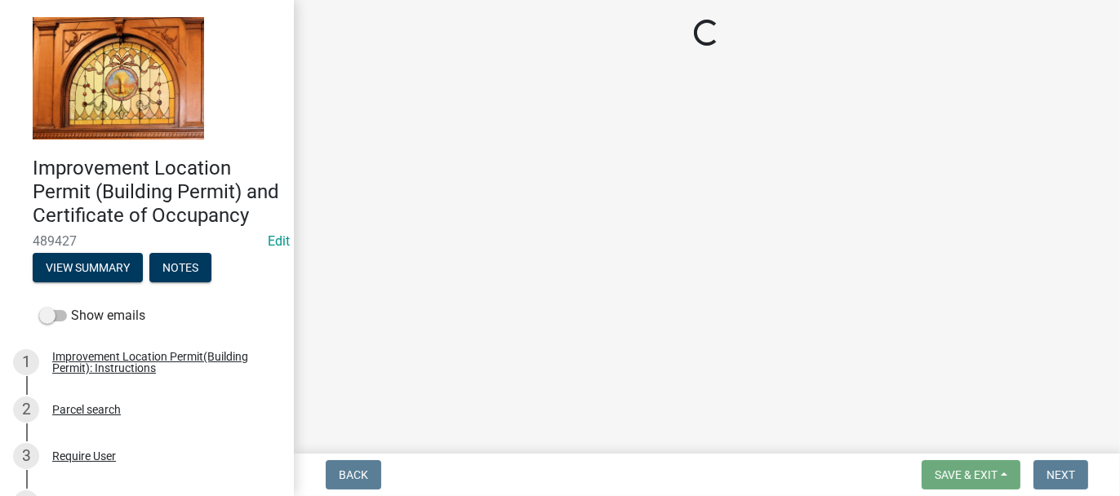
select select "62bb873c-c571-4454-ac8a-8c216551e2a3"
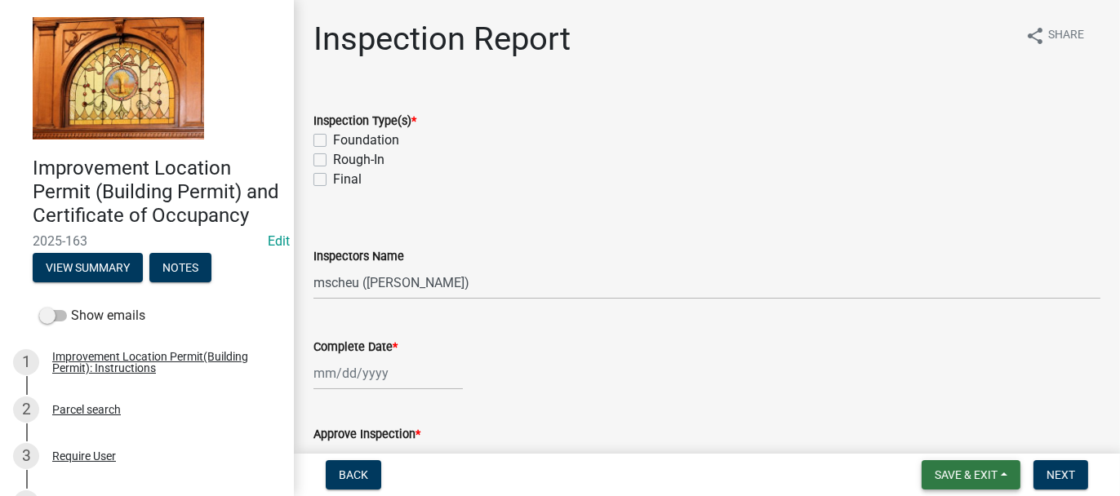
click at [940, 471] on span "Save & Exit" at bounding box center [965, 474] width 63 height 13
click at [930, 434] on button "Save & Exit" at bounding box center [955, 432] width 131 height 39
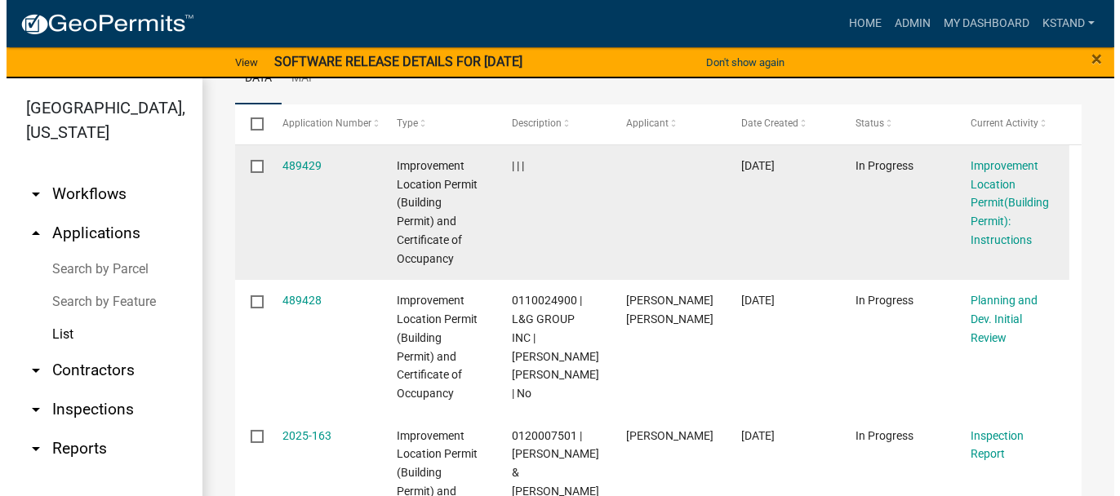
scroll to position [326, 0]
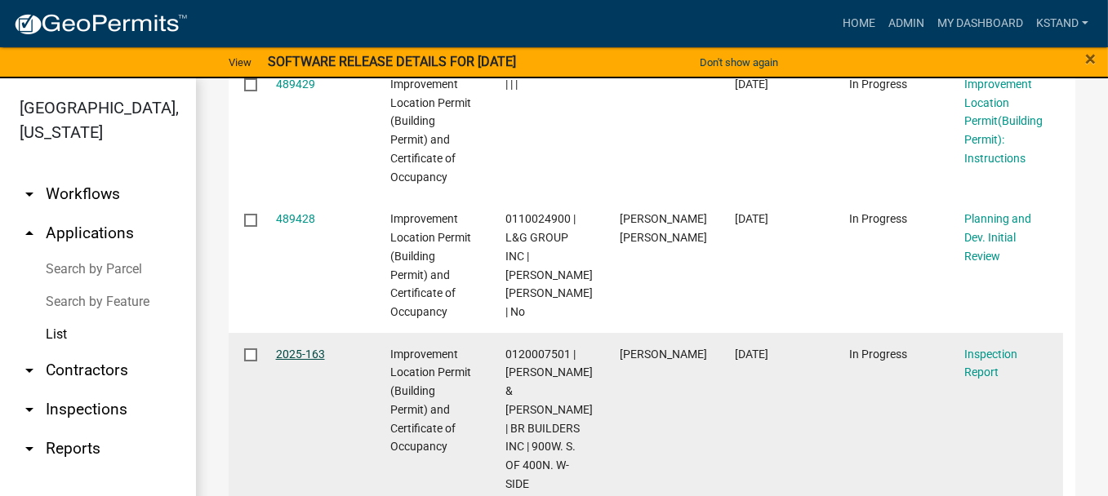
click at [316, 348] on link "2025-163" at bounding box center [300, 354] width 49 height 13
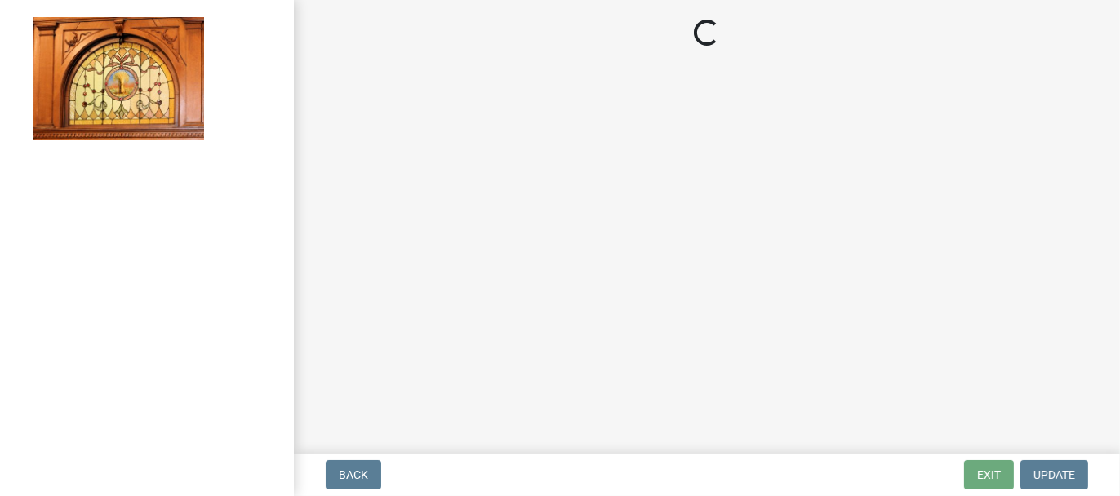
select select "62bb873c-c571-4454-ac8a-8c216551e2a3"
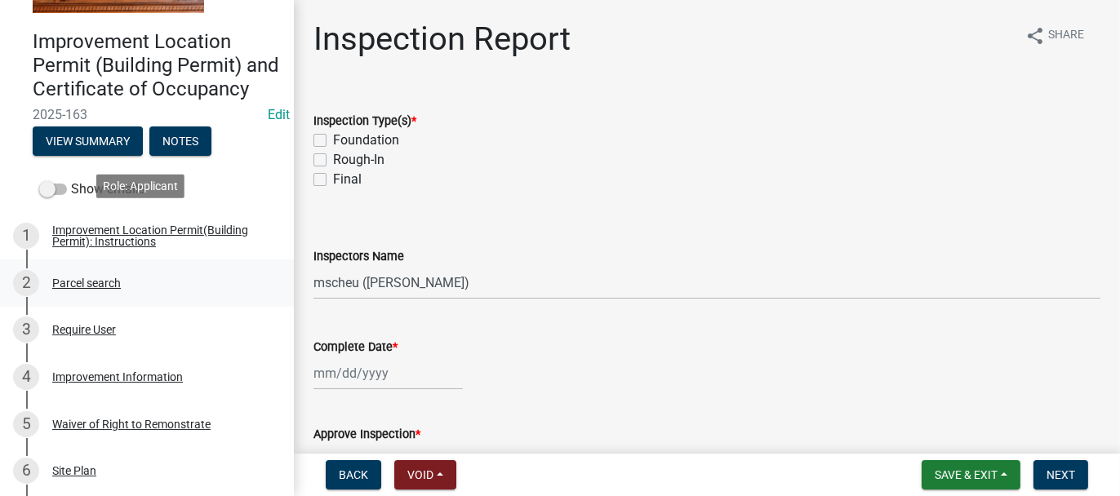
scroll to position [245, 0]
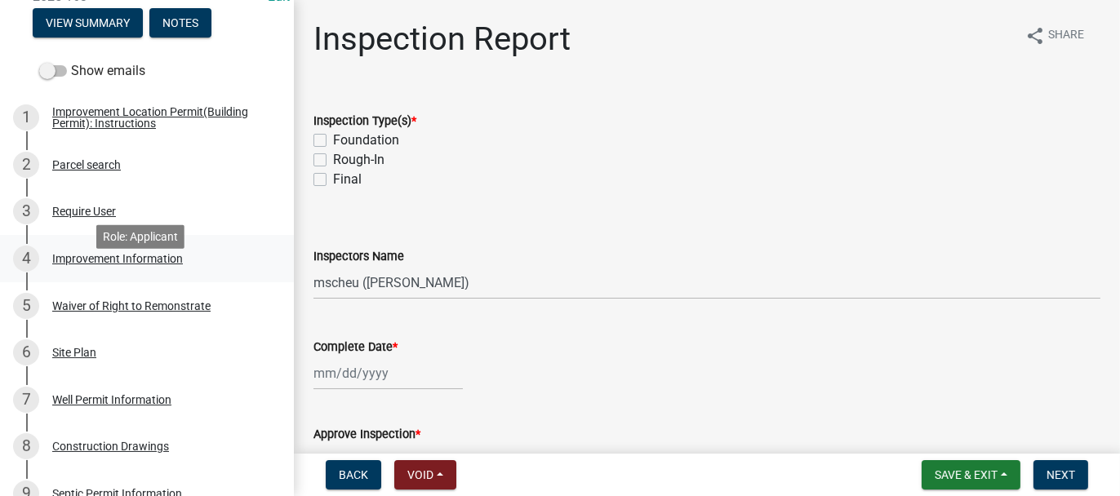
click at [90, 264] on div "Improvement Information" at bounding box center [117, 258] width 131 height 11
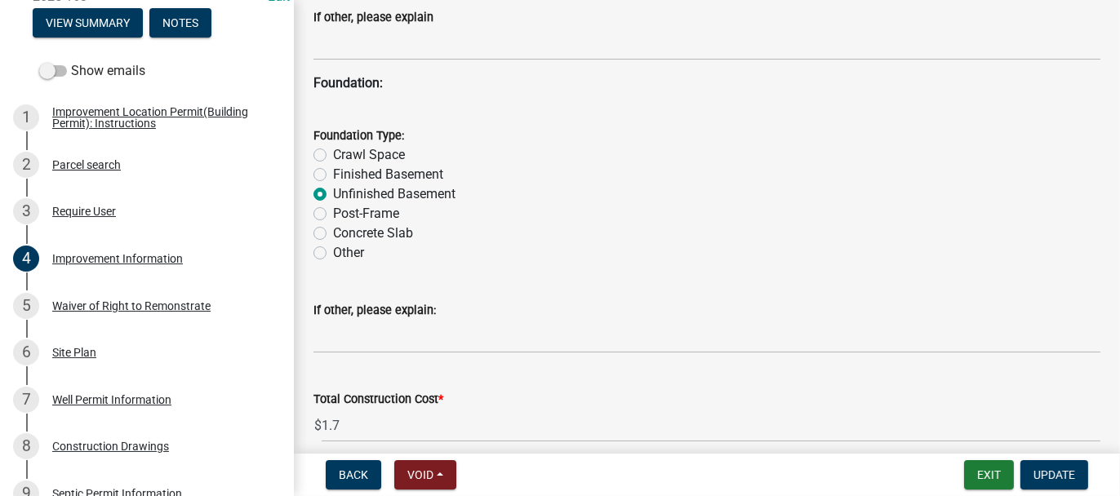
scroll to position [1469, 0]
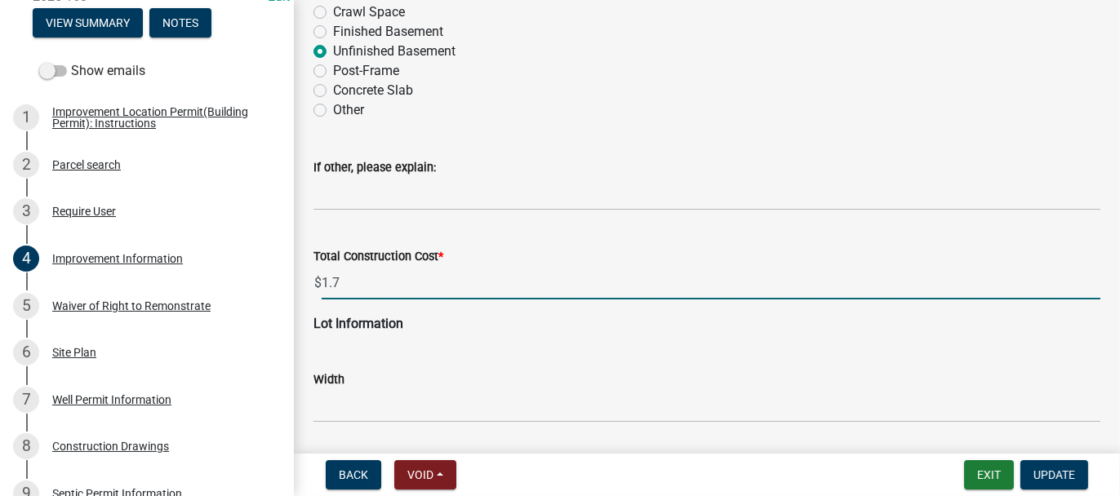
click at [341, 277] on input "1.7" at bounding box center [711, 282] width 779 height 33
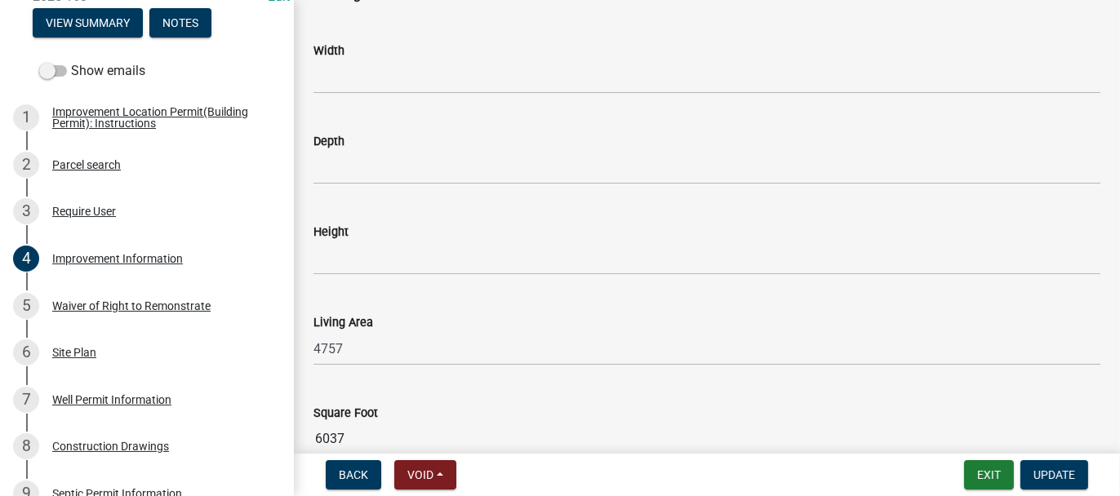
scroll to position [2277, 0]
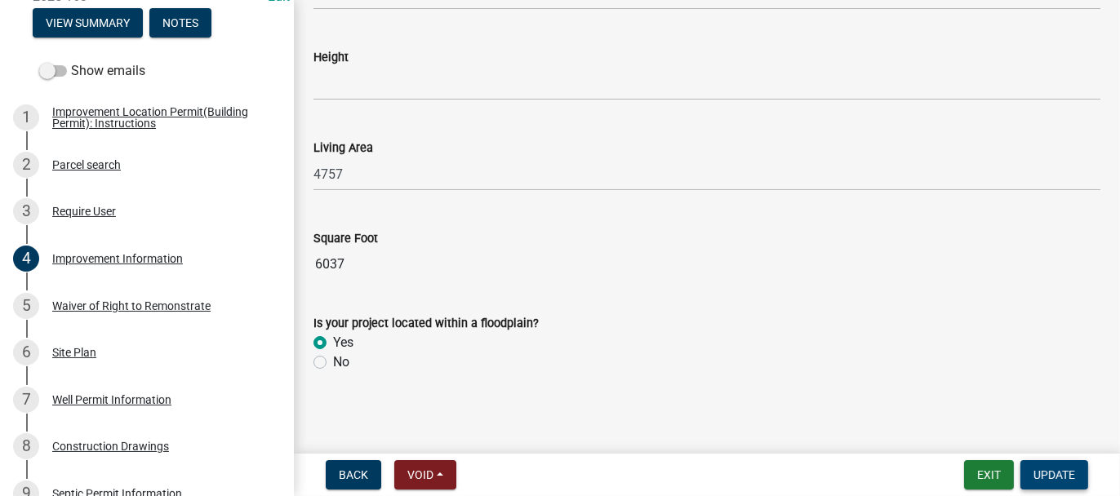
type input "1700000"
click at [1065, 472] on span "Update" at bounding box center [1054, 474] width 42 height 13
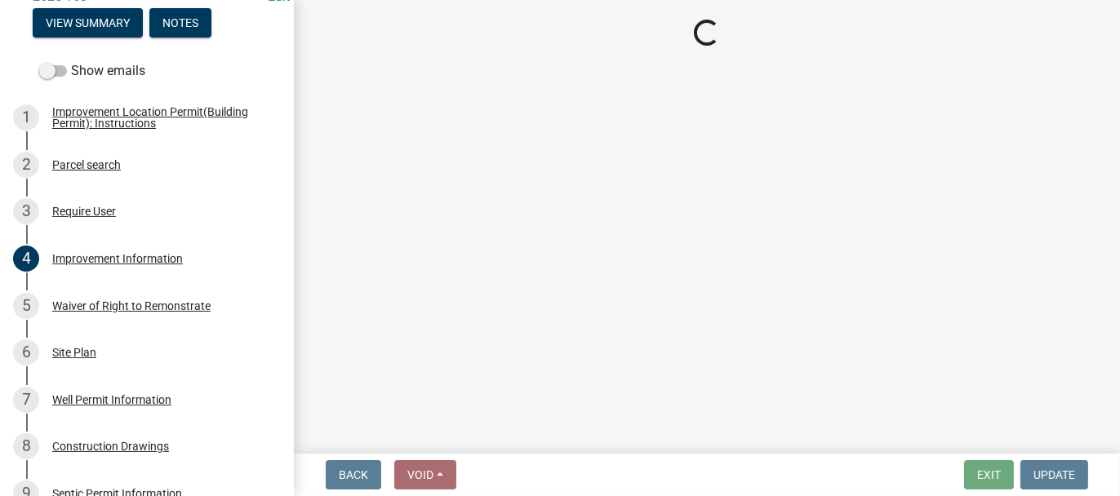
select select "62bb873c-c571-4454-ac8a-8c216551e2a3"
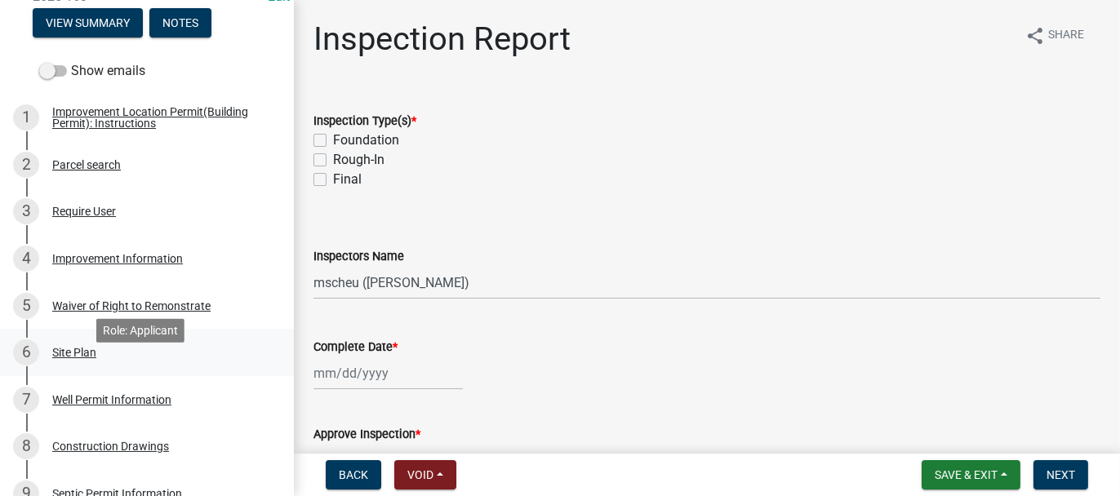
click at [87, 358] on div "Site Plan" at bounding box center [74, 352] width 44 height 11
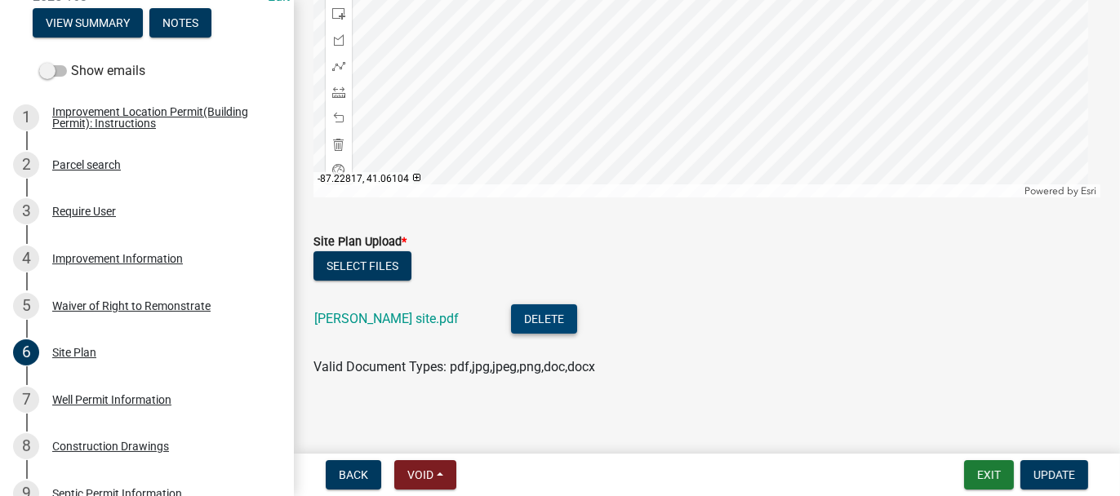
scroll to position [420, 0]
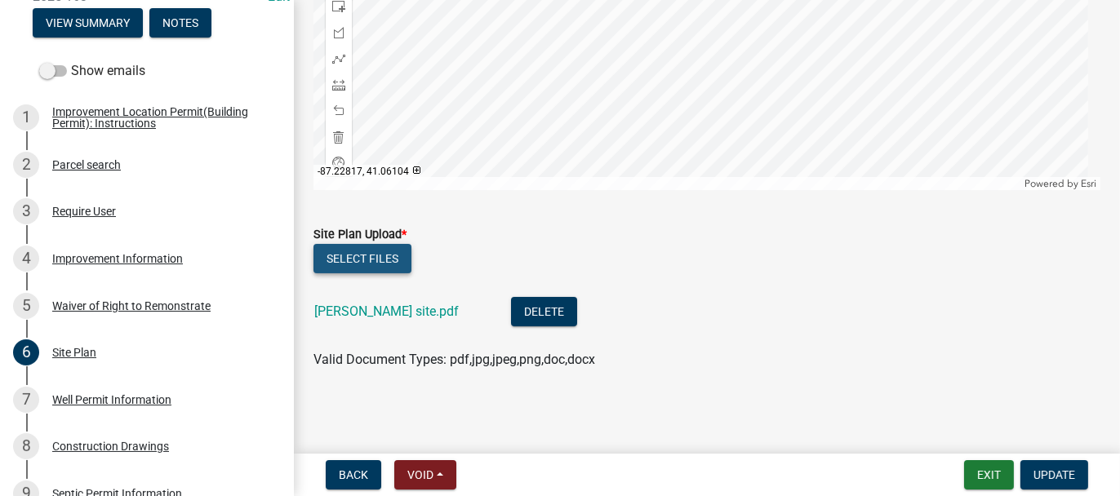
click at [367, 260] on button "Select files" at bounding box center [362, 258] width 98 height 29
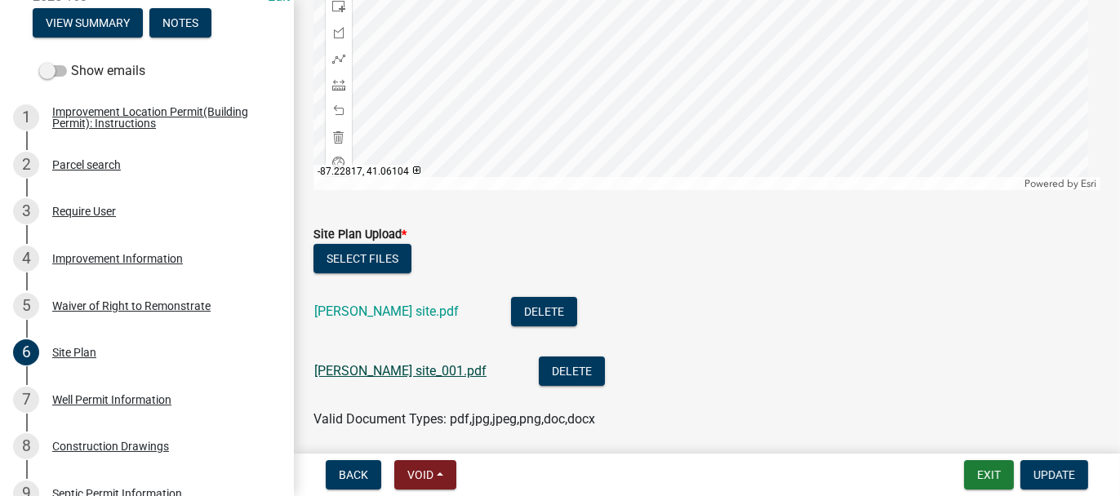
click at [340, 365] on link "[PERSON_NAME] site_001.pdf" at bounding box center [400, 371] width 172 height 16
click at [512, 301] on button "Delete" at bounding box center [544, 311] width 66 height 29
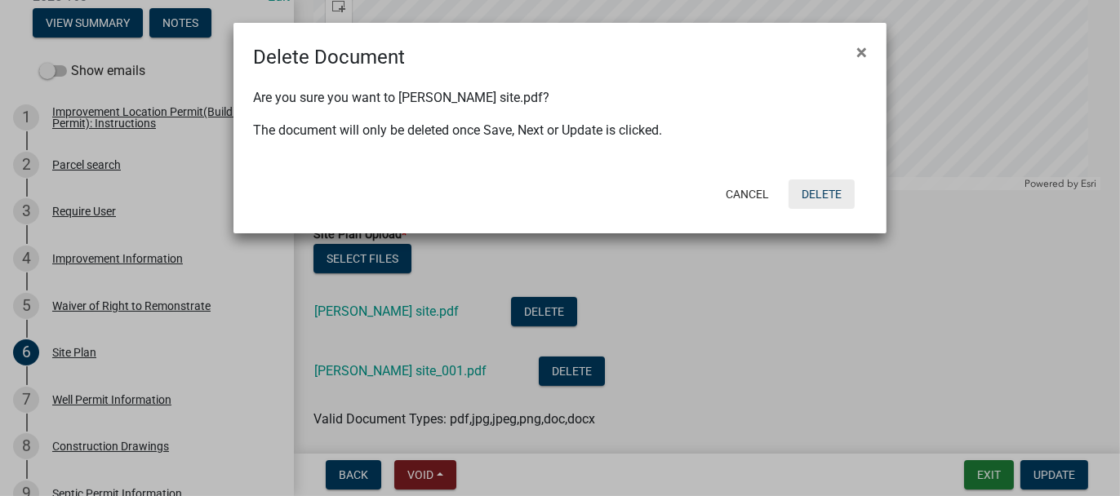
click at [830, 193] on button "Delete" at bounding box center [821, 194] width 66 height 29
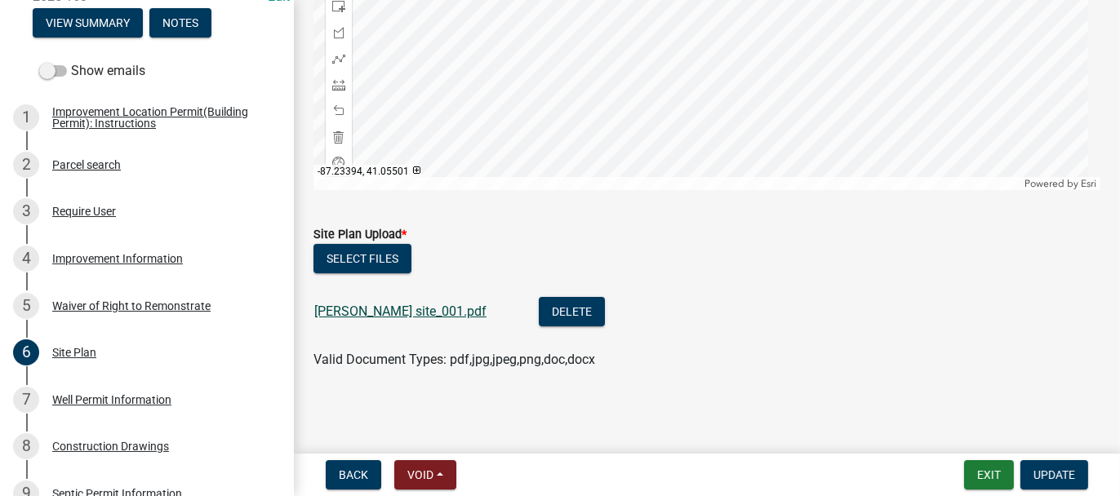
click at [357, 309] on link "[PERSON_NAME] site_001.pdf" at bounding box center [400, 312] width 172 height 16
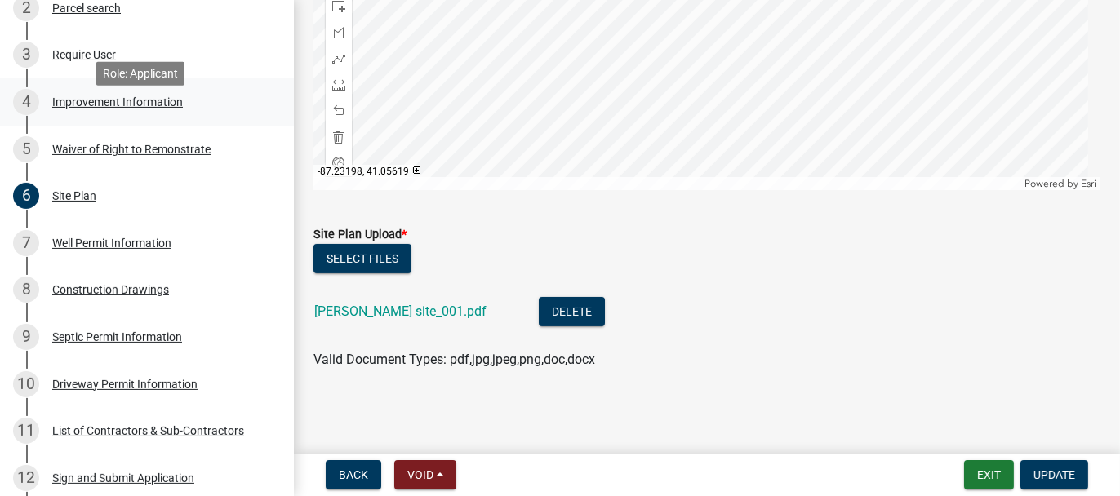
scroll to position [408, 0]
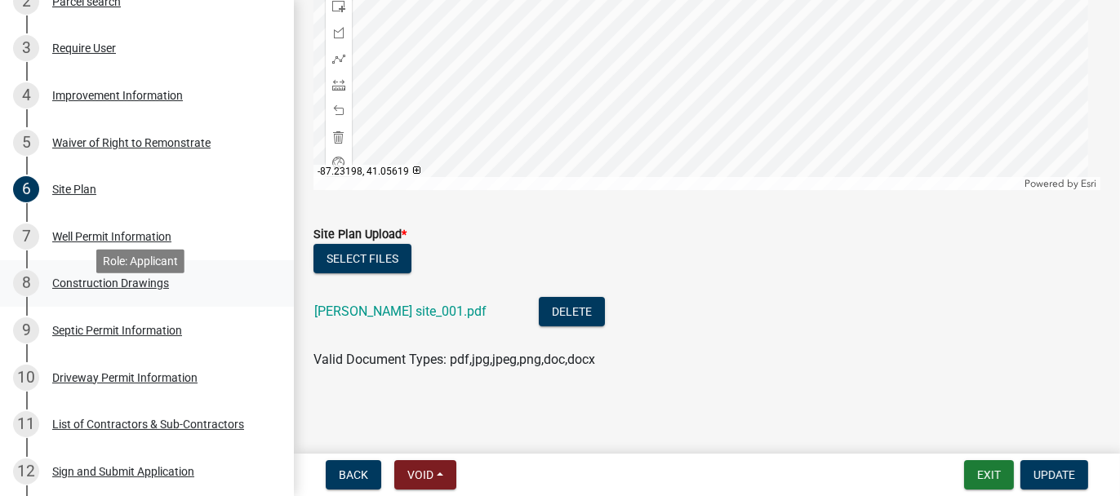
click at [107, 289] on div "Construction Drawings" at bounding box center [110, 282] width 117 height 11
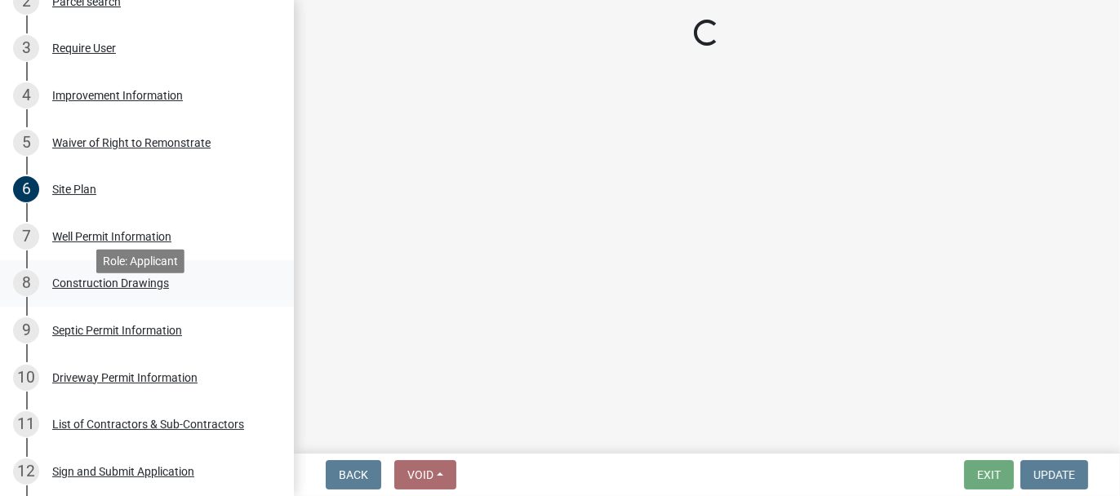
scroll to position [0, 0]
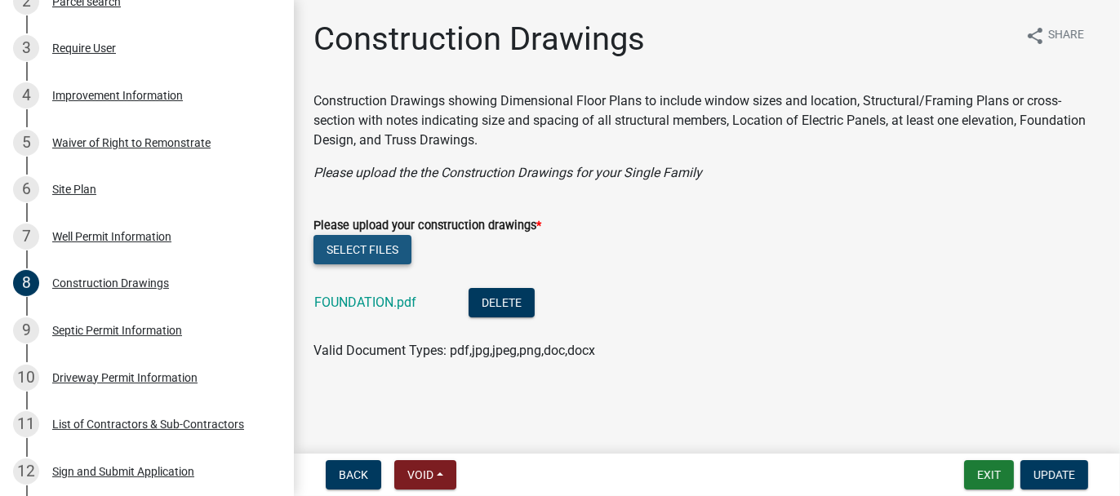
click at [330, 242] on button "Select files" at bounding box center [362, 249] width 98 height 29
click at [359, 251] on button "Select files" at bounding box center [362, 249] width 98 height 29
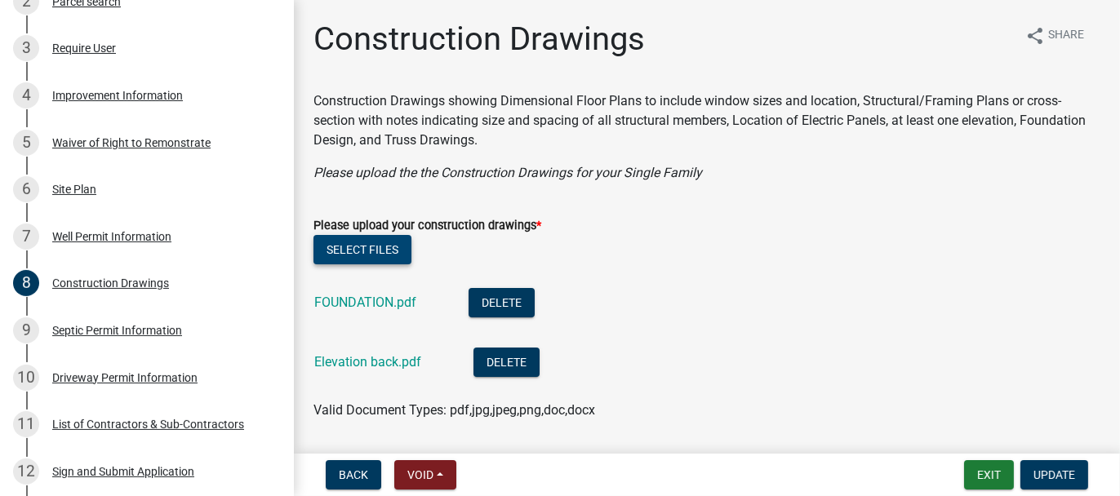
click at [353, 250] on button "Select files" at bounding box center [362, 249] width 98 height 29
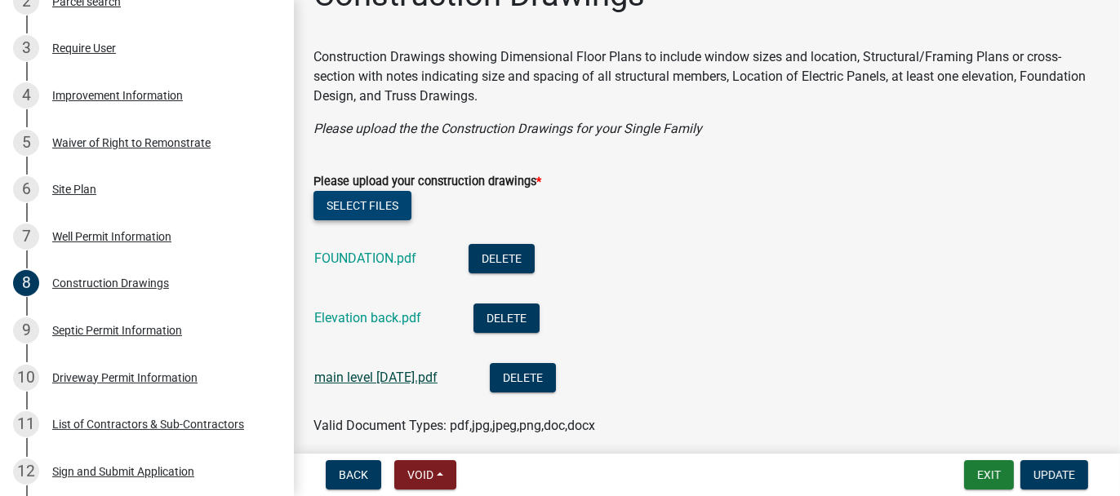
scroll to position [82, 0]
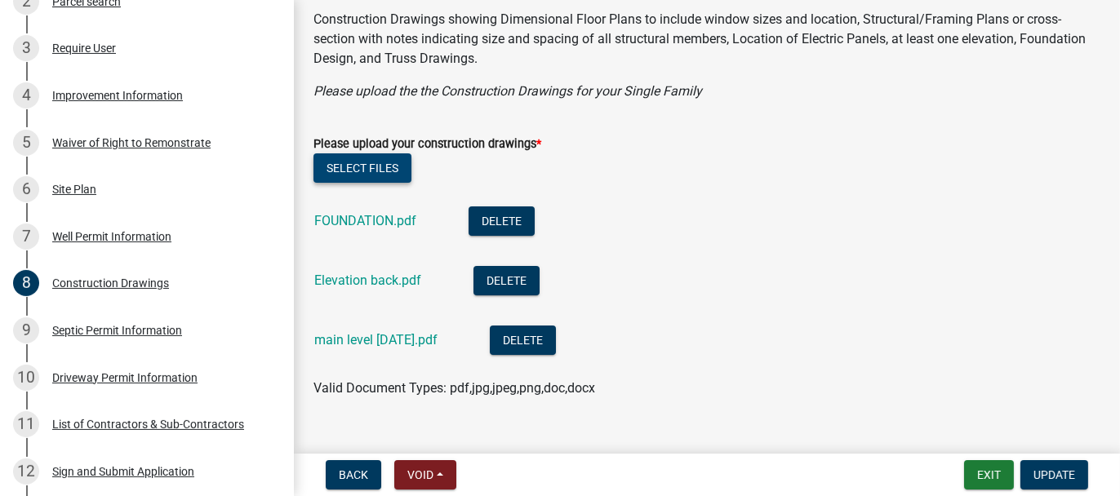
click at [348, 171] on button "Select files" at bounding box center [362, 167] width 98 height 29
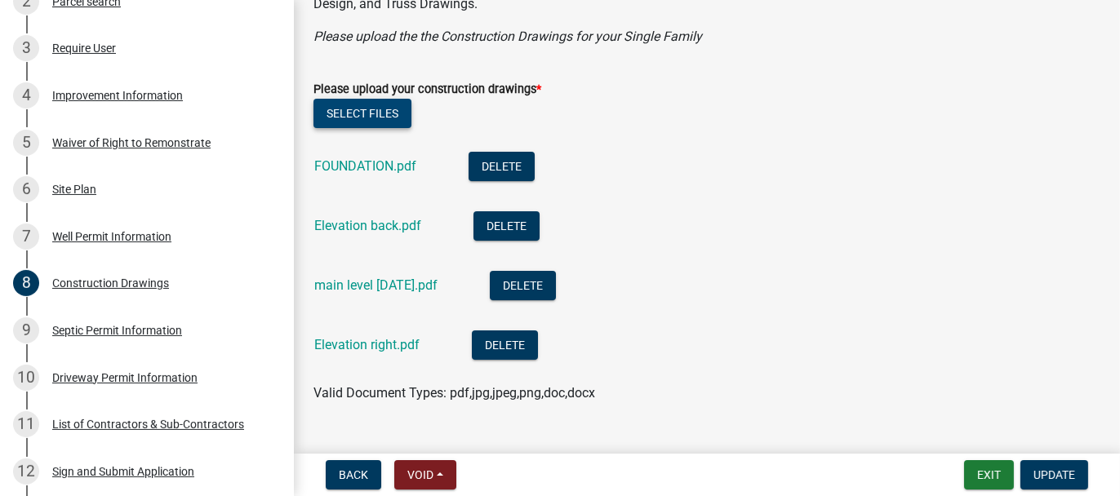
scroll to position [170, 0]
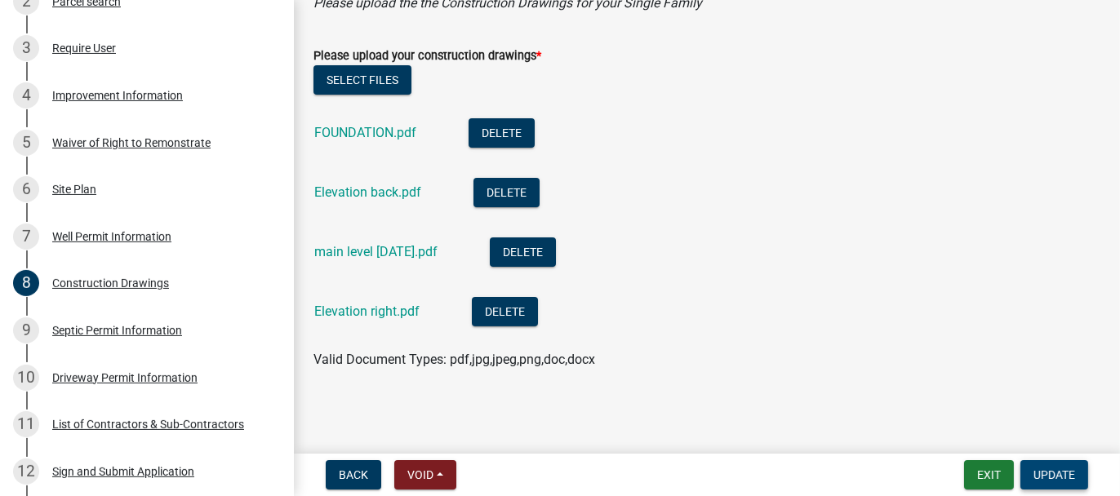
click at [1057, 470] on span "Update" at bounding box center [1054, 474] width 42 height 13
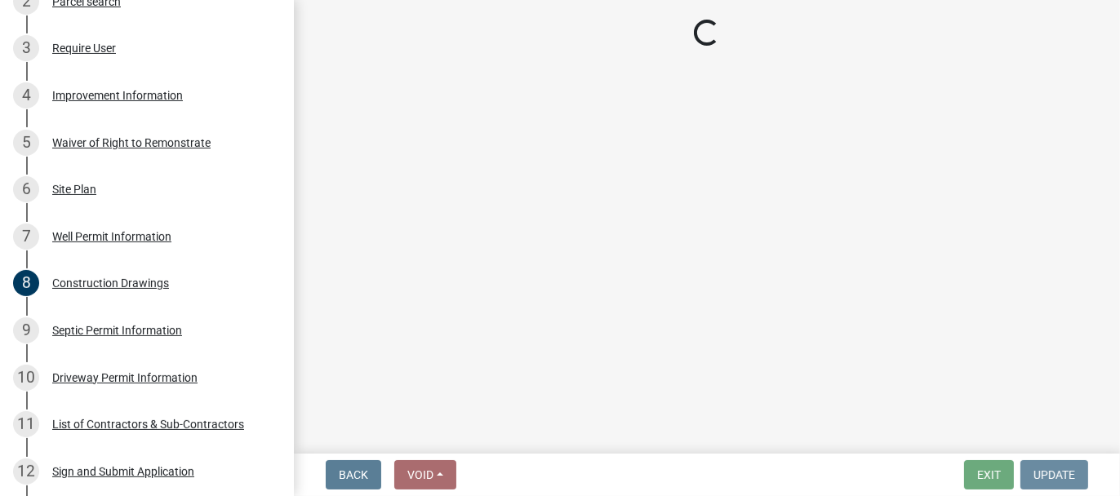
scroll to position [0, 0]
select select "62bb873c-c571-4454-ac8a-8c216551e2a3"
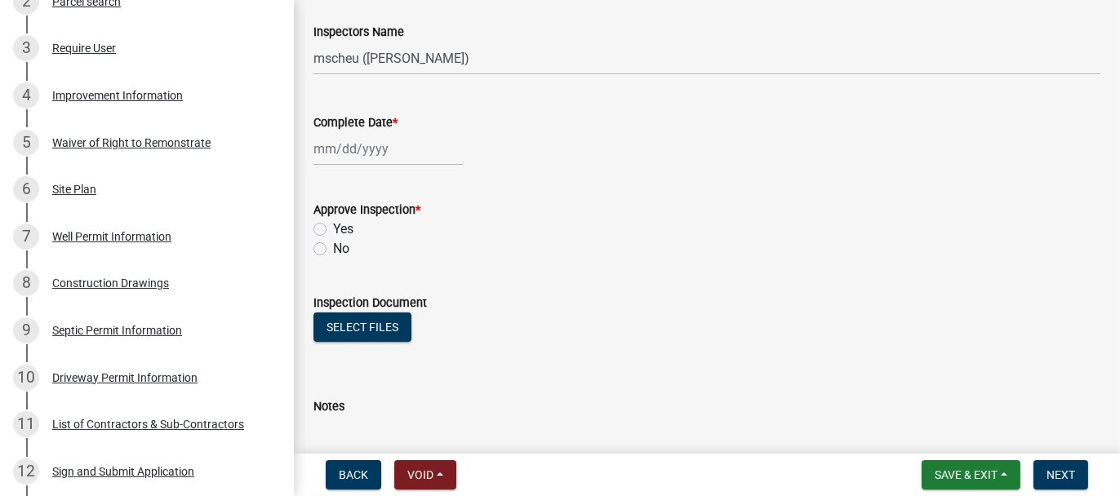
scroll to position [245, 0]
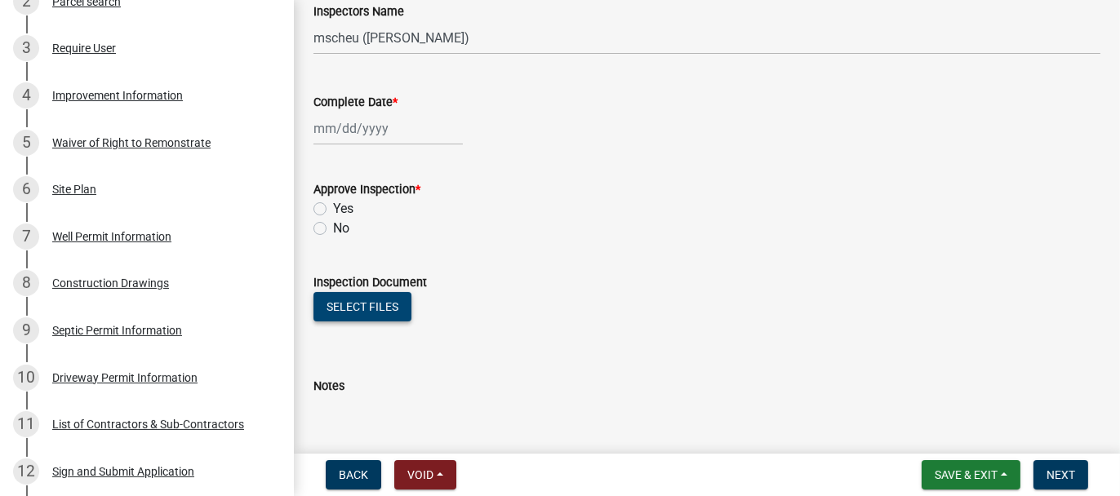
click at [344, 309] on button "Select files" at bounding box center [362, 306] width 98 height 29
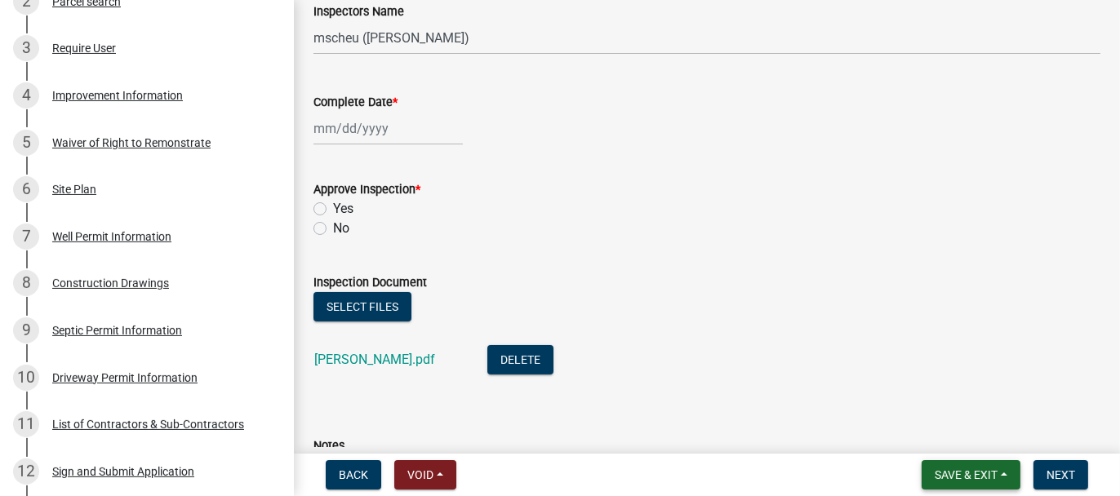
click at [947, 477] on span "Save & Exit" at bounding box center [965, 474] width 63 height 13
click at [929, 432] on button "Save & Exit" at bounding box center [955, 432] width 131 height 39
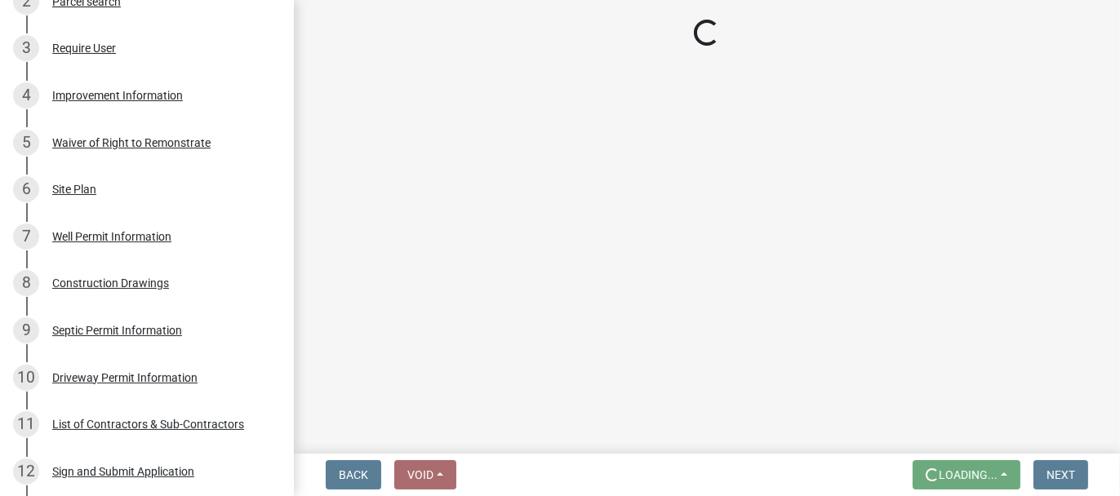
scroll to position [0, 0]
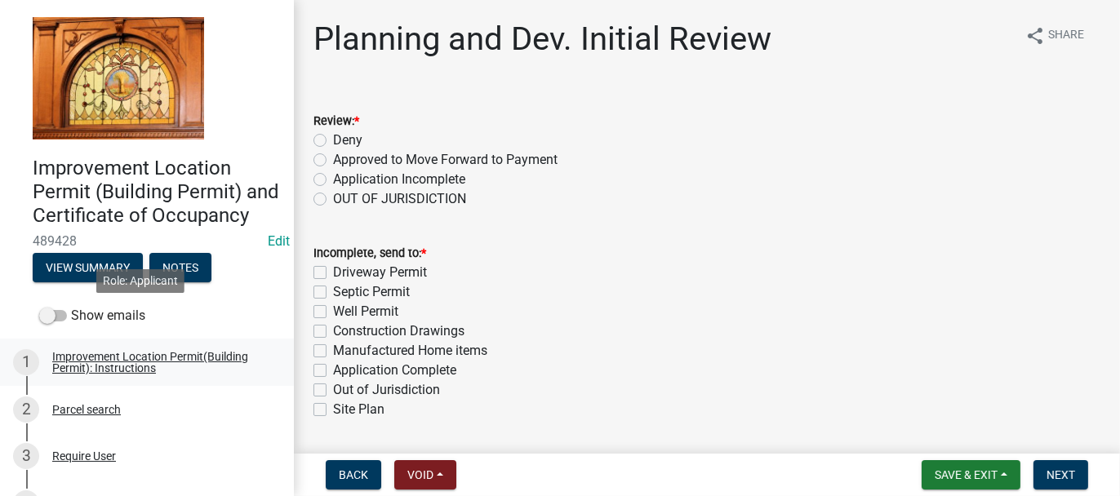
scroll to position [245, 0]
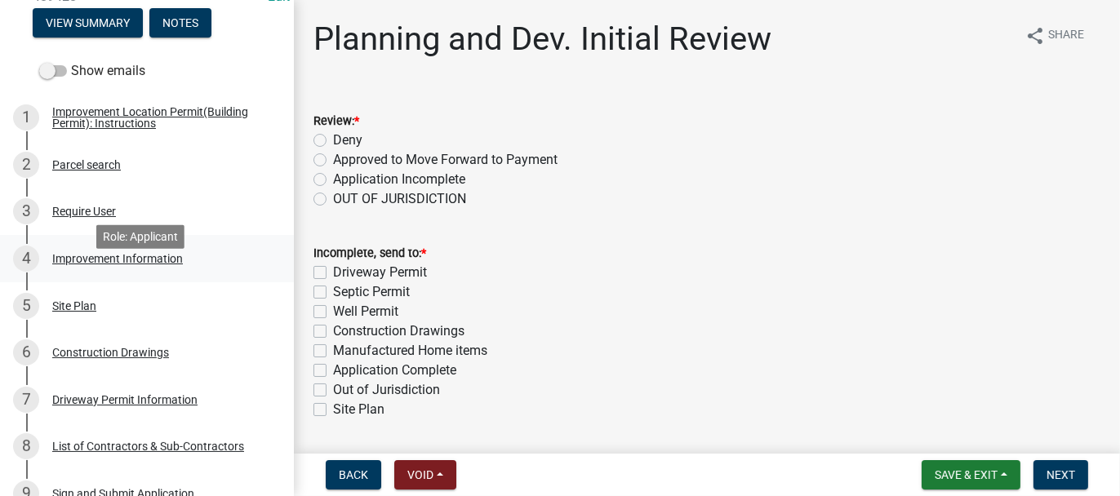
click at [82, 264] on div "Improvement Information" at bounding box center [117, 258] width 131 height 11
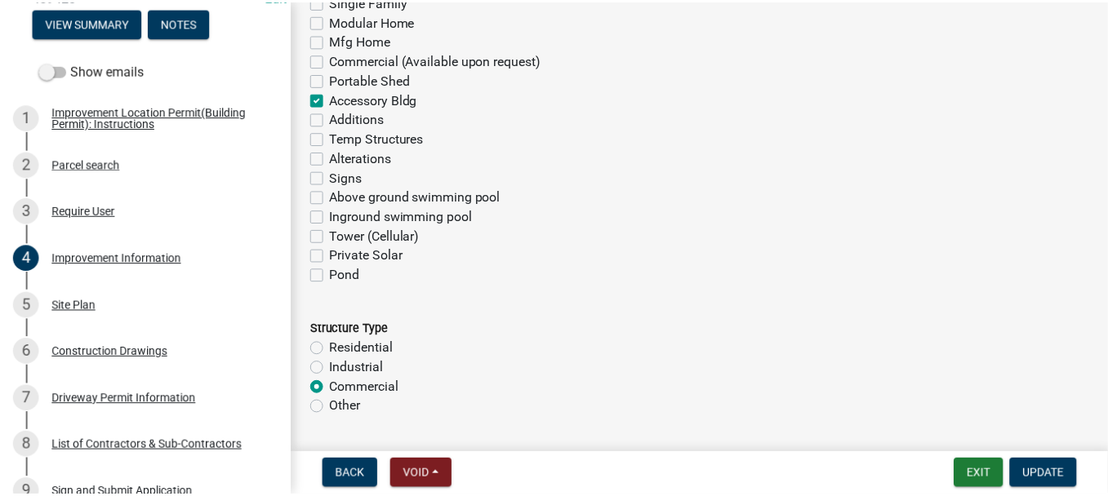
scroll to position [1306, 0]
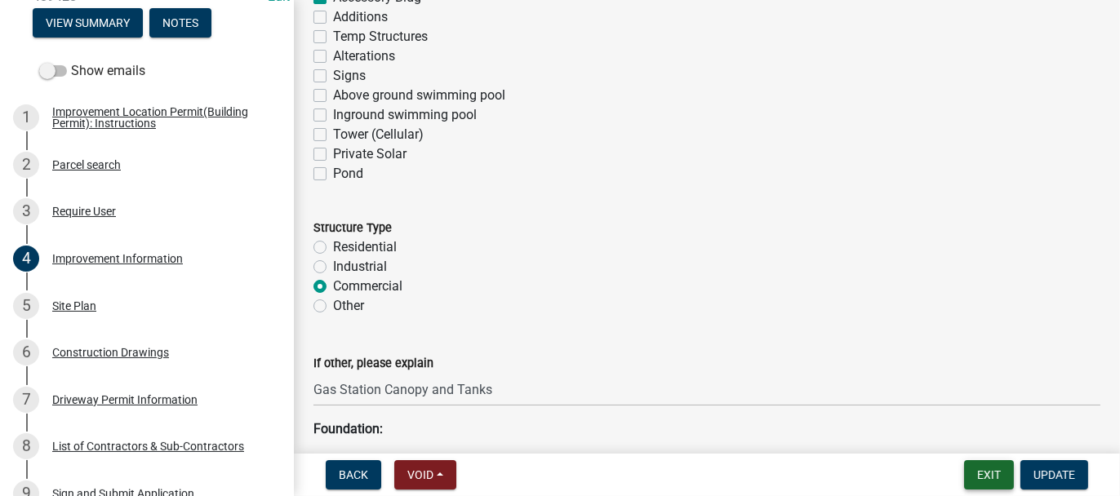
click at [1000, 482] on button "Exit" at bounding box center [989, 474] width 50 height 29
